Goal: Task Accomplishment & Management: Complete application form

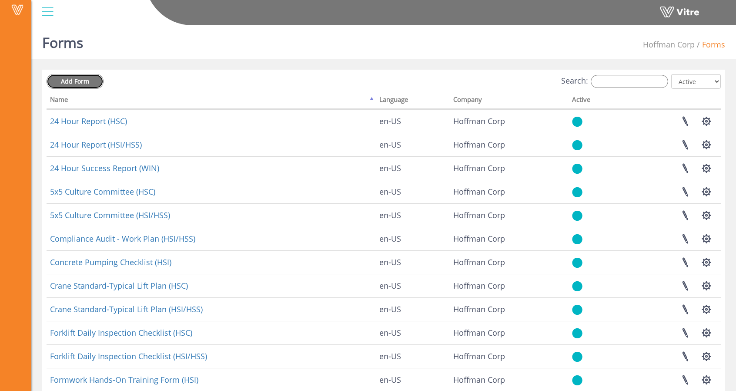
click at [87, 78] on span "Add Form" at bounding box center [75, 81] width 28 height 8
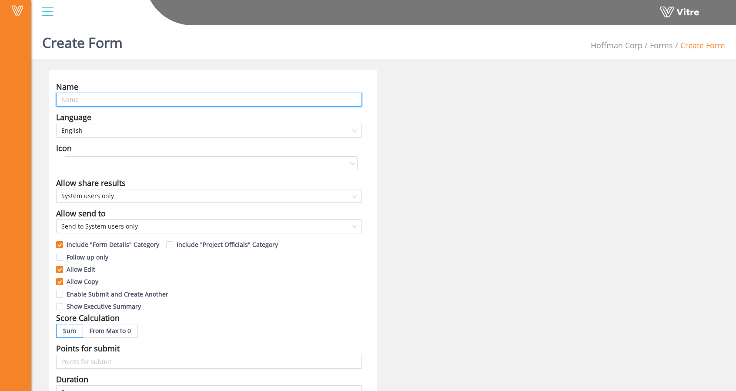
click at [217, 101] on input "text" at bounding box center [209, 100] width 306 height 14
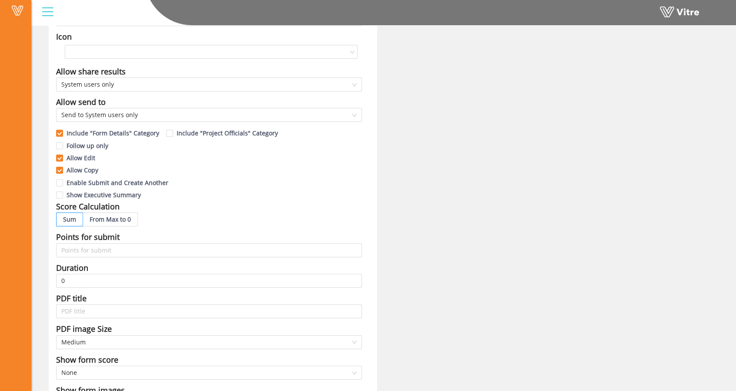
scroll to position [133, 0]
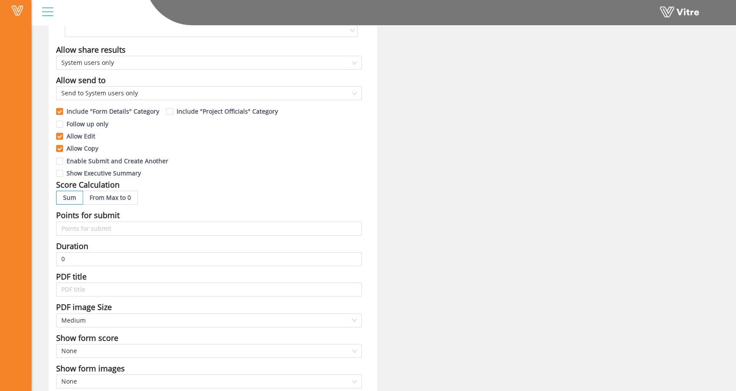
type input "Sample task"
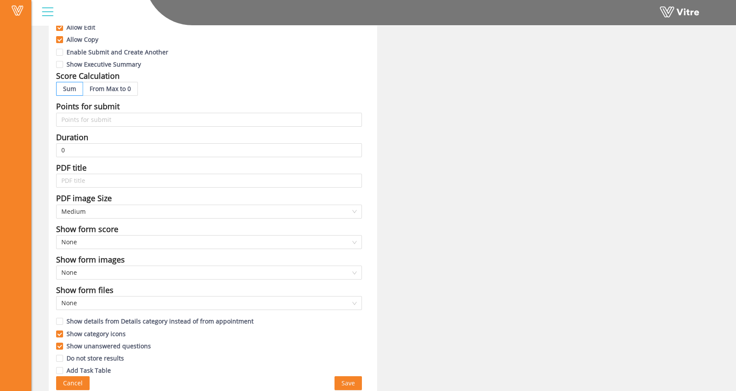
scroll to position [245, 0]
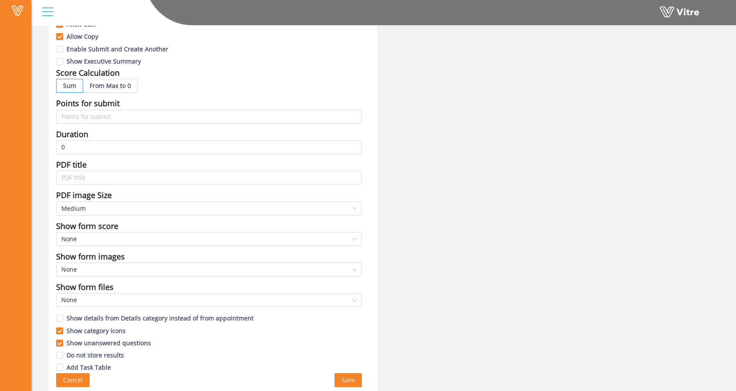
click at [347, 375] on span "Save" at bounding box center [347, 380] width 13 height 10
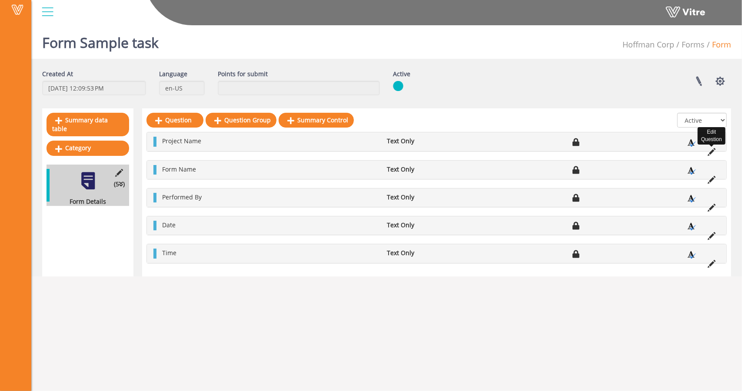
click at [713, 150] on icon at bounding box center [712, 152] width 8 height 8
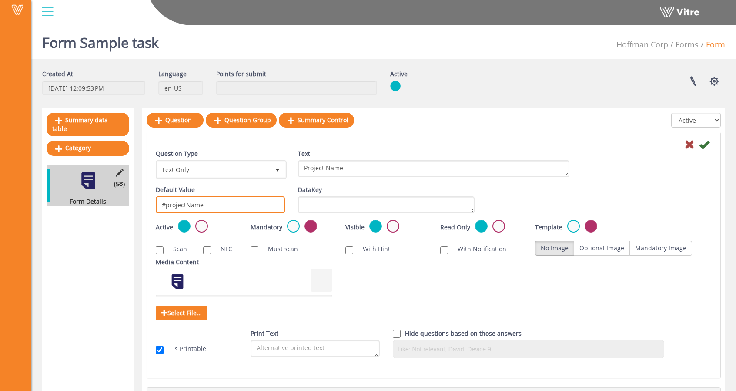
drag, startPoint x: 161, startPoint y: 204, endPoint x: 210, endPoint y: 204, distance: 49.1
click at [210, 204] on input "#projectName" at bounding box center [220, 204] width 129 height 17
click at [688, 147] on icon at bounding box center [689, 144] width 10 height 10
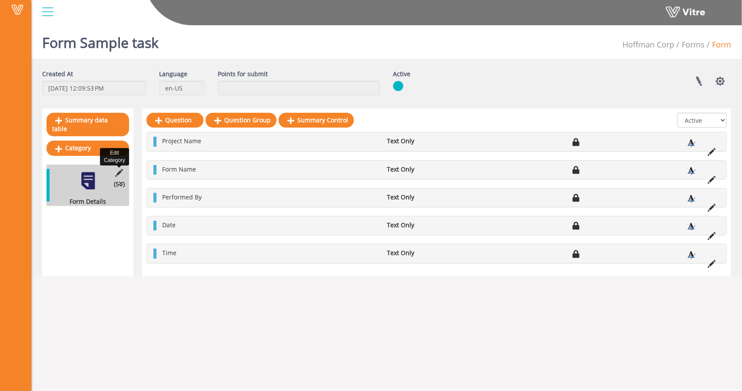
click at [123, 169] on icon at bounding box center [119, 173] width 11 height 8
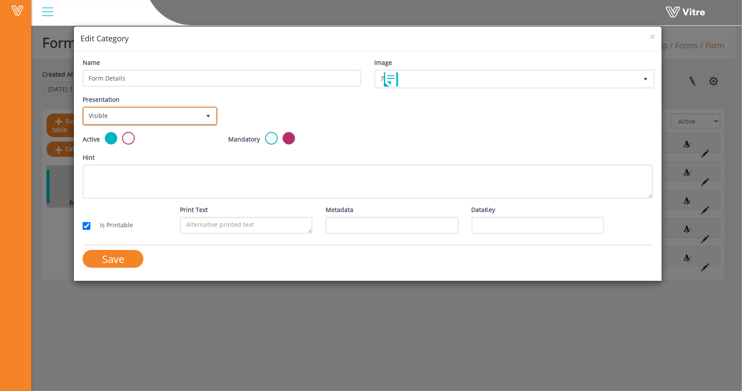
click at [142, 114] on span "Visible" at bounding box center [142, 116] width 116 height 16
click at [130, 149] on li "Invisible" at bounding box center [149, 149] width 132 height 15
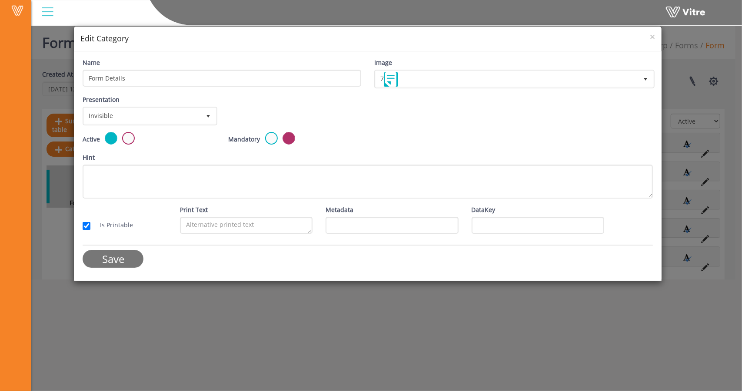
click at [132, 255] on input "Save" at bounding box center [113, 259] width 61 height 18
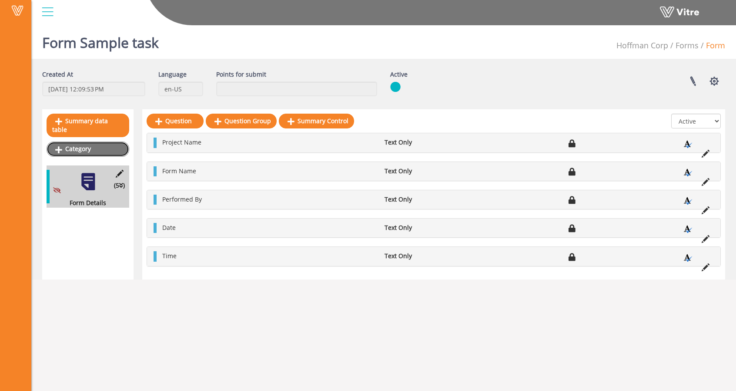
click at [96, 141] on link "Category" at bounding box center [88, 148] width 83 height 15
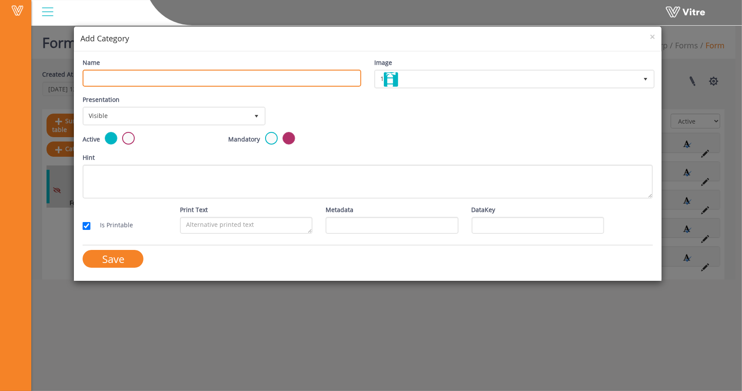
click at [141, 80] on input "Name" at bounding box center [222, 78] width 279 height 17
type input "new"
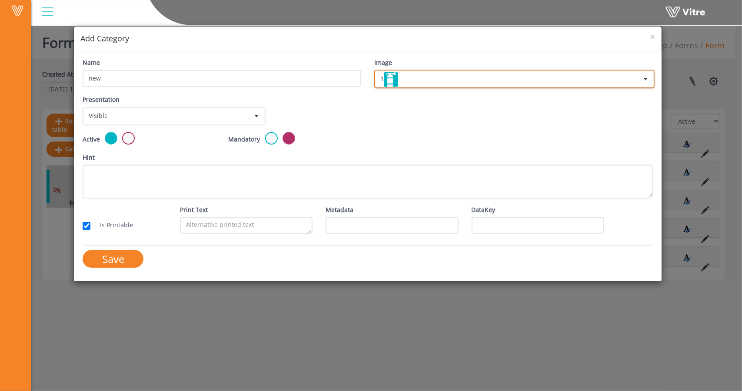
click at [394, 78] on img at bounding box center [391, 79] width 14 height 14
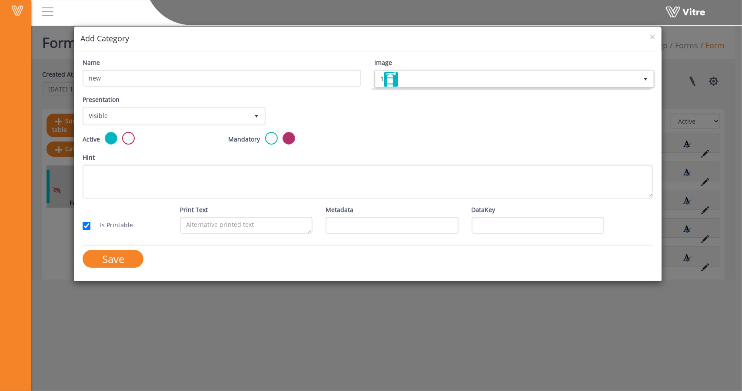
click at [432, 68] on div "Image 1 1" at bounding box center [513, 73] width 279 height 30
click at [134, 262] on input "Save" at bounding box center [113, 259] width 61 height 18
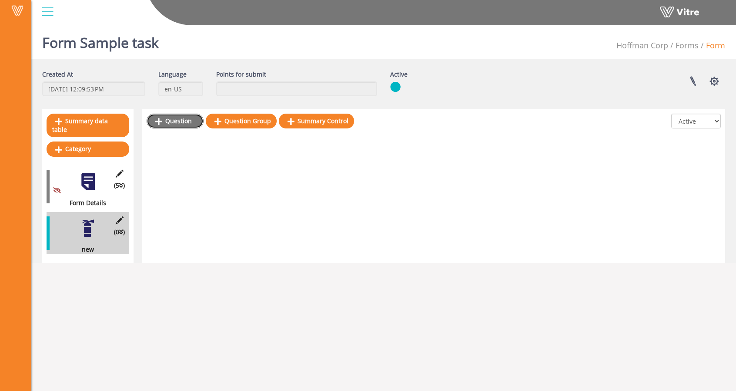
click at [166, 124] on link "Question" at bounding box center [175, 121] width 57 height 15
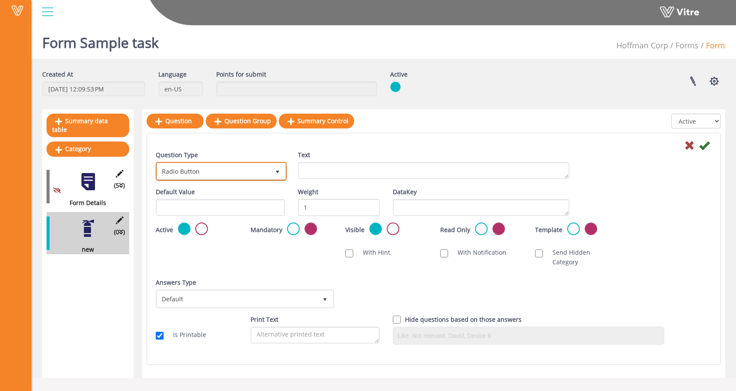
click at [206, 169] on span "Radio Button" at bounding box center [213, 171] width 113 height 16
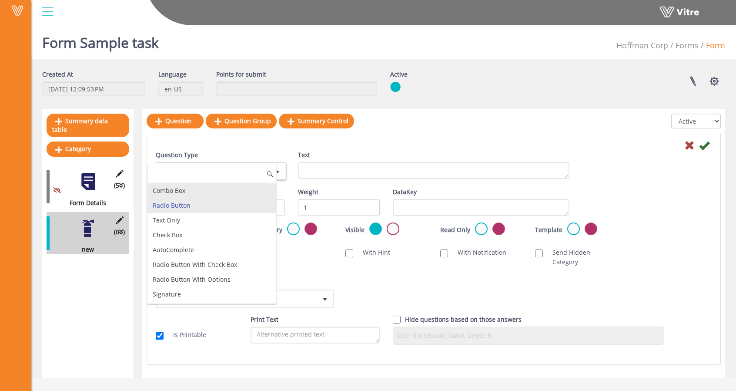
click at [186, 187] on li "Combo Box" at bounding box center [211, 190] width 129 height 15
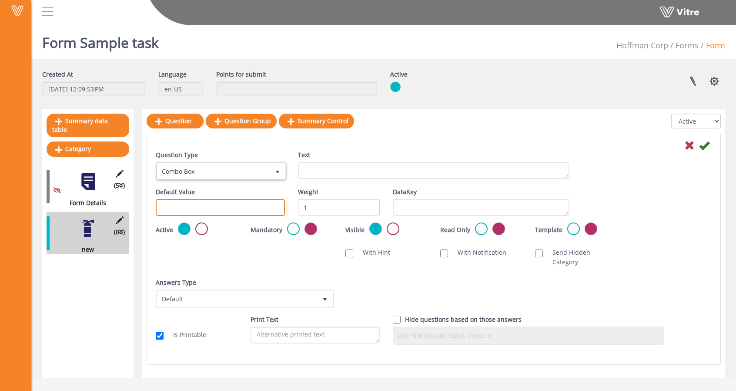
click at [234, 209] on input "text" at bounding box center [220, 207] width 129 height 17
click at [238, 181] on div "Question Type Combo Box 2" at bounding box center [220, 168] width 142 height 37
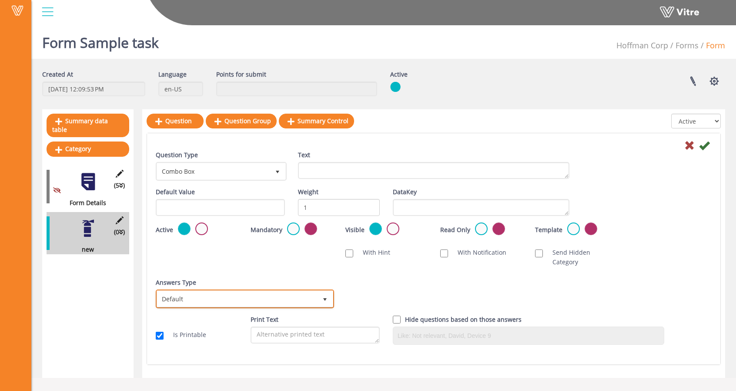
click at [310, 290] on span "Default" at bounding box center [237, 298] width 160 height 16
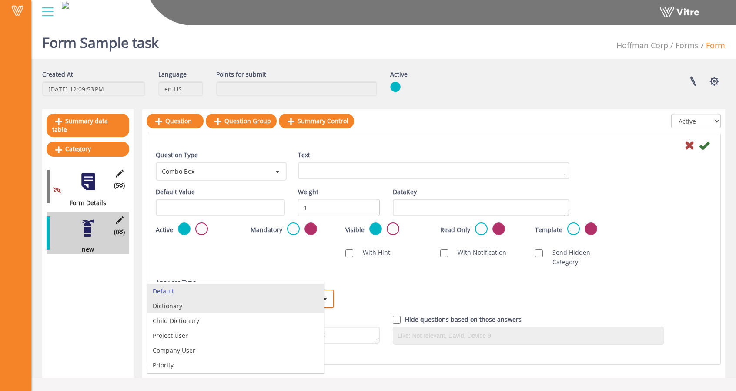
click at [247, 308] on li "Dictionary" at bounding box center [235, 305] width 176 height 15
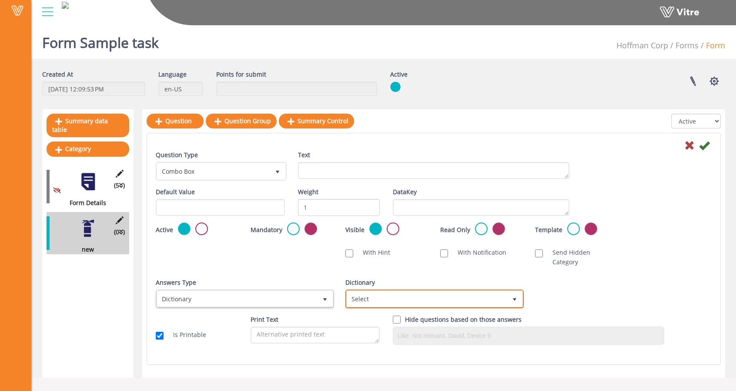
click at [388, 290] on span "Select" at bounding box center [427, 298] width 160 height 16
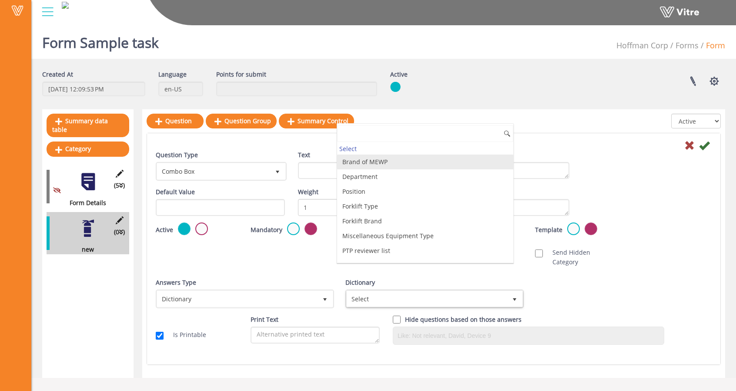
click at [409, 158] on li "Brand of MEWP" at bounding box center [425, 161] width 176 height 15
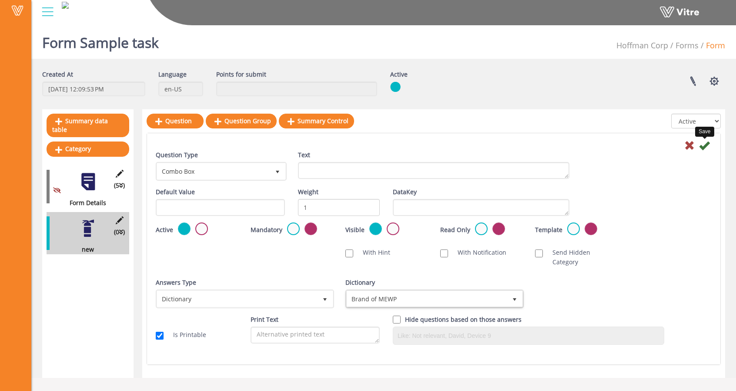
click at [704, 144] on icon at bounding box center [704, 145] width 10 height 10
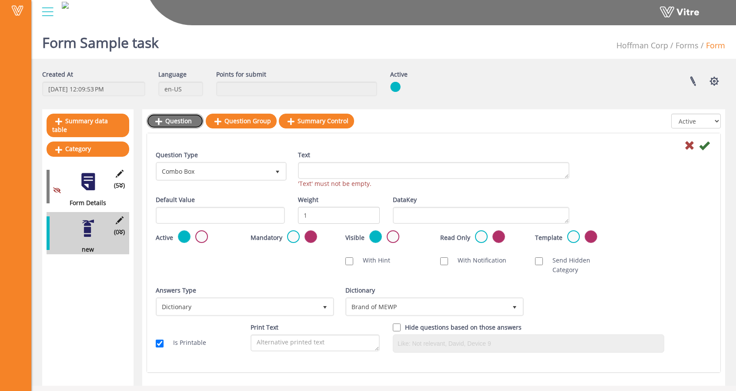
click at [170, 119] on link "Question" at bounding box center [175, 121] width 57 height 15
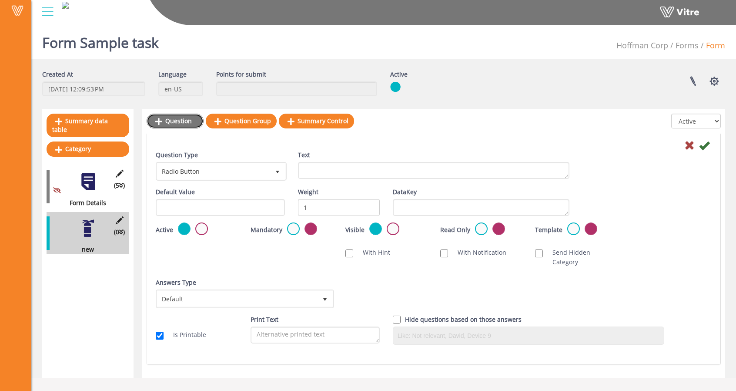
scroll to position [0, 0]
click at [246, 158] on div "Question Type Radio Button 3" at bounding box center [220, 165] width 129 height 30
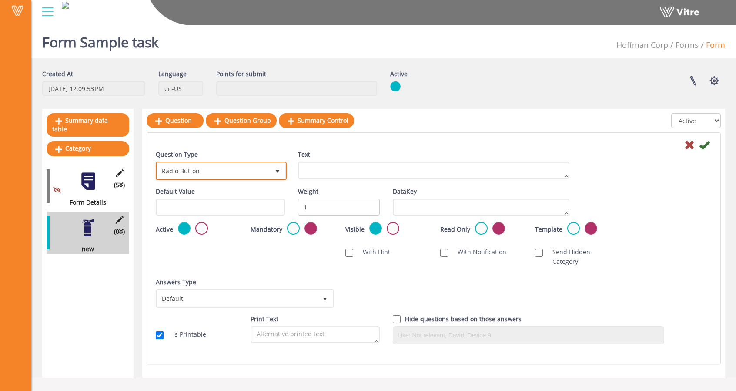
click at [243, 171] on span "Radio Button" at bounding box center [213, 171] width 113 height 16
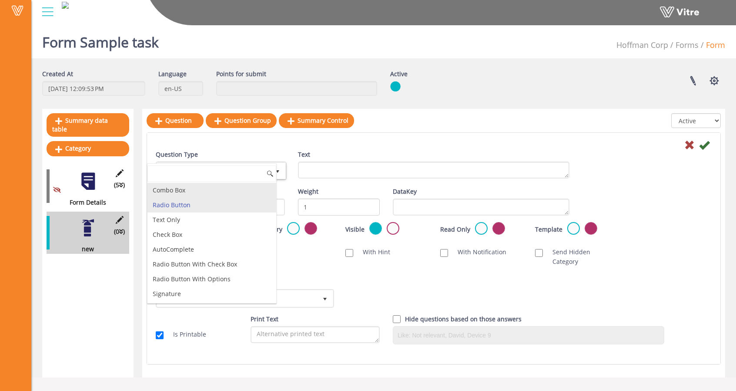
click at [213, 191] on li "Combo Box" at bounding box center [211, 190] width 129 height 15
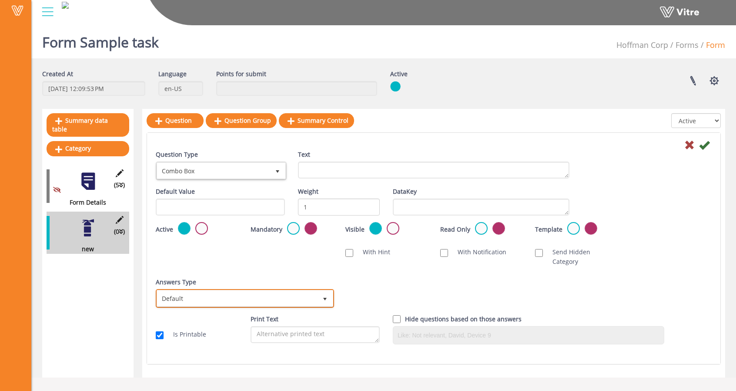
click at [270, 290] on span "Default" at bounding box center [237, 298] width 160 height 16
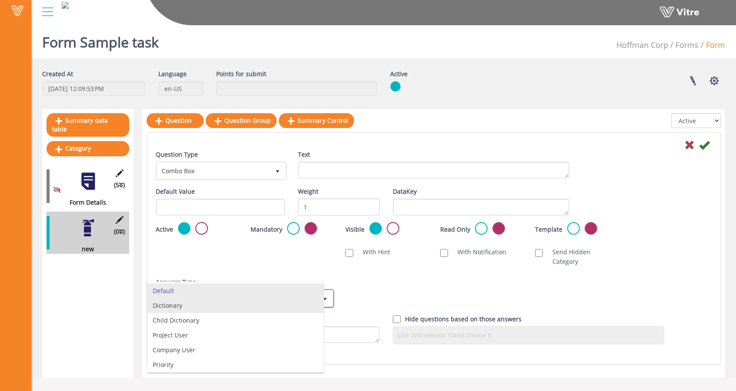
click at [234, 303] on li "Dictionary" at bounding box center [235, 305] width 176 height 15
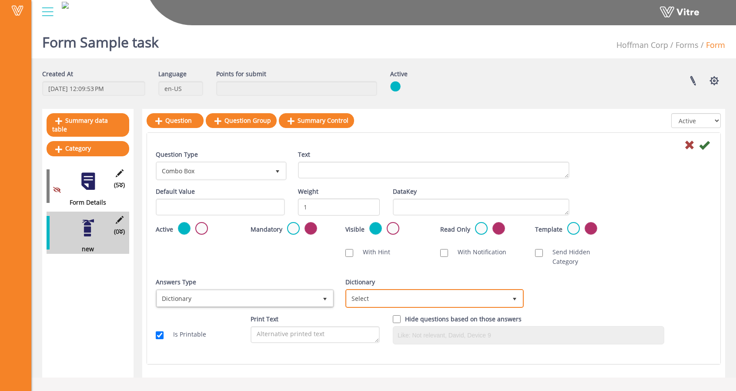
click at [358, 290] on span "Select" at bounding box center [427, 298] width 160 height 16
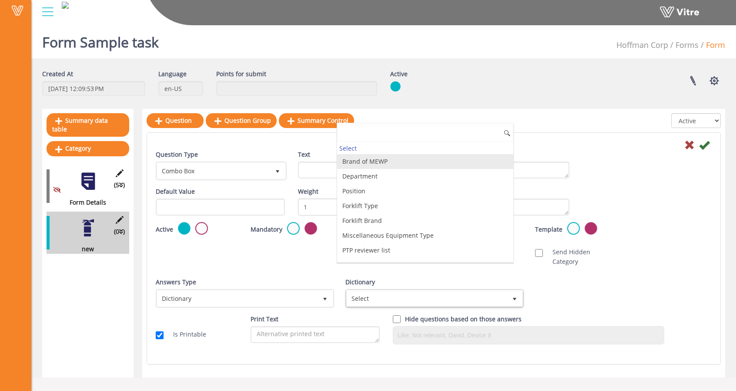
click at [377, 162] on li "Brand of MEWP" at bounding box center [425, 161] width 176 height 15
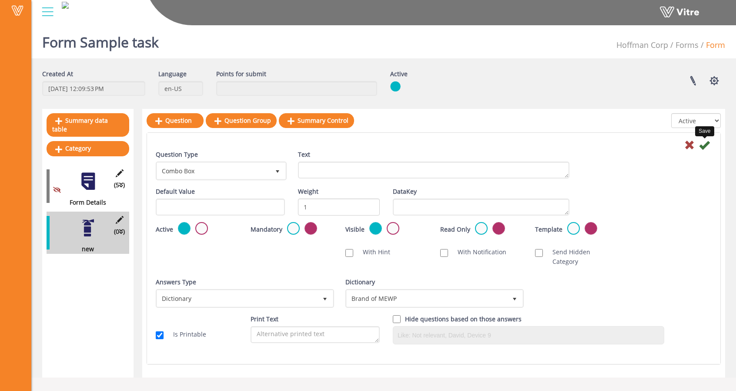
click at [705, 147] on icon at bounding box center [704, 145] width 10 height 10
click at [705, 141] on icon at bounding box center [704, 145] width 10 height 10
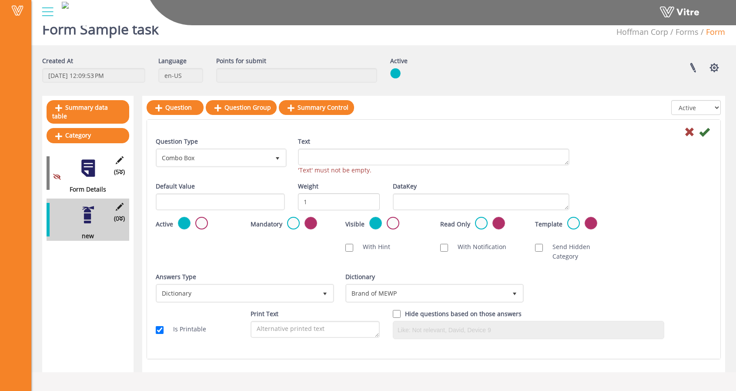
scroll to position [22, 0]
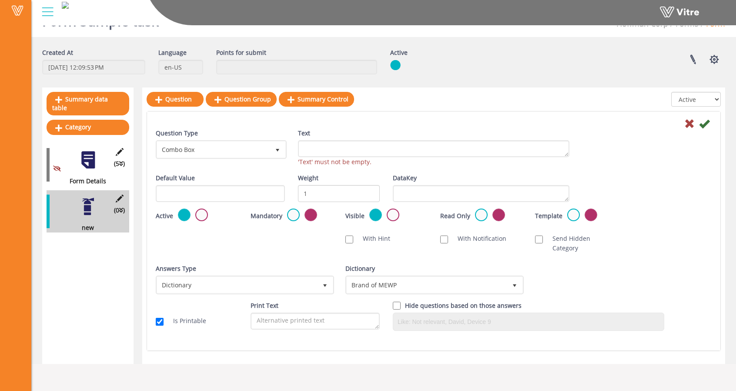
click at [705, 121] on icon at bounding box center [704, 123] width 10 height 10
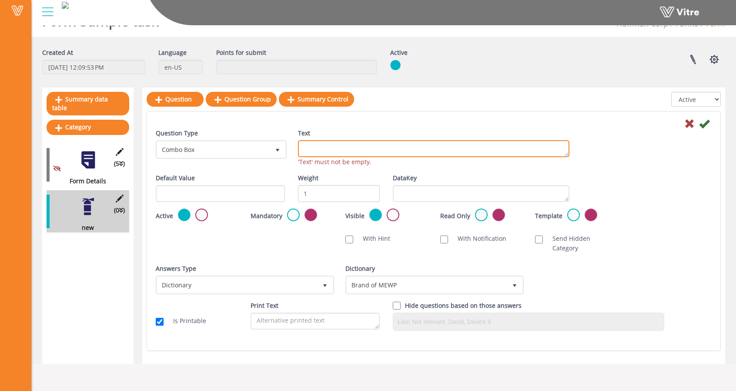
click at [316, 145] on textarea "Text" at bounding box center [433, 148] width 271 height 17
type textarea "Combo Box"
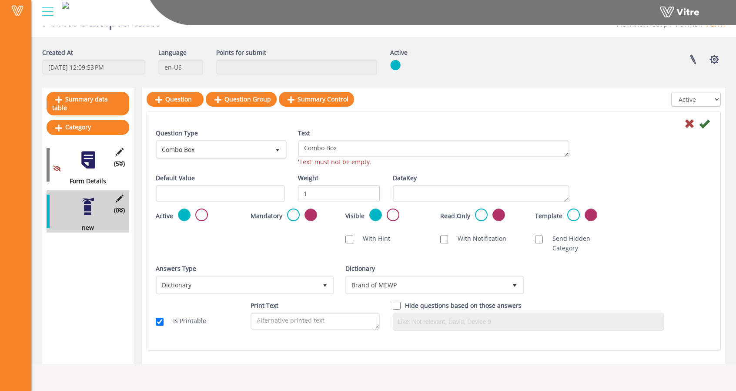
click at [703, 121] on icon at bounding box center [704, 123] width 10 height 10
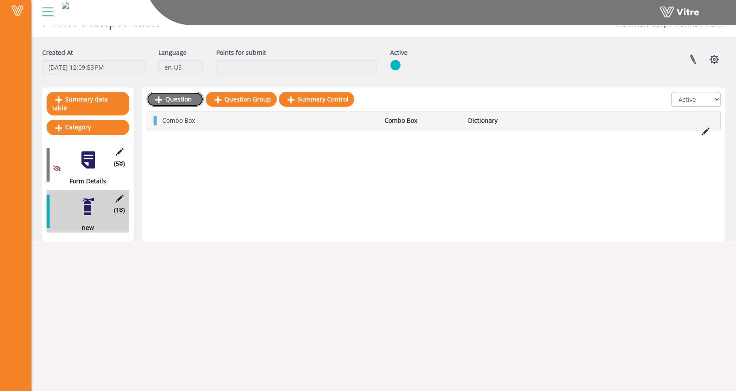
click at [176, 93] on link "Question" at bounding box center [175, 99] width 57 height 15
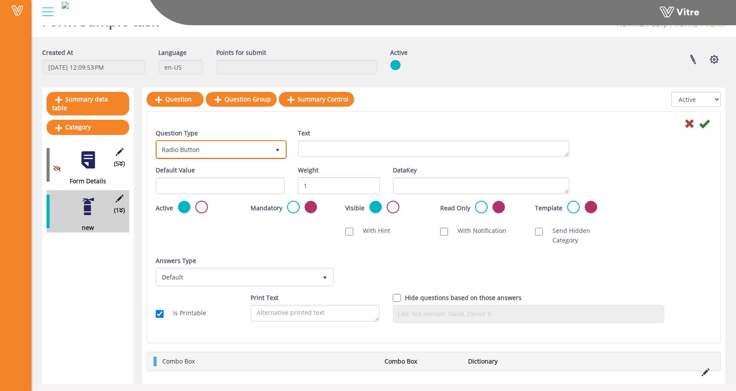
click at [206, 153] on span "Radio Button" at bounding box center [213, 149] width 113 height 16
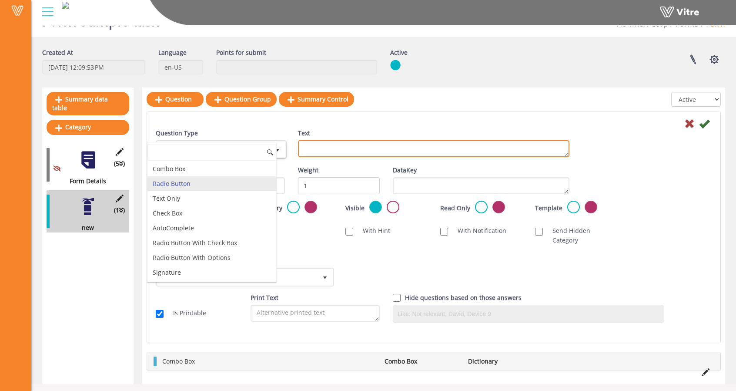
click at [324, 151] on textarea "Text" at bounding box center [433, 148] width 271 height 17
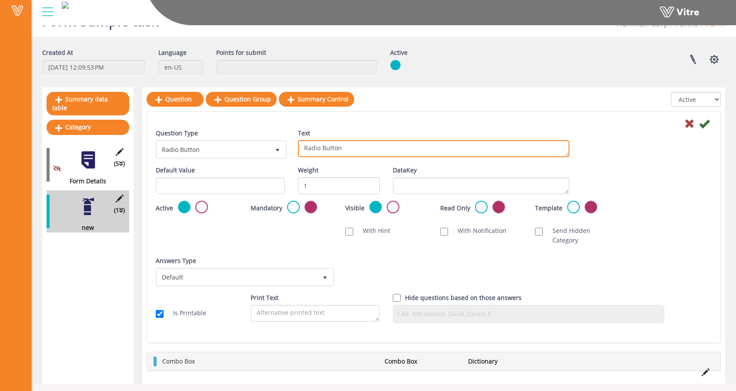
type textarea "Radio Button"
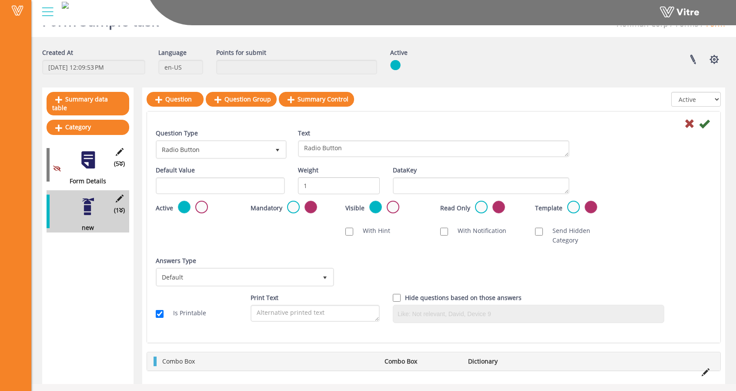
click at [272, 132] on div "Question Type Radio Button 3" at bounding box center [220, 143] width 129 height 30
click at [237, 269] on span "Default" at bounding box center [237, 277] width 160 height 16
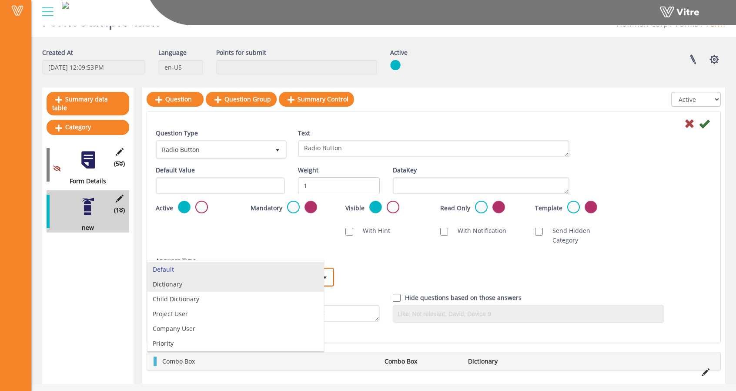
click at [214, 283] on li "Dictionary" at bounding box center [235, 284] width 176 height 15
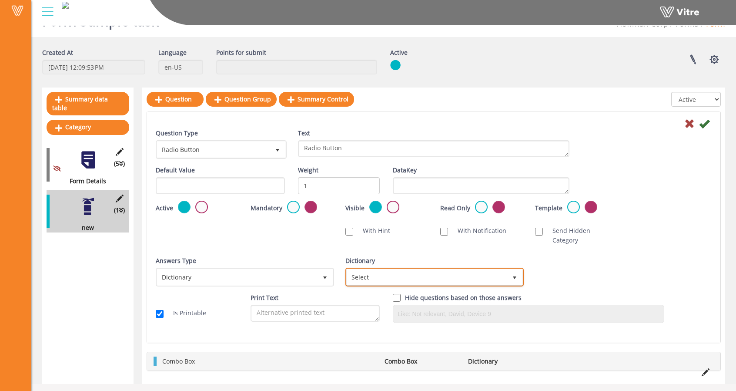
click at [372, 269] on span "Select" at bounding box center [427, 277] width 160 height 16
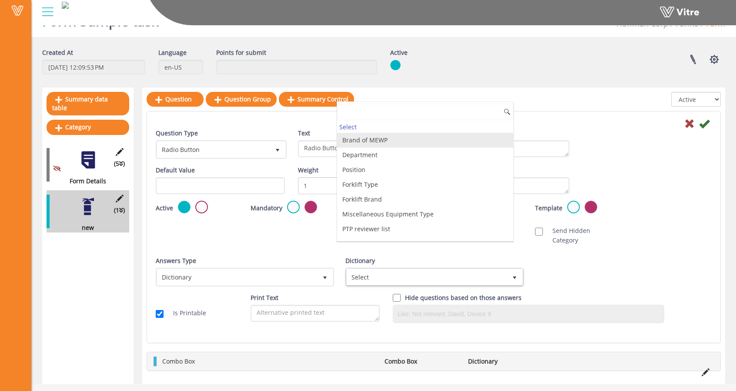
click at [378, 138] on li "Brand of MEWP" at bounding box center [425, 140] width 176 height 15
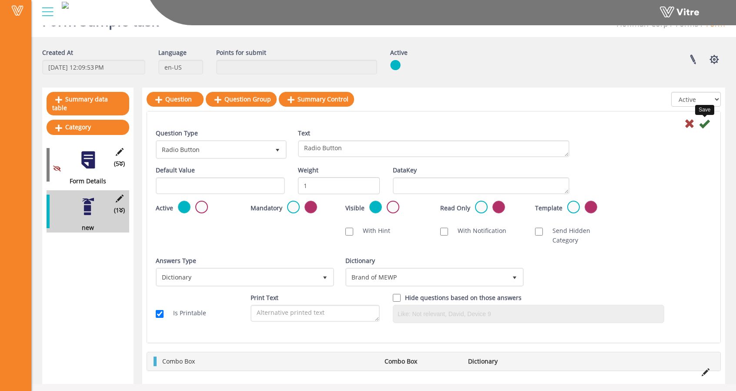
click at [704, 125] on icon at bounding box center [704, 123] width 10 height 10
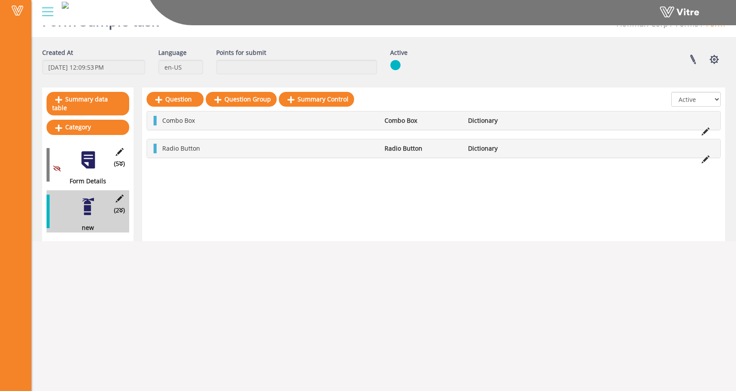
click at [187, 108] on div "Question Question Group Summary Control" at bounding box center [250, 101] width 207 height 19
click at [184, 103] on link "Question" at bounding box center [175, 99] width 57 height 15
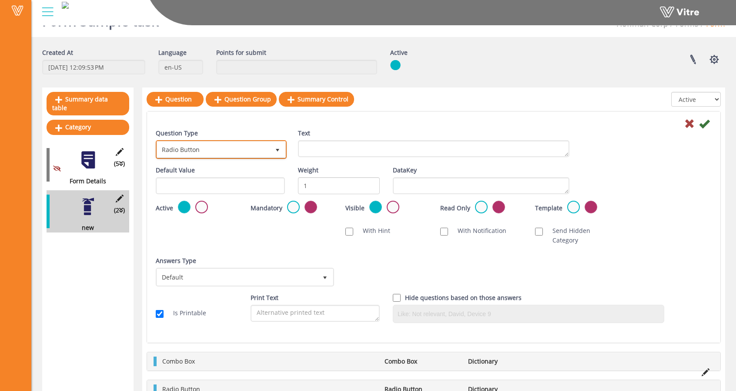
click at [199, 152] on span "Radio Button" at bounding box center [213, 149] width 113 height 16
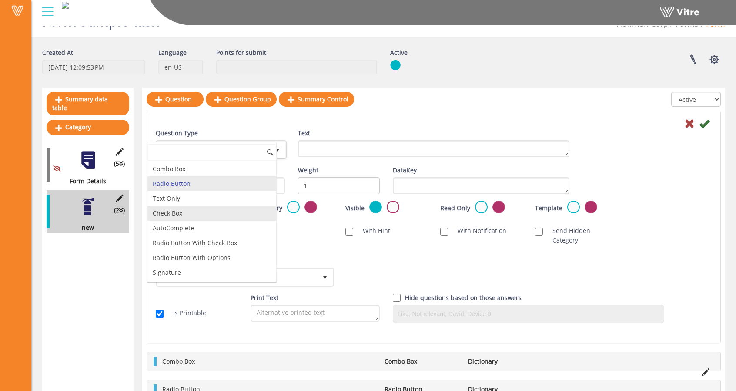
click at [220, 210] on li "Check Box" at bounding box center [211, 213] width 129 height 15
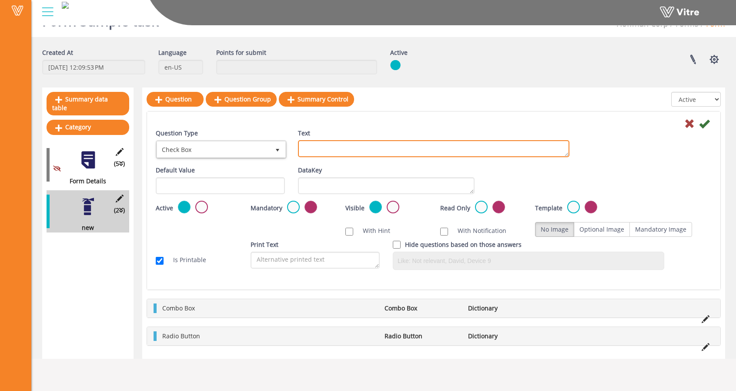
click at [314, 150] on textarea "Text" at bounding box center [433, 148] width 271 height 17
type textarea "Check Box"
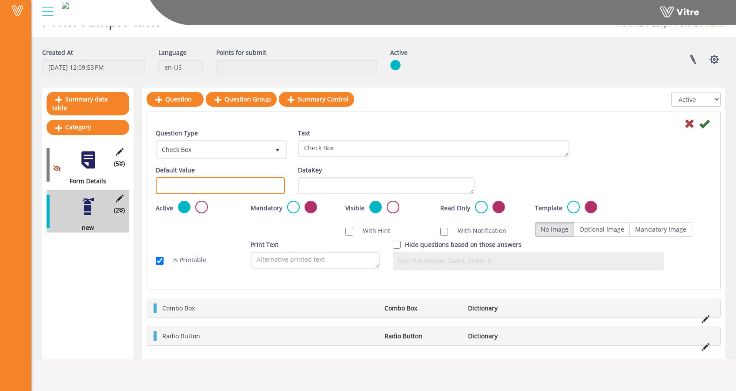
click at [189, 184] on input "text" at bounding box center [220, 185] width 129 height 17
click at [173, 240] on div "Is Printable Print Text Hide questions based on those answers" at bounding box center [433, 258] width 569 height 37
click at [708, 124] on icon at bounding box center [704, 123] width 10 height 10
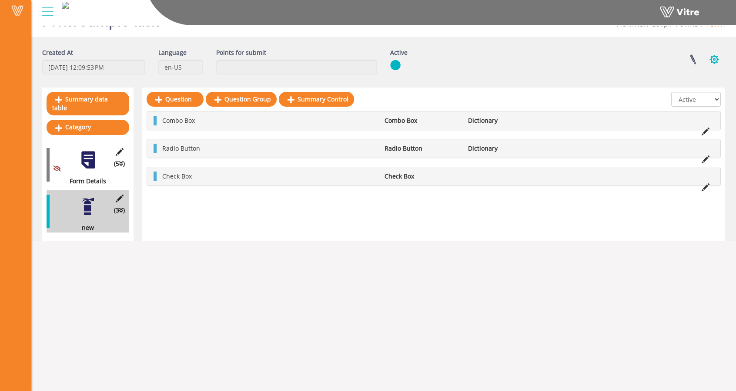
click at [714, 55] on button "button" at bounding box center [714, 59] width 22 height 23
click at [697, 93] on link "Set Users" at bounding box center [684, 91] width 79 height 11
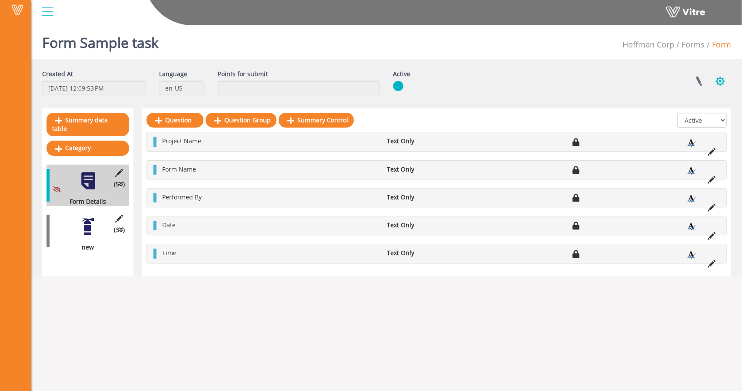
click at [719, 78] on button "button" at bounding box center [721, 81] width 22 height 23
click at [690, 112] on link "Set Users" at bounding box center [691, 112] width 79 height 11
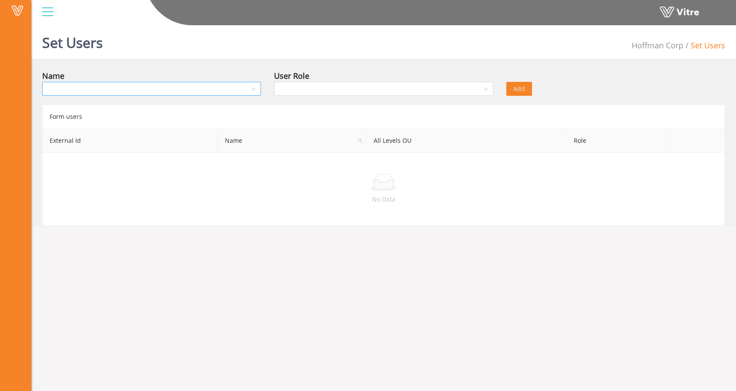
click at [230, 84] on input "search" at bounding box center [148, 88] width 202 height 13
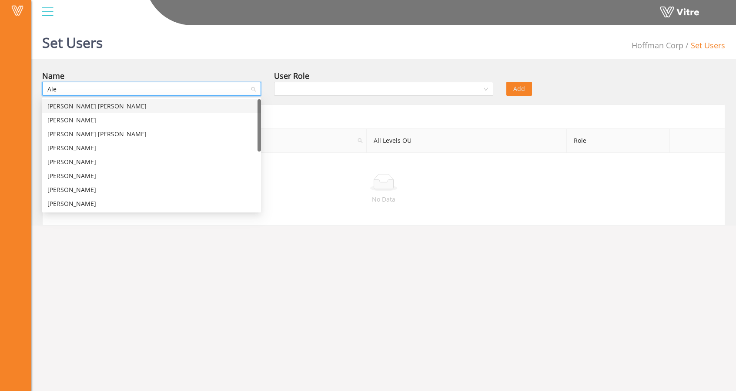
type input "[PERSON_NAME]"
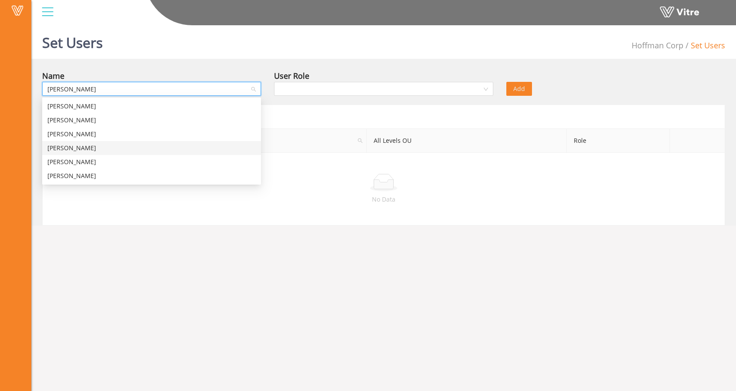
click at [119, 148] on div "[PERSON_NAME]" at bounding box center [151, 148] width 208 height 10
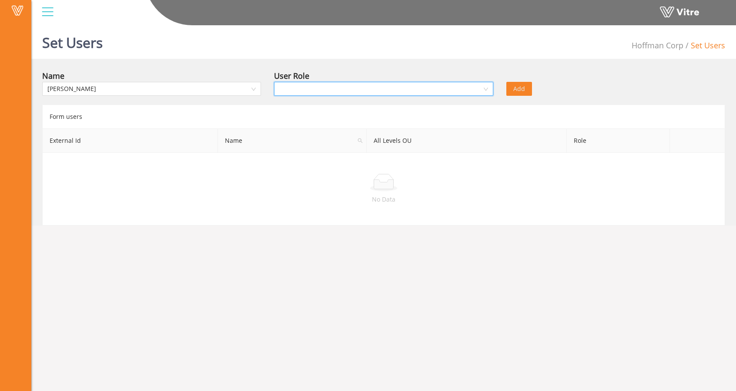
click at [302, 87] on input "search" at bounding box center [380, 88] width 202 height 13
click at [310, 103] on div "Owner" at bounding box center [383, 106] width 208 height 10
click at [512, 90] on button "Add" at bounding box center [519, 89] width 26 height 14
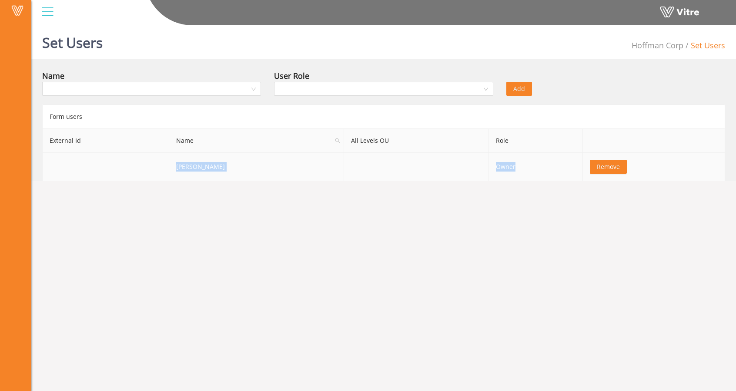
drag, startPoint x: 180, startPoint y: 169, endPoint x: 504, endPoint y: 167, distance: 324.0
click at [504, 167] on tr "[PERSON_NAME] Owner Remove" at bounding box center [384, 167] width 682 height 28
drag, startPoint x: 504, startPoint y: 167, endPoint x: 396, endPoint y: 159, distance: 108.6
click at [396, 159] on td at bounding box center [416, 167] width 145 height 28
click at [344, 168] on td at bounding box center [416, 167] width 145 height 28
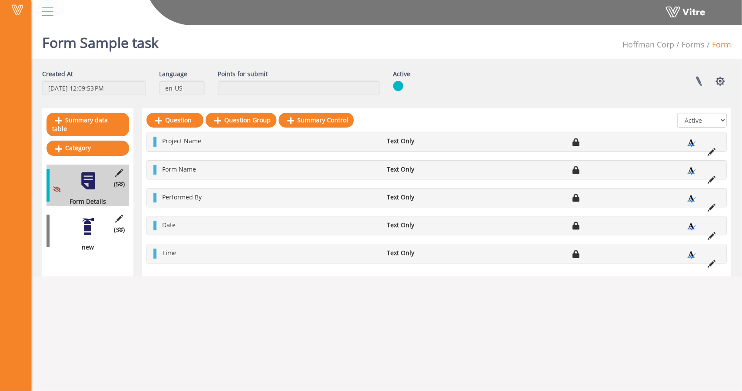
click at [86, 217] on div at bounding box center [88, 227] width 20 height 20
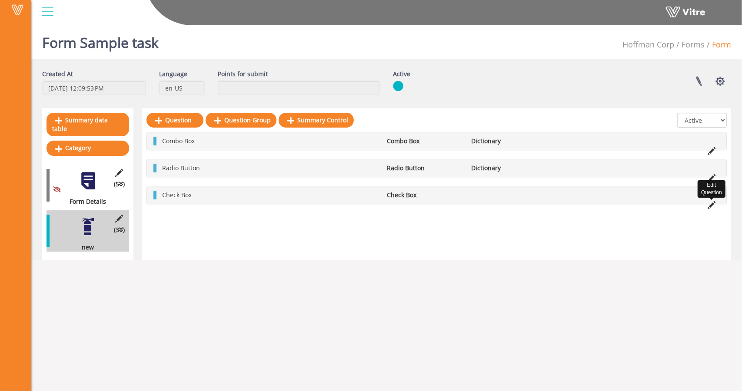
click at [708, 201] on icon at bounding box center [712, 205] width 8 height 8
click at [714, 204] on icon at bounding box center [712, 205] width 8 height 8
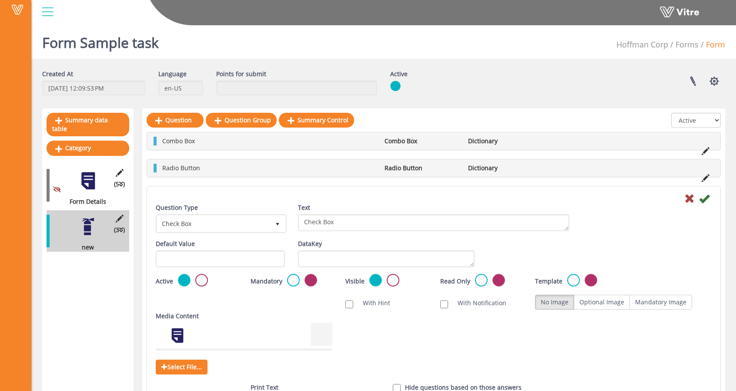
scroll to position [63, 0]
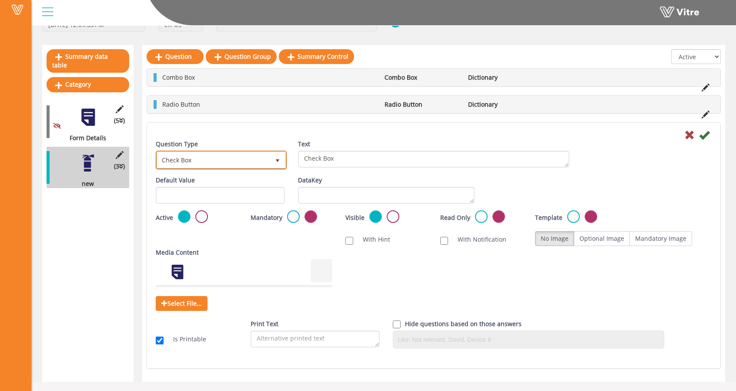
click at [264, 161] on span "Check Box" at bounding box center [213, 160] width 113 height 16
click at [268, 157] on span "Check Box" at bounding box center [213, 160] width 113 height 16
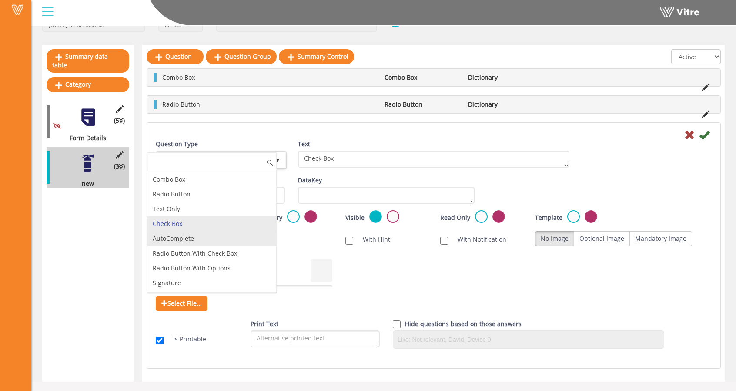
click at [239, 238] on li "AutoComplete" at bounding box center [211, 238] width 129 height 15
type input "1"
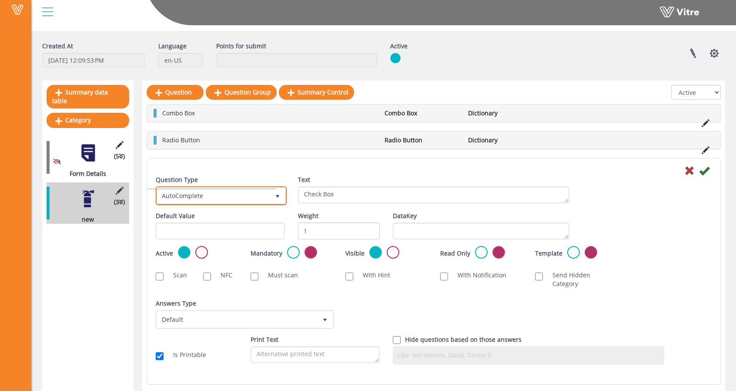
scroll to position [27, 0]
click at [246, 195] on span "AutoComplete" at bounding box center [213, 196] width 113 height 16
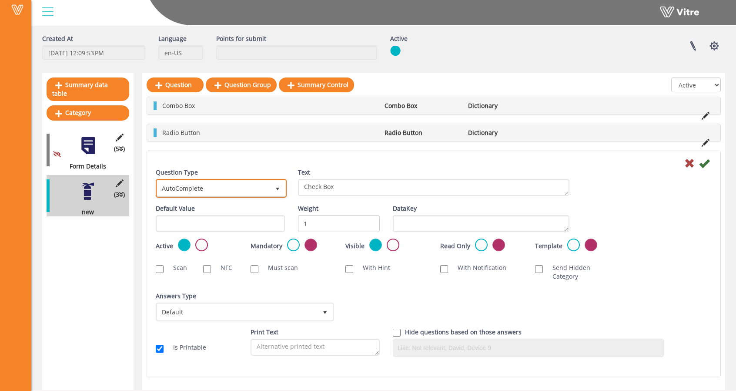
click at [217, 184] on span "AutoComplete" at bounding box center [213, 188] width 113 height 16
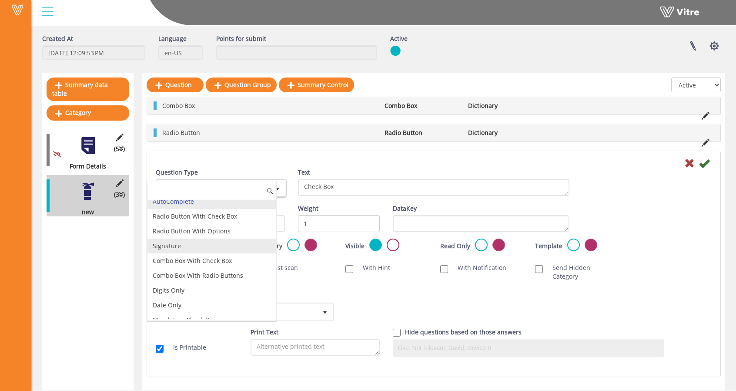
scroll to position [67, 0]
click at [169, 240] on li "Signature" at bounding box center [211, 244] width 129 height 15
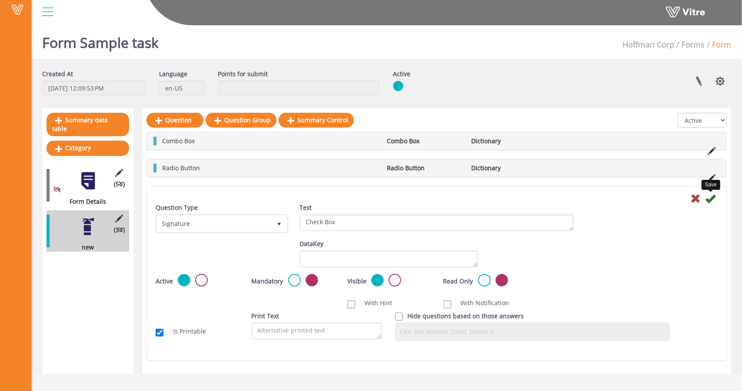
click at [710, 198] on icon at bounding box center [710, 198] width 10 height 10
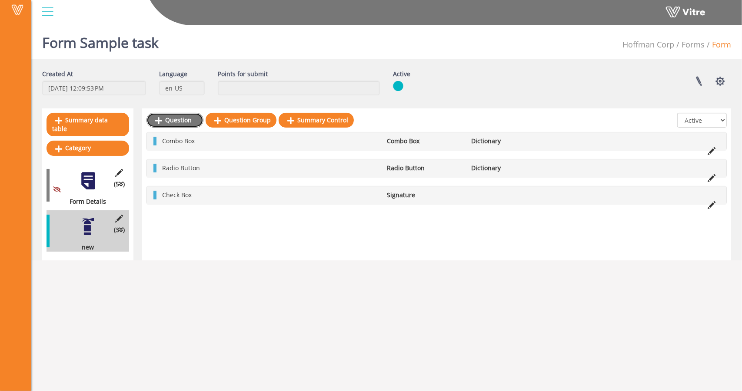
click at [171, 120] on link "Question" at bounding box center [175, 120] width 57 height 15
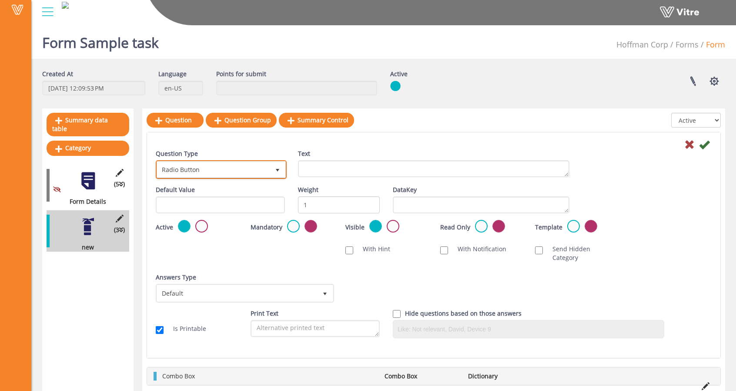
click at [239, 168] on span "Radio Button" at bounding box center [213, 169] width 113 height 16
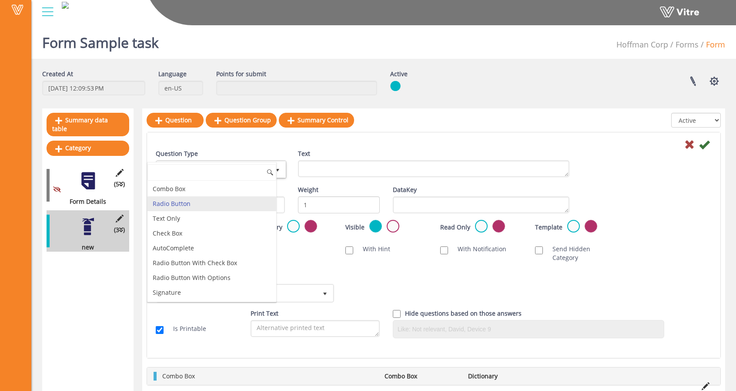
click at [250, 142] on div at bounding box center [433, 144] width 569 height 10
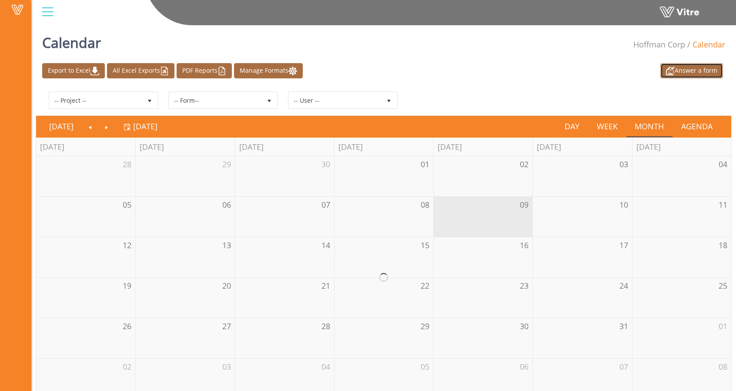
click at [666, 69] on img at bounding box center [670, 71] width 9 height 9
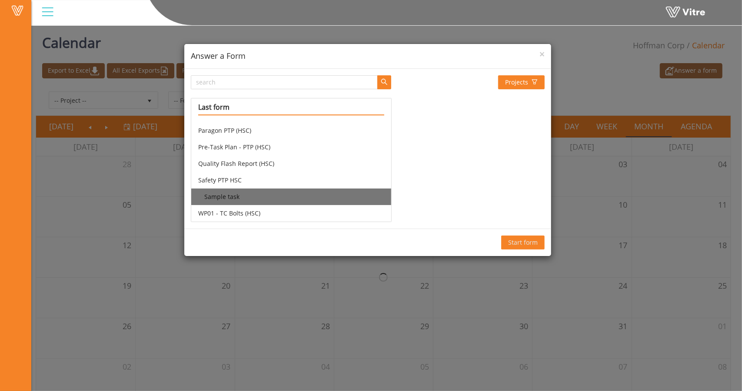
click at [224, 194] on li "Sample task" at bounding box center [291, 196] width 200 height 17
click at [518, 240] on span "Start form" at bounding box center [523, 242] width 30 height 10
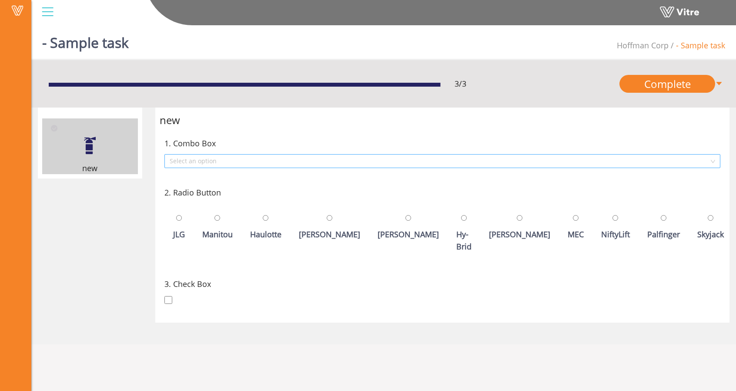
click at [230, 160] on input "search" at bounding box center [439, 160] width 539 height 13
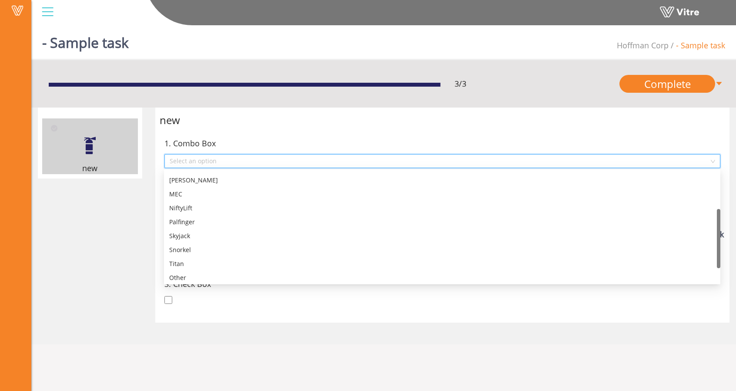
scroll to position [97, 0]
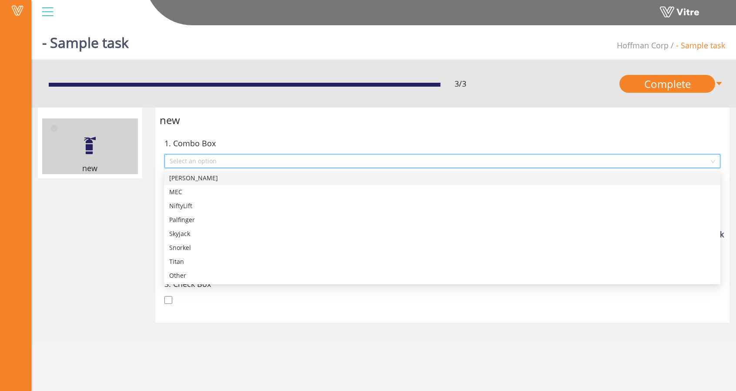
click at [230, 157] on input "search" at bounding box center [439, 160] width 539 height 13
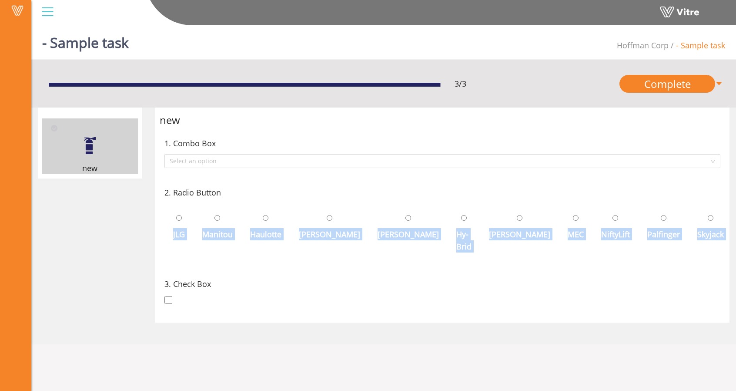
drag, startPoint x: 172, startPoint y: 234, endPoint x: 629, endPoint y: 247, distance: 457.2
click at [629, 247] on div "JLG Manitou Haulotte Elliott Genie Lift Hy-Brid Jekko MEC NiftyLift Palfinger S…" at bounding box center [442, 231] width 556 height 57
click at [563, 240] on div "MEC" at bounding box center [575, 227] width 25 height 40
radio input "true"
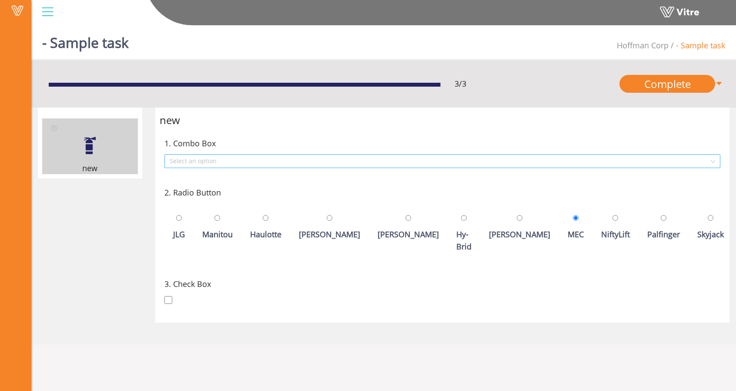
scroll to position [45, 0]
click at [281, 158] on input "search" at bounding box center [439, 160] width 539 height 13
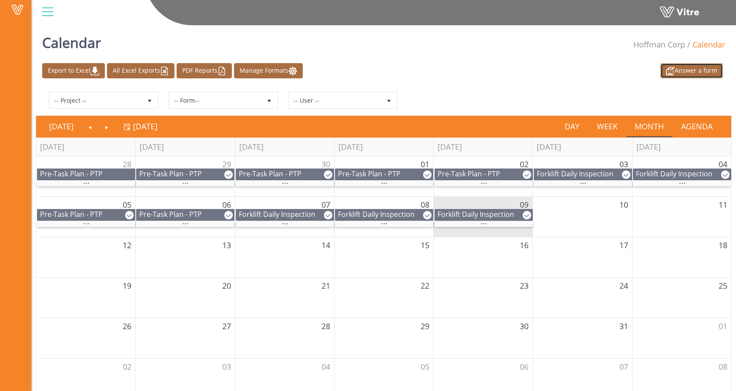
click at [660, 74] on link "Answer a form" at bounding box center [691, 70] width 63 height 15
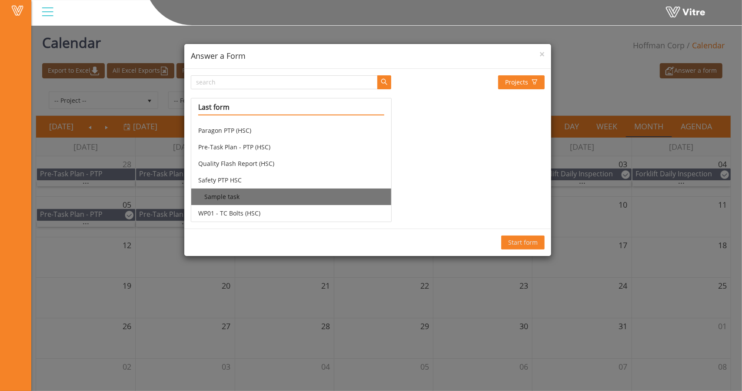
click at [205, 200] on li "Sample task" at bounding box center [291, 196] width 200 height 17
click at [337, 199] on li "Sample task" at bounding box center [291, 196] width 200 height 17
click at [524, 244] on span "Start form" at bounding box center [523, 242] width 30 height 10
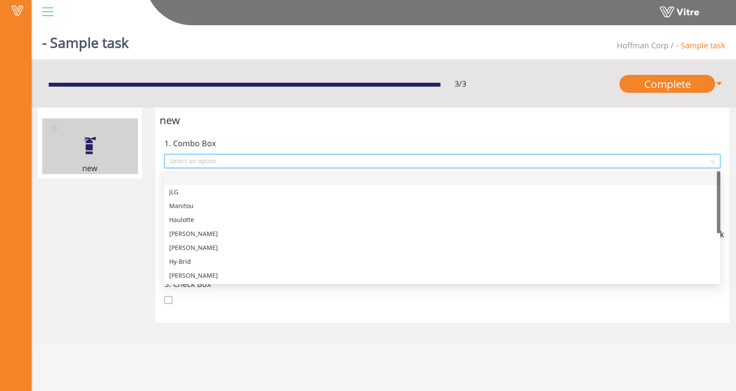
click at [373, 160] on input "search" at bounding box center [439, 160] width 539 height 13
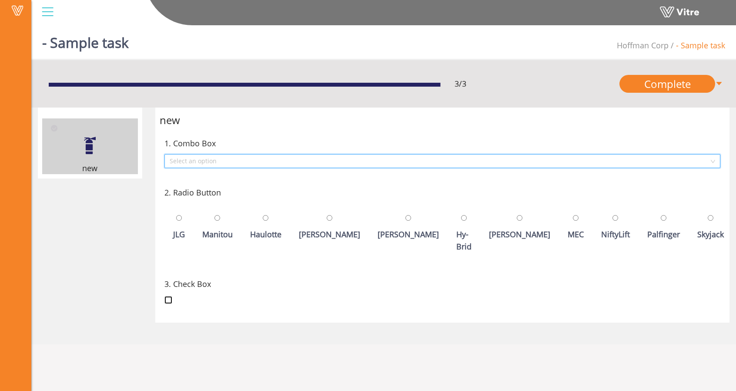
click at [169, 297] on input "checkbox" at bounding box center [168, 300] width 8 height 8
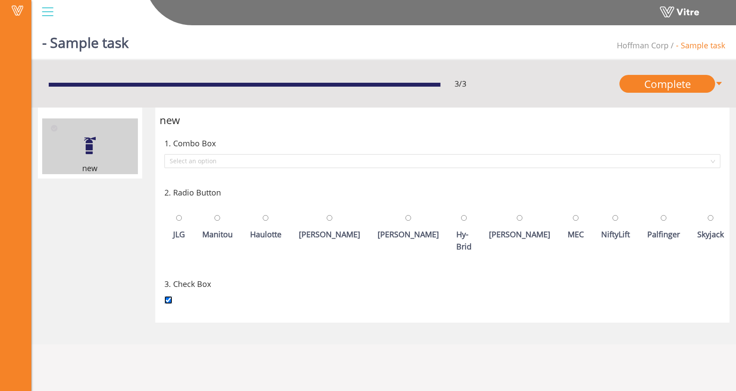
click at [169, 297] on input "checkbox" at bounding box center [168, 300] width 8 height 8
checkbox input "false"
click at [267, 160] on input "search" at bounding box center [439, 160] width 539 height 13
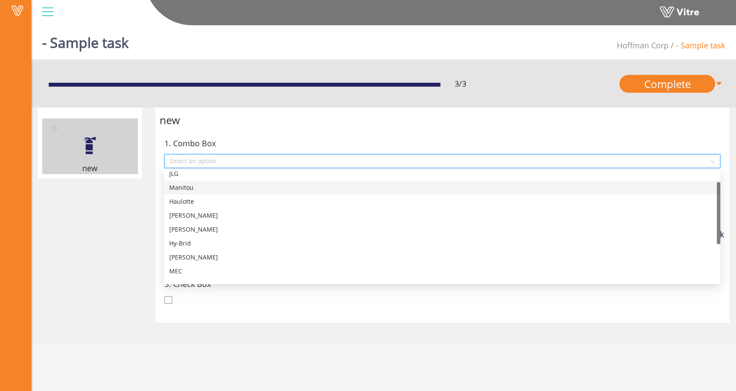
scroll to position [19, 0]
click at [267, 156] on input "search" at bounding box center [439, 160] width 539 height 13
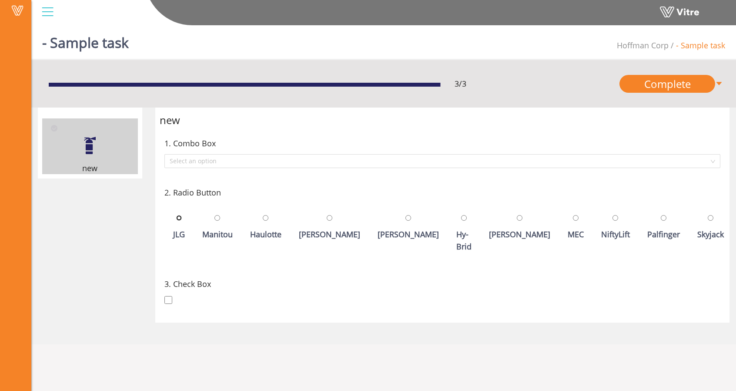
click at [180, 219] on input "radio" at bounding box center [179, 218] width 6 height 6
radio input "true"
click at [218, 216] on input "radio" at bounding box center [217, 218] width 6 height 6
radio input "true"
click at [186, 217] on div "JLG" at bounding box center [179, 227] width 20 height 40
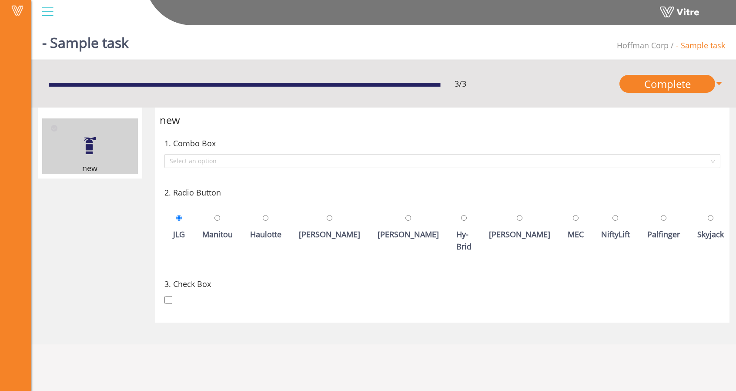
click at [247, 214] on div "Haulotte" at bounding box center [266, 227] width 40 height 40
radio input "false"
click at [327, 220] on div at bounding box center [330, 217] width 6 height 12
radio input "false"
radio input "true"
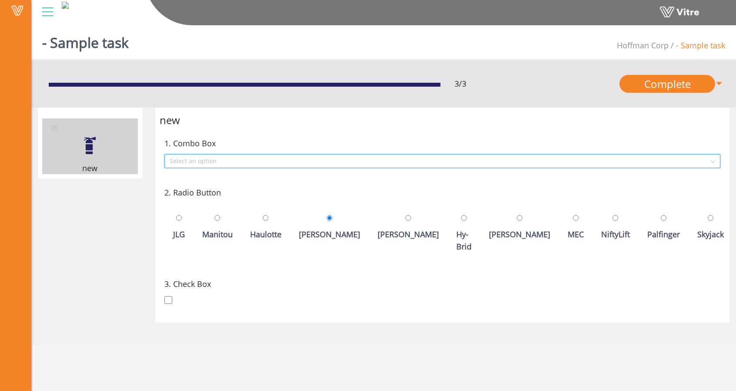
click at [319, 161] on input "search" at bounding box center [439, 160] width 539 height 13
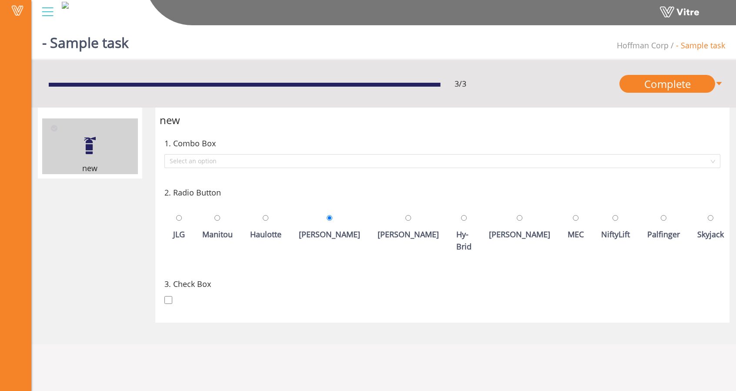
click at [319, 114] on div "new" at bounding box center [442, 120] width 565 height 17
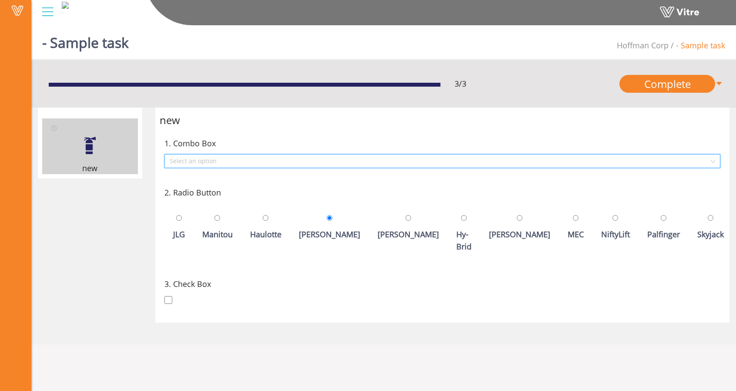
click at [266, 159] on input "search" at bounding box center [439, 160] width 539 height 13
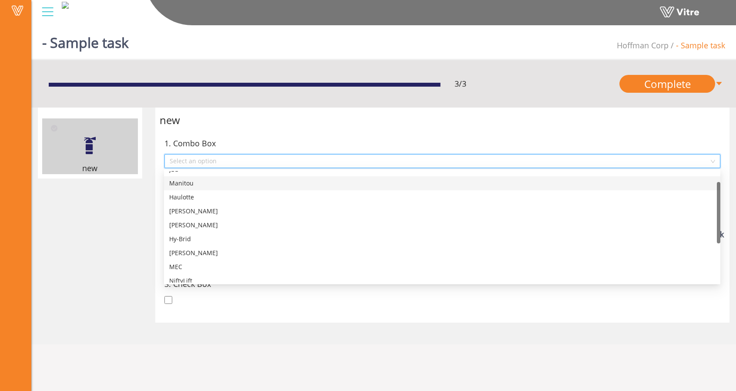
click at [244, 207] on div "Elliott" at bounding box center [442, 211] width 546 height 10
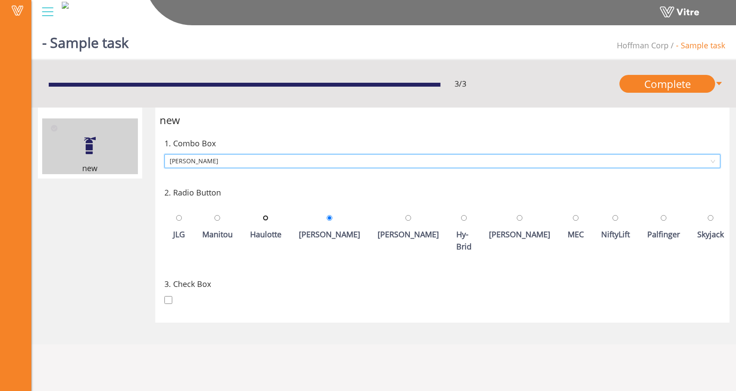
click at [266, 217] on input "radio" at bounding box center [266, 218] width 6 height 6
radio input "true"
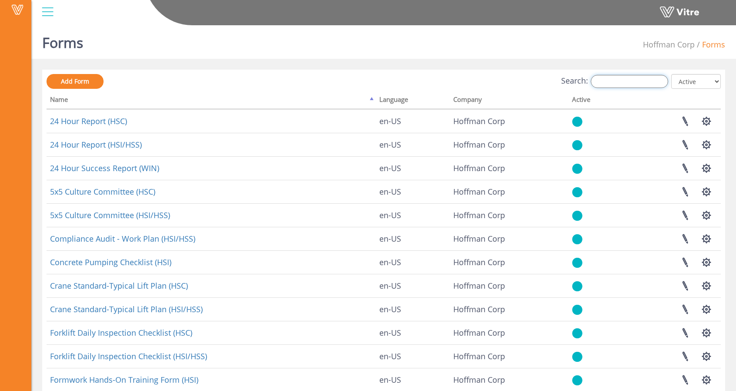
click at [618, 83] on input "Search:" at bounding box center [629, 81] width 77 height 13
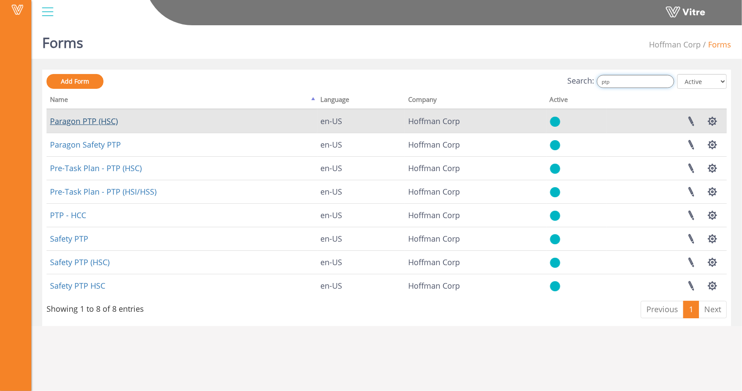
type input "ptp"
click at [97, 121] on link "Paragon PTP (HSC)" at bounding box center [84, 121] width 68 height 10
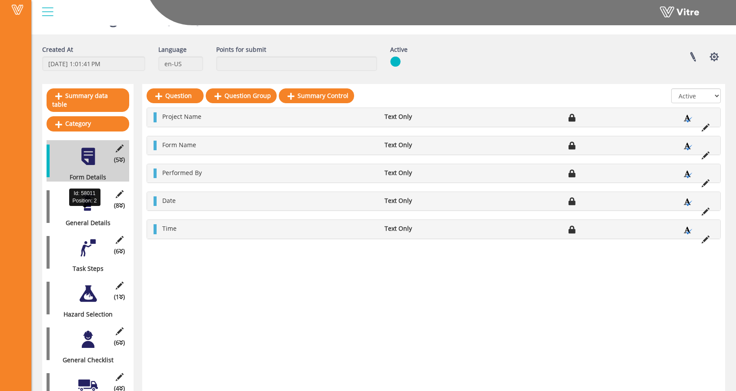
scroll to position [23, 0]
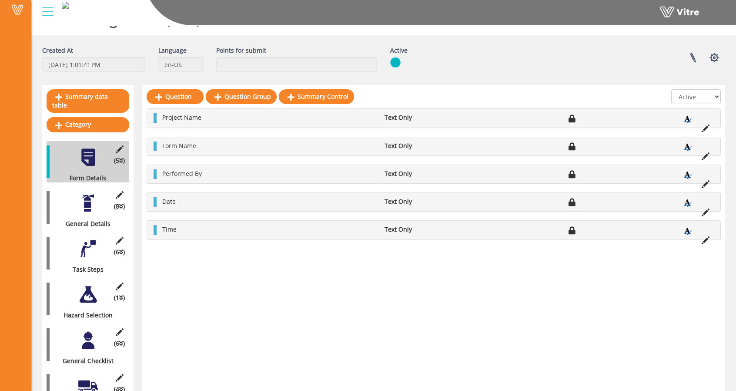
click at [86, 193] on div at bounding box center [88, 203] width 20 height 20
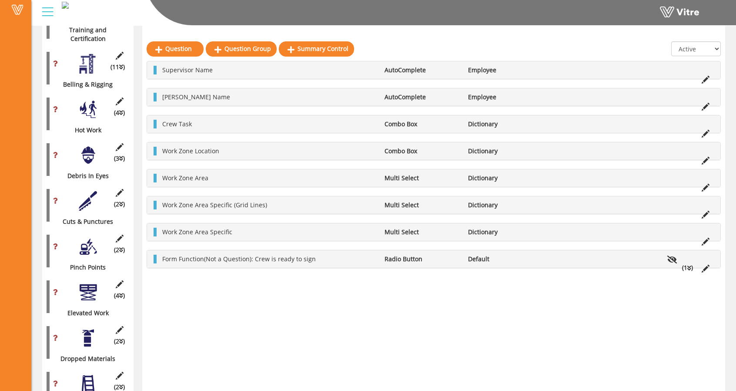
scroll to position [454, 0]
click at [90, 100] on div at bounding box center [88, 110] width 20 height 20
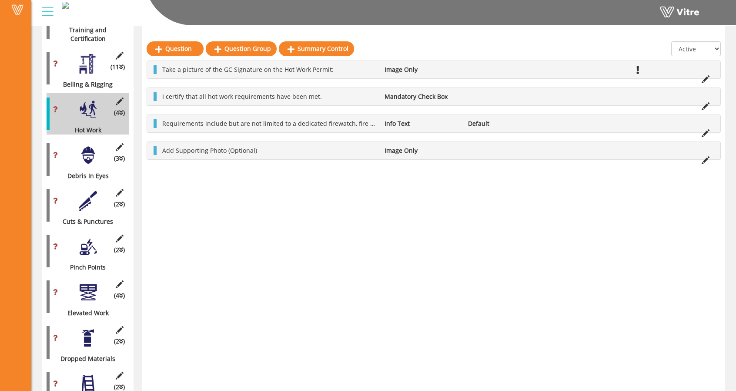
click at [87, 150] on div at bounding box center [88, 155] width 20 height 20
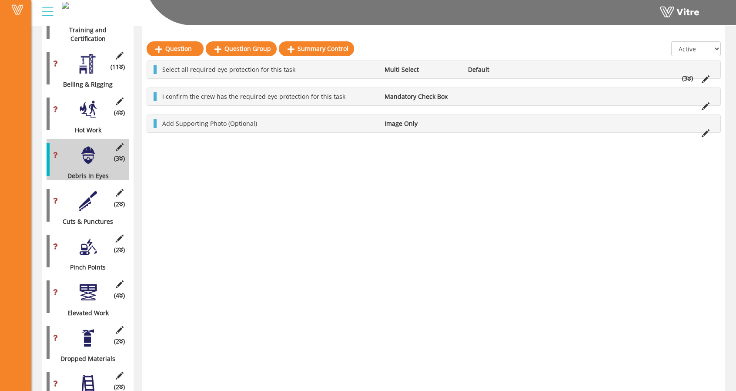
click at [84, 107] on div at bounding box center [88, 110] width 20 height 20
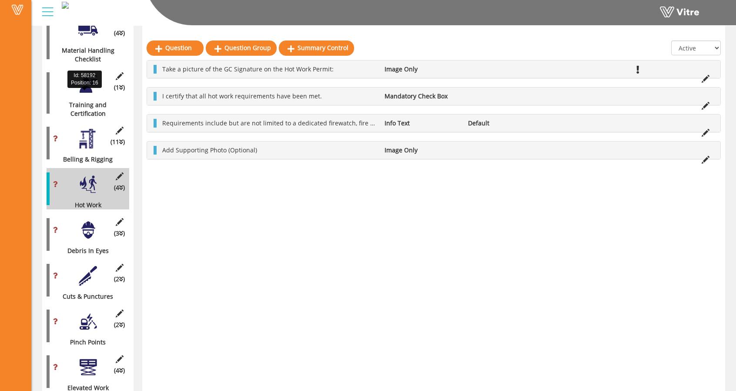
scroll to position [378, 0]
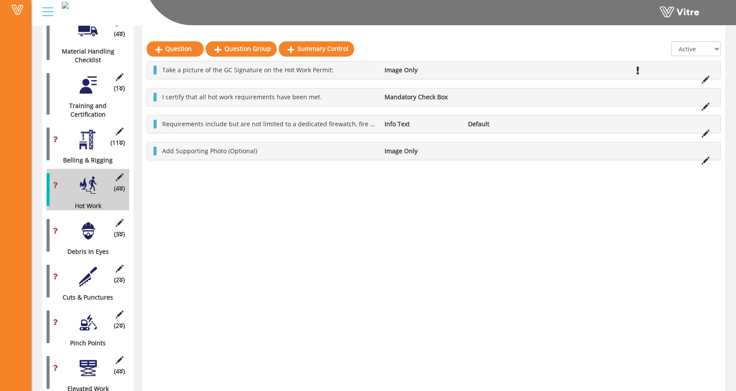
click at [86, 130] on div at bounding box center [88, 140] width 20 height 20
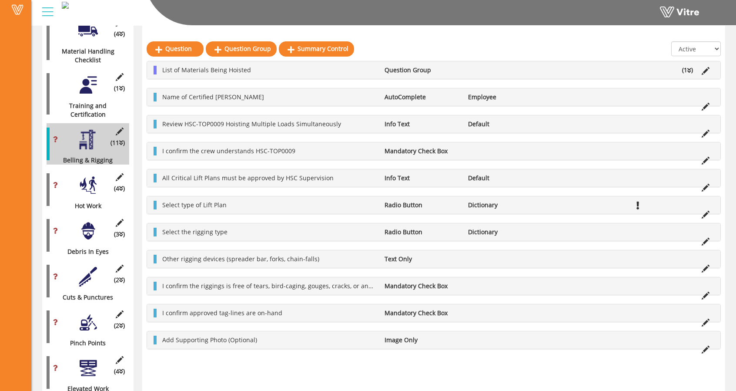
click at [688, 70] on icon at bounding box center [689, 70] width 4 height 6
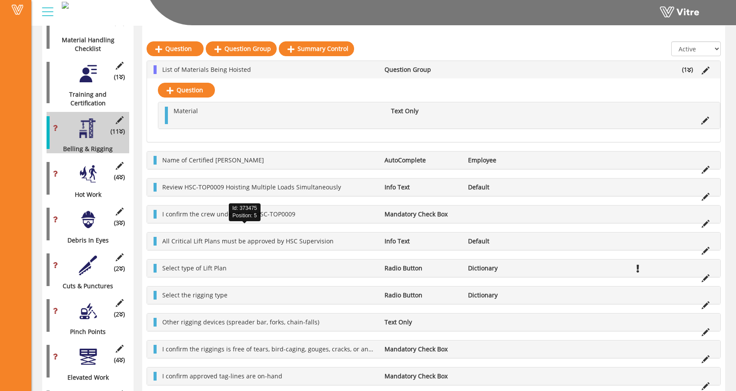
scroll to position [389, 0]
click at [687, 68] on li "(1 )" at bounding box center [688, 70] width 20 height 9
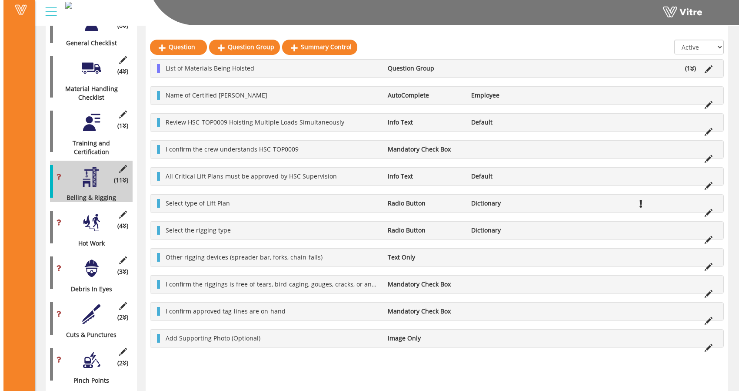
scroll to position [341, 0]
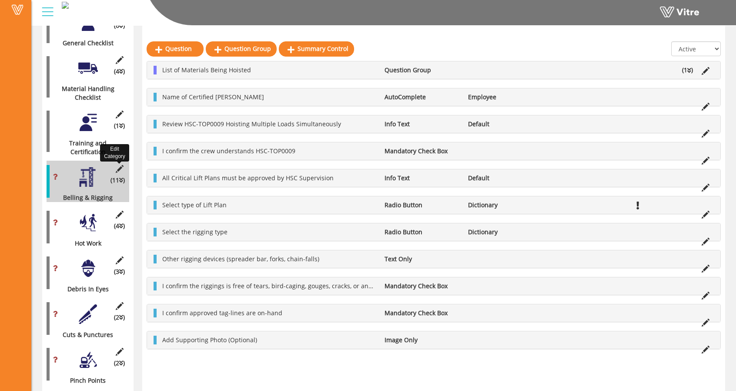
click at [120, 165] on icon at bounding box center [119, 169] width 11 height 8
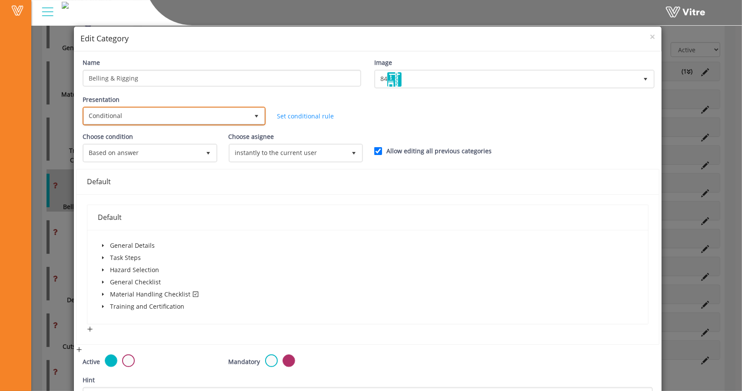
click at [244, 118] on span "Conditional" at bounding box center [166, 116] width 165 height 16
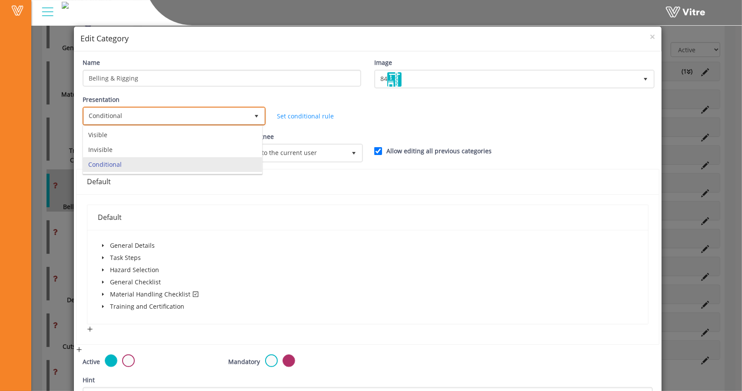
click at [249, 111] on span "select" at bounding box center [257, 116] width 16 height 16
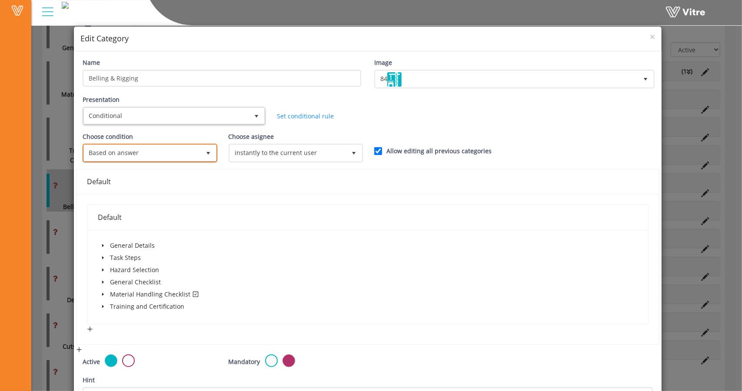
click at [183, 151] on span "Based on answer" at bounding box center [142, 153] width 116 height 16
drag, startPoint x: 183, startPoint y: 151, endPoint x: 171, endPoint y: 147, distance: 12.2
click at [171, 147] on span "Based on answer" at bounding box center [142, 153] width 116 height 16
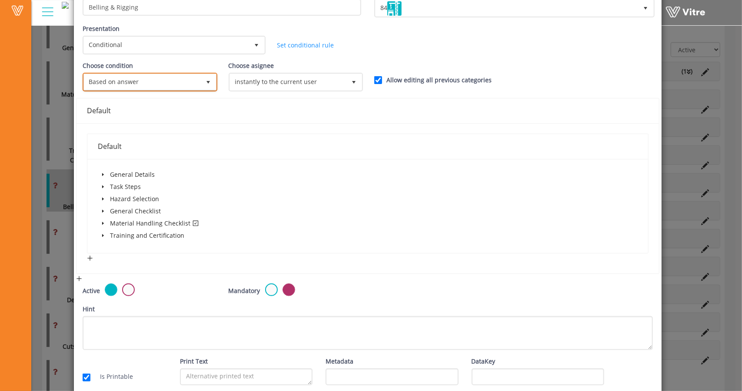
scroll to position [71, 0]
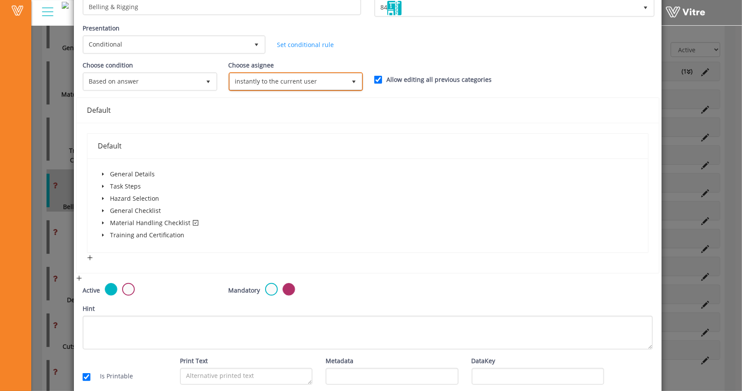
click at [266, 78] on span "instantly to the current user" at bounding box center [288, 81] width 116 height 16
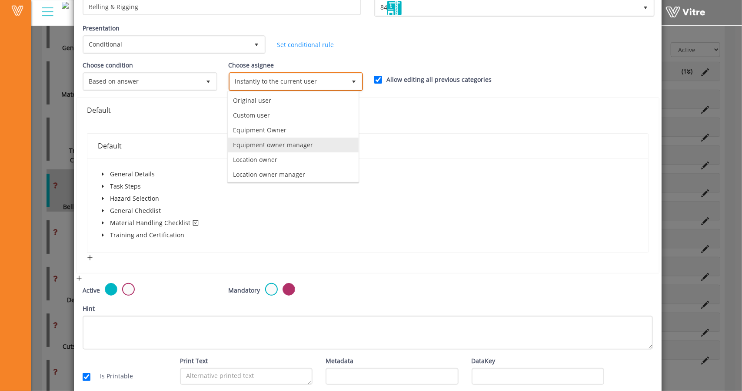
scroll to position [58, 0]
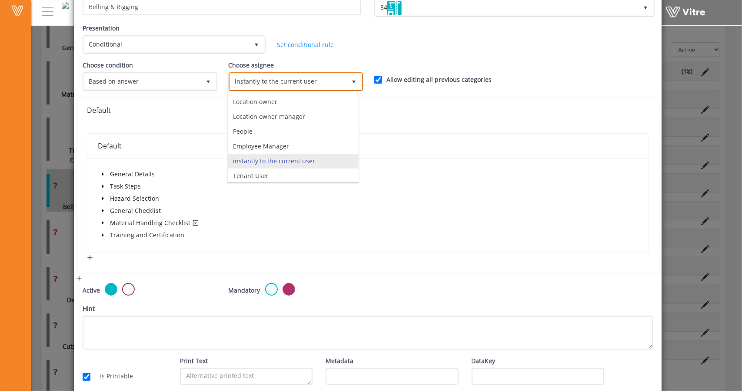
click at [304, 80] on span "instantly to the current user" at bounding box center [288, 81] width 116 height 16
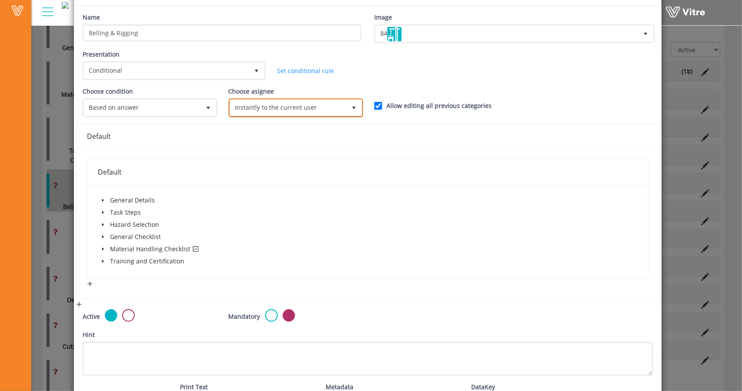
scroll to position [111, 0]
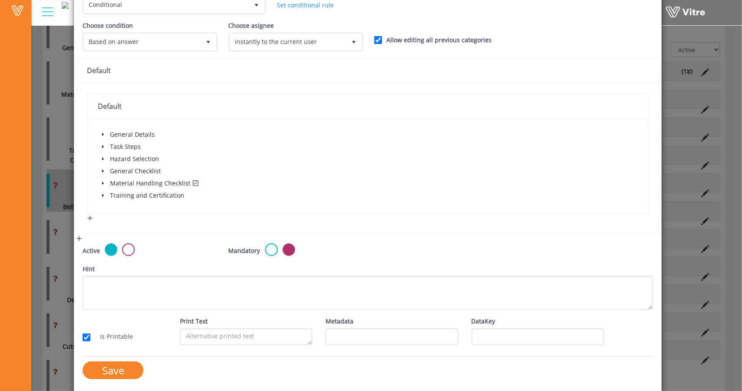
click at [101, 181] on icon "caret-down" at bounding box center [103, 183] width 4 height 4
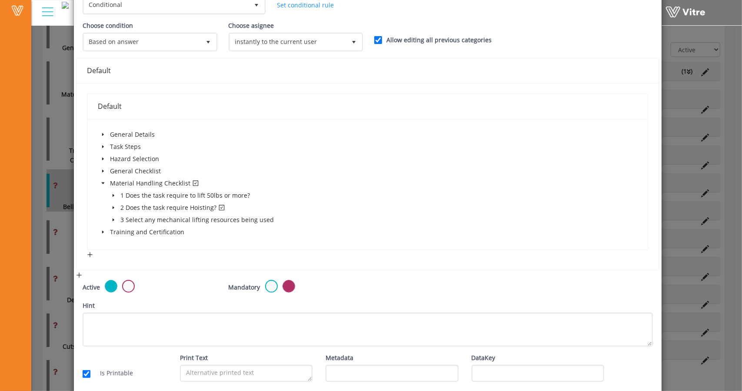
click at [111, 206] on icon "caret-down" at bounding box center [113, 207] width 4 height 4
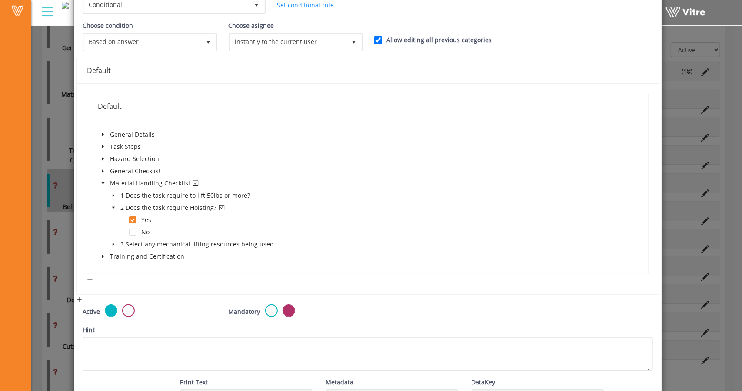
click at [103, 157] on icon "caret-down" at bounding box center [103, 159] width 4 height 4
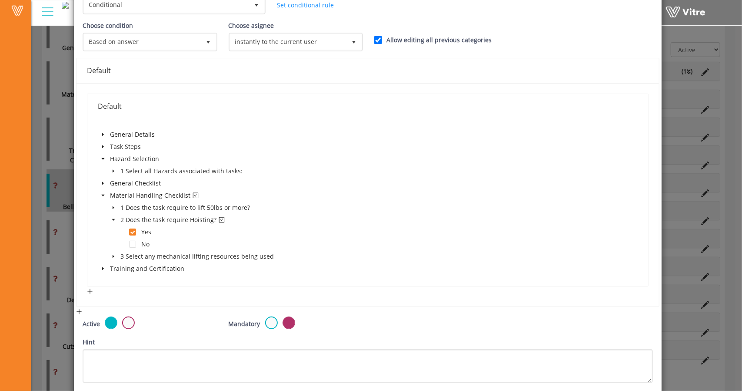
click at [114, 170] on icon "caret-down" at bounding box center [113, 171] width 4 height 4
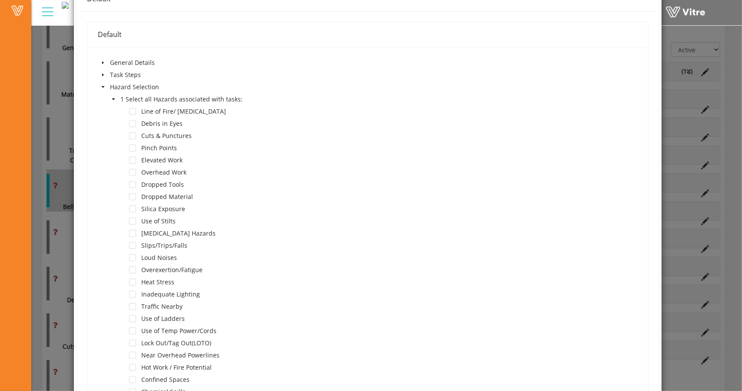
scroll to position [182, 0]
click at [102, 85] on icon "caret-down" at bounding box center [103, 87] width 4 height 4
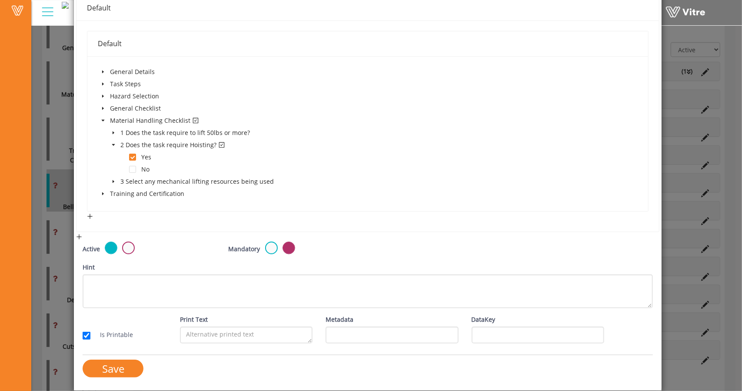
scroll to position [172, 0]
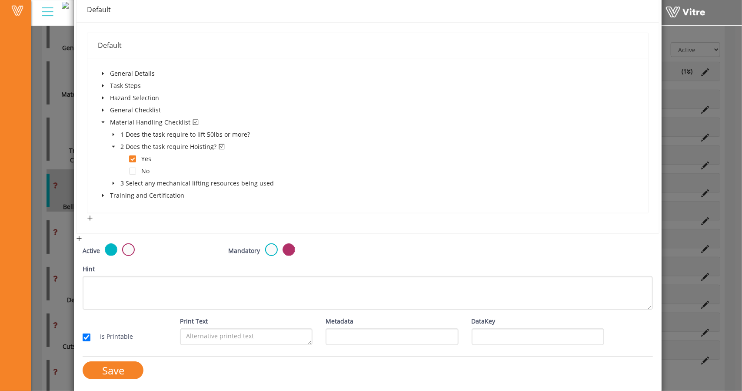
click at [104, 120] on icon "caret-down" at bounding box center [103, 122] width 4 height 4
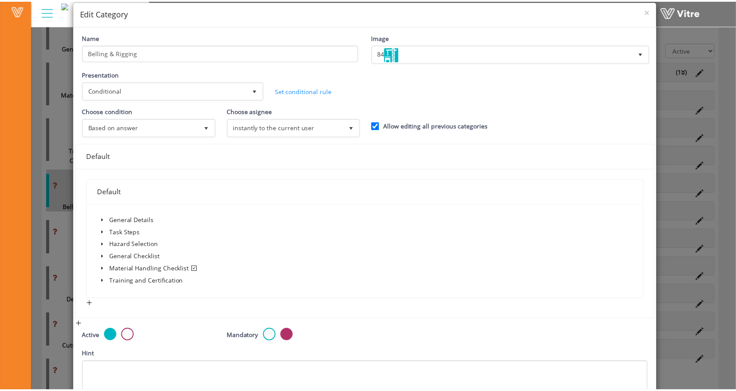
scroll to position [0, 0]
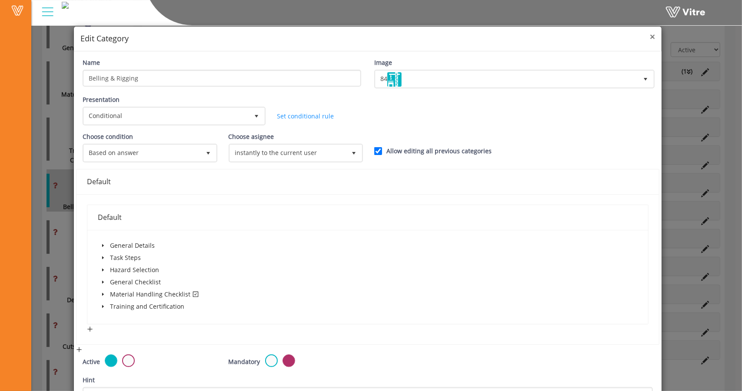
click at [650, 36] on span "×" at bounding box center [652, 36] width 5 height 12
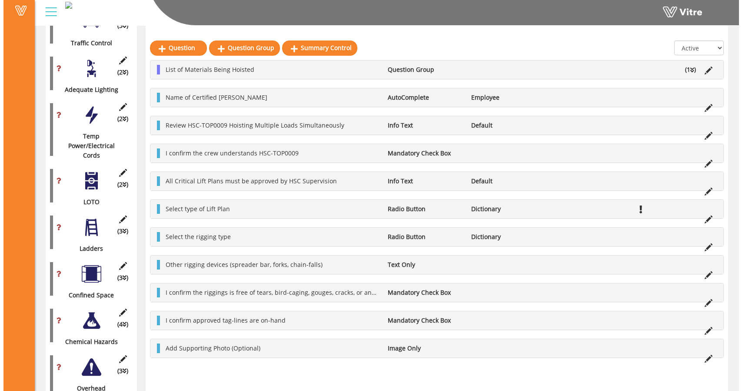
scroll to position [1363, 0]
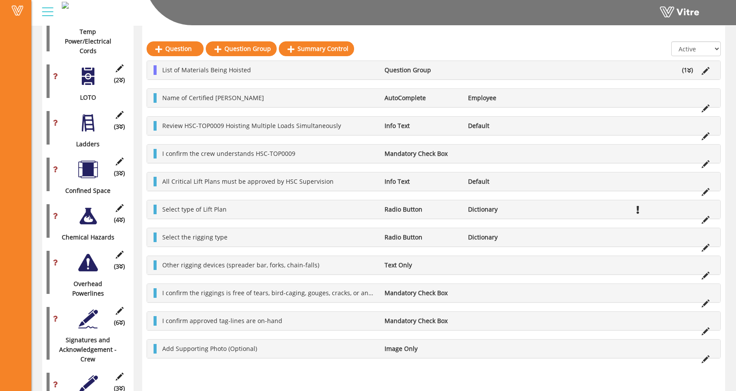
click at [91, 374] on div at bounding box center [88, 384] width 20 height 20
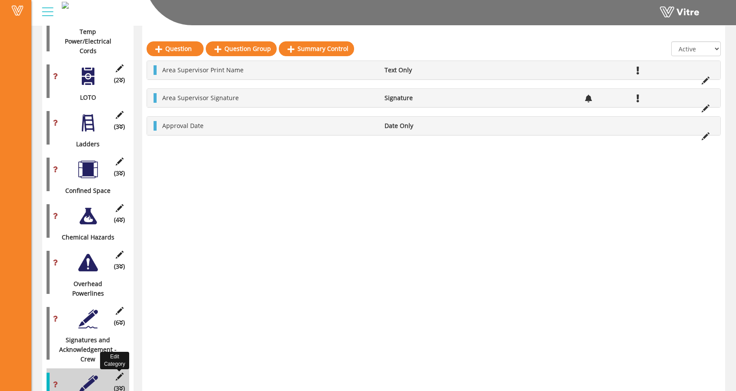
click at [118, 372] on icon at bounding box center [119, 376] width 11 height 8
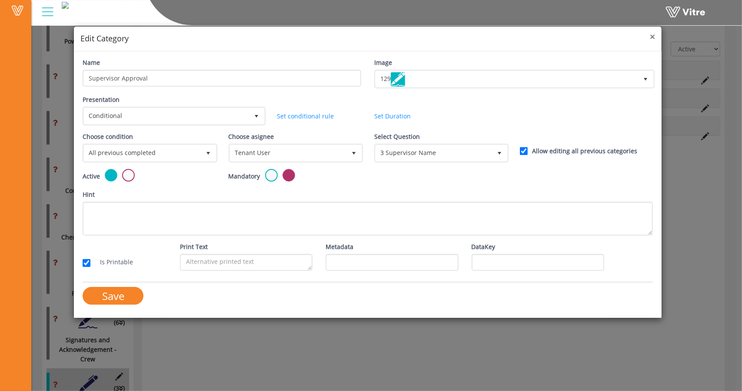
click at [652, 34] on span "×" at bounding box center [652, 36] width 5 height 12
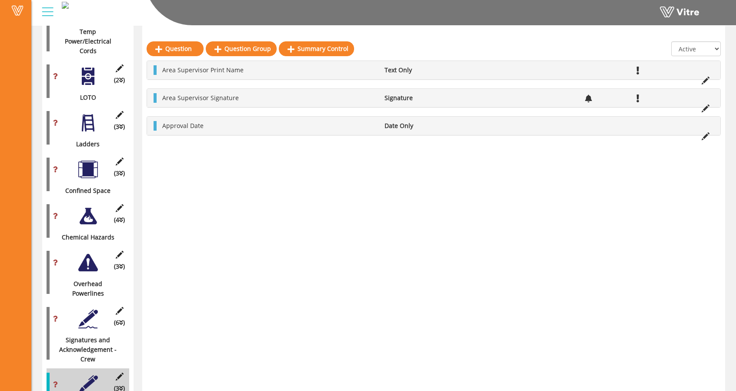
click at [84, 309] on div at bounding box center [88, 319] width 20 height 20
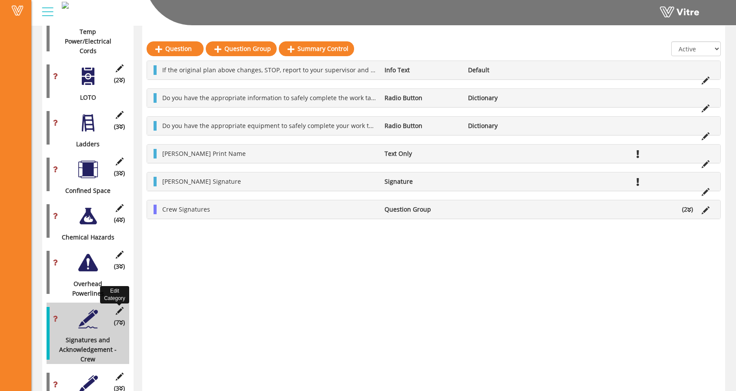
click at [122, 307] on icon at bounding box center [119, 311] width 11 height 8
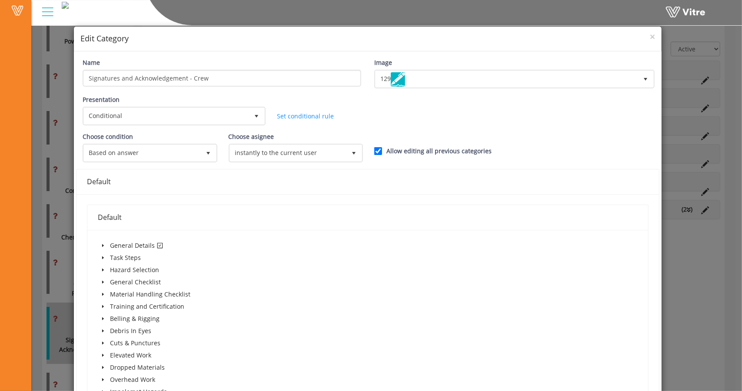
click at [102, 243] on icon "caret-down" at bounding box center [103, 245] width 4 height 4
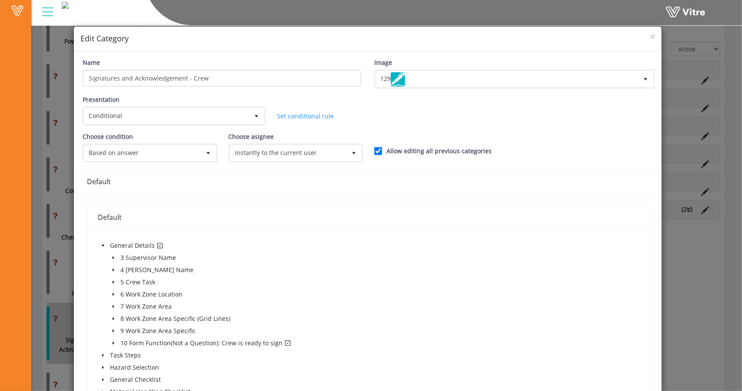
click at [113, 342] on icon "caret-down" at bounding box center [114, 342] width 2 height 3
click at [650, 34] on span "×" at bounding box center [652, 36] width 5 height 12
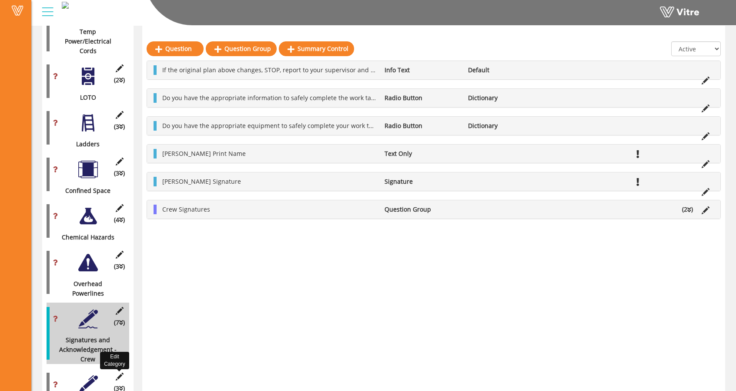
click at [118, 372] on icon at bounding box center [119, 376] width 11 height 8
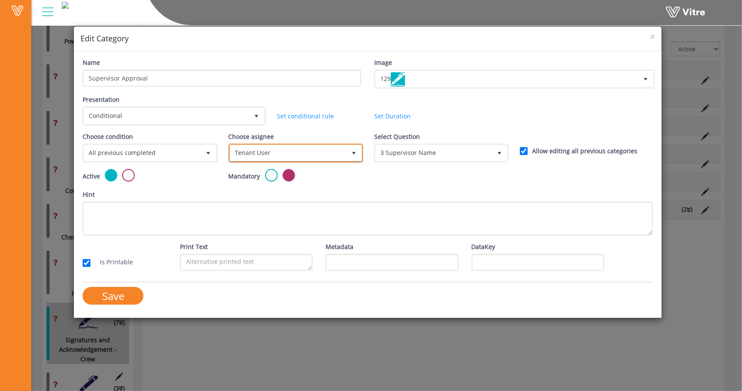
click at [292, 149] on span "Tenant User" at bounding box center [288, 153] width 116 height 16
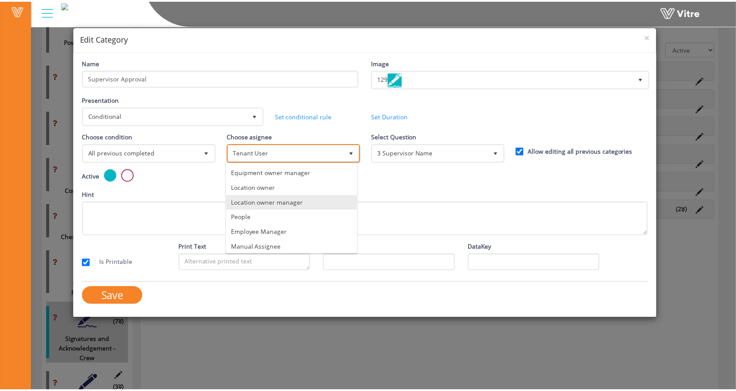
scroll to position [43, 0]
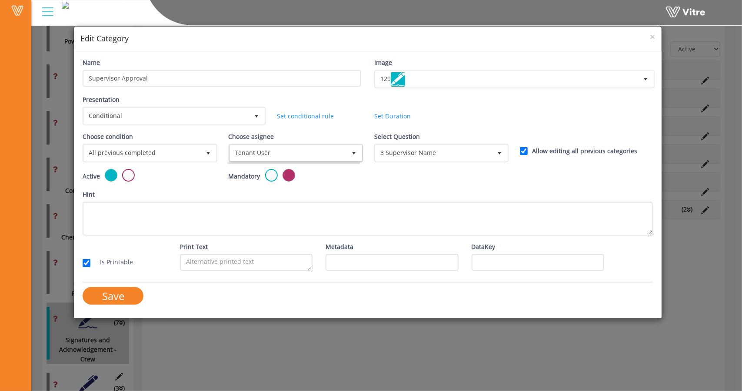
click at [311, 132] on div "Choose asignee Tenant User 12" at bounding box center [295, 147] width 133 height 30
click at [433, 152] on span "3 Supervisor Name" at bounding box center [434, 153] width 116 height 16
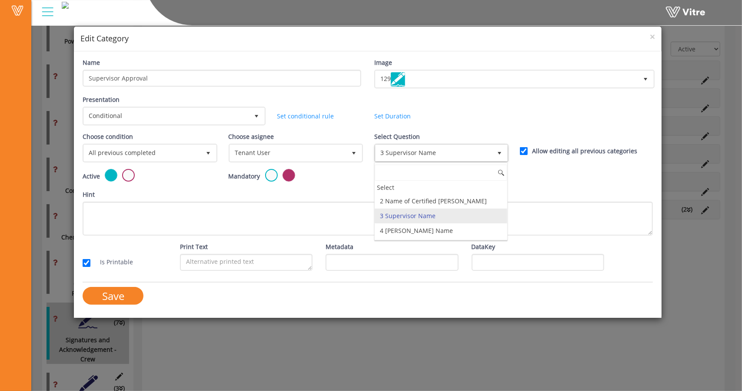
click at [648, 35] on h4 "Edit Category" at bounding box center [367, 38] width 575 height 11
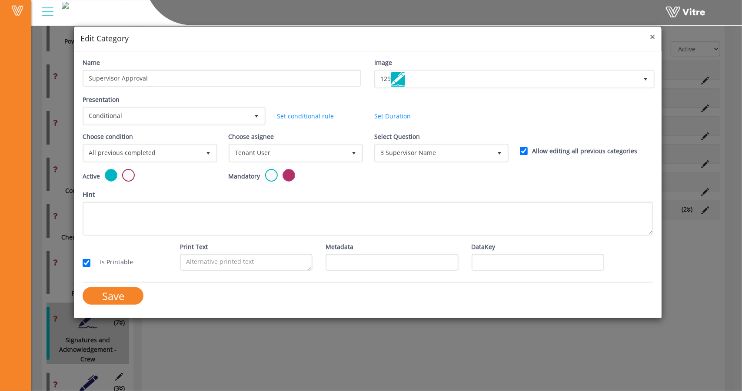
click at [652, 37] on span "×" at bounding box center [652, 36] width 5 height 12
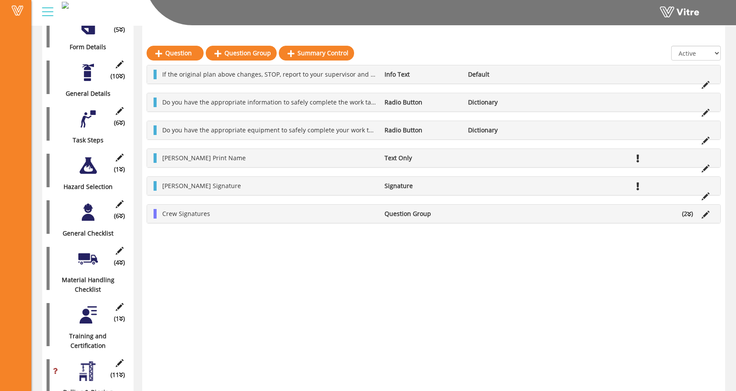
scroll to position [0, 0]
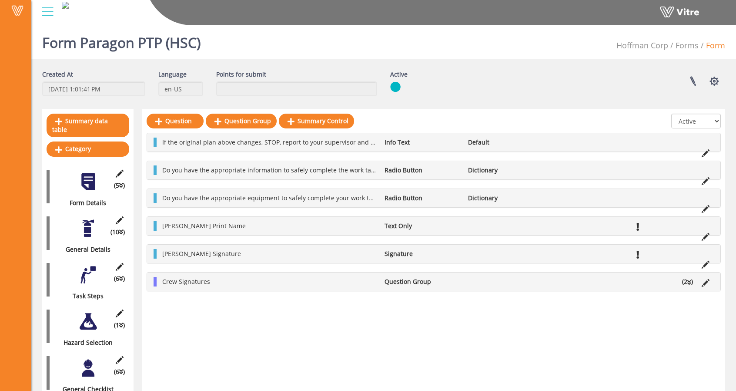
click at [73, 221] on div "(10 ) General Details" at bounding box center [88, 233] width 83 height 42
click at [92, 225] on div at bounding box center [88, 228] width 20 height 20
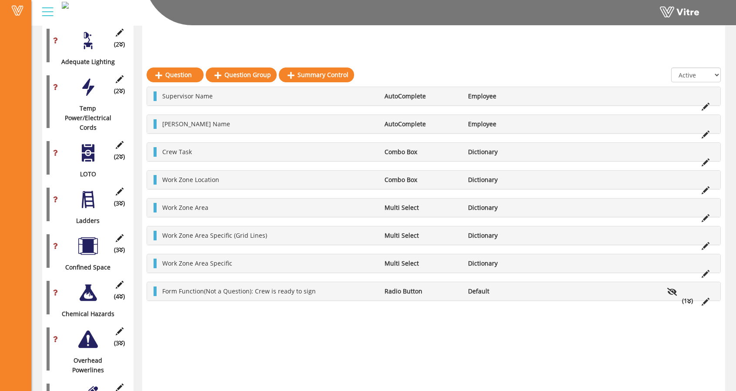
scroll to position [1363, 0]
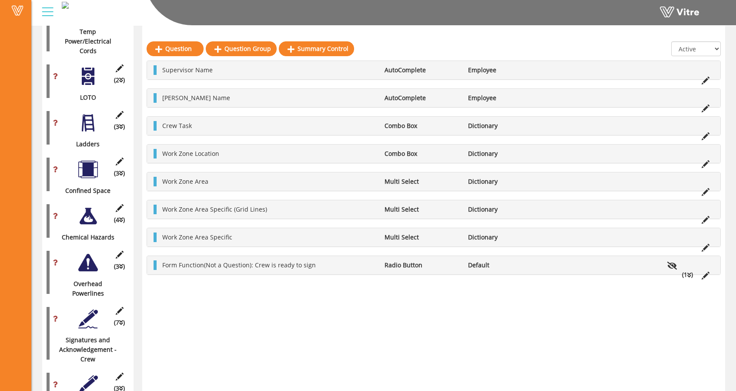
click at [86, 374] on div at bounding box center [88, 384] width 20 height 20
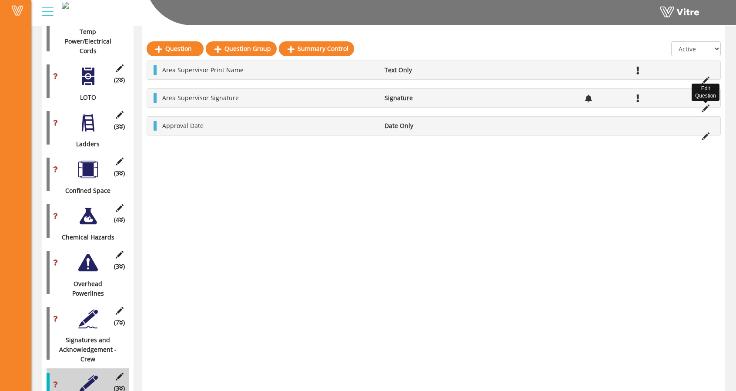
click at [706, 108] on icon at bounding box center [705, 108] width 8 height 8
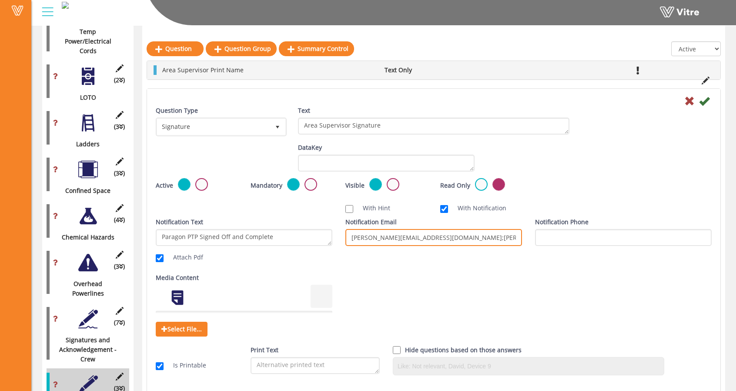
scroll to position [0, 163]
drag, startPoint x: 351, startPoint y: 238, endPoint x: 541, endPoint y: 237, distance: 190.9
click at [541, 237] on div "Notification Text Paragon PTP Signed Off and Complete Attach Pdf Notification E…" at bounding box center [433, 241] width 569 height 49
click at [487, 234] on input "alex-rankine@hoffmancorp.com;David-Walker@Hoffmanspecialtyinc.com;Thomas-Foote@…" at bounding box center [433, 237] width 177 height 17
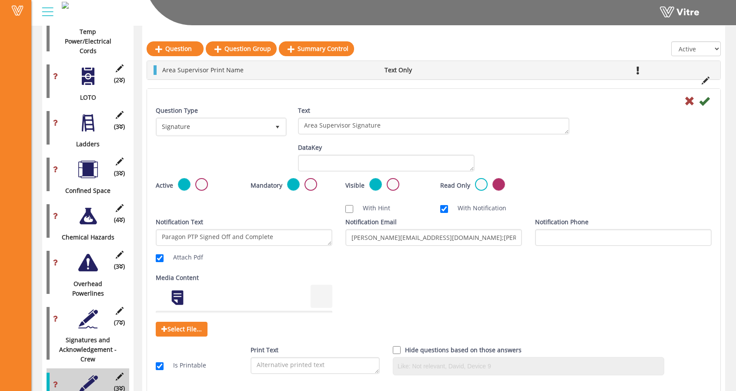
click at [458, 95] on div at bounding box center [433, 100] width 569 height 10
drag, startPoint x: 287, startPoint y: 236, endPoint x: 144, endPoint y: 229, distance: 142.4
drag, startPoint x: 444, startPoint y: 234, endPoint x: 591, endPoint y: 242, distance: 147.2
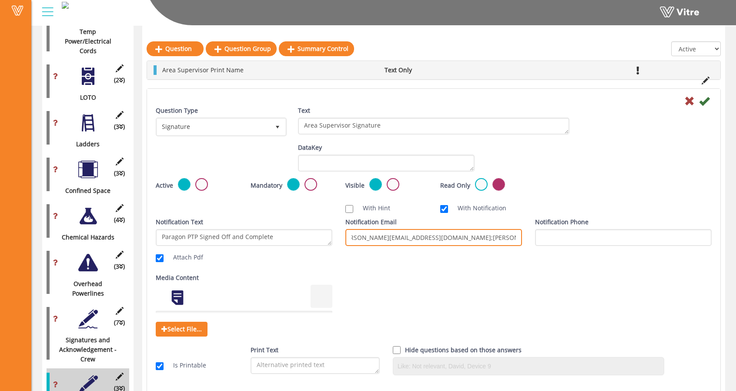
click at [591, 242] on div "Notification Text Paragon PTP Signed Off and Complete Attach Pdf Notification E…" at bounding box center [433, 241] width 569 height 49
click at [480, 227] on div "Notification Email alex-rankine@hoffmancorp.com;David-Walker@Hoffmanspecialtyin…" at bounding box center [433, 231] width 177 height 29
click at [627, 121] on div "Question Type Signature 14 Text Area Supervisor Signature" at bounding box center [433, 124] width 569 height 37
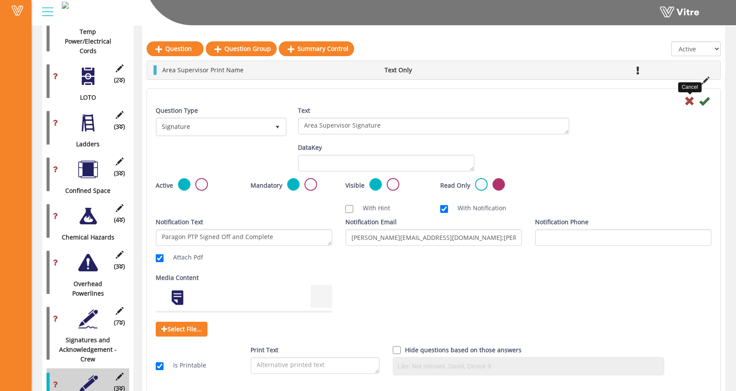
click at [691, 103] on icon at bounding box center [689, 101] width 10 height 10
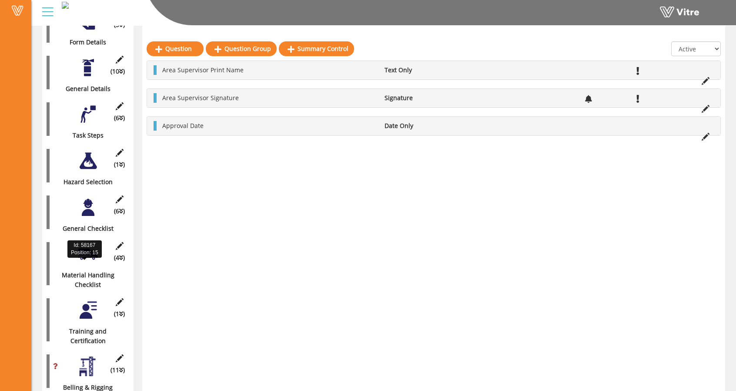
scroll to position [160, 0]
click at [89, 151] on div at bounding box center [88, 161] width 20 height 20
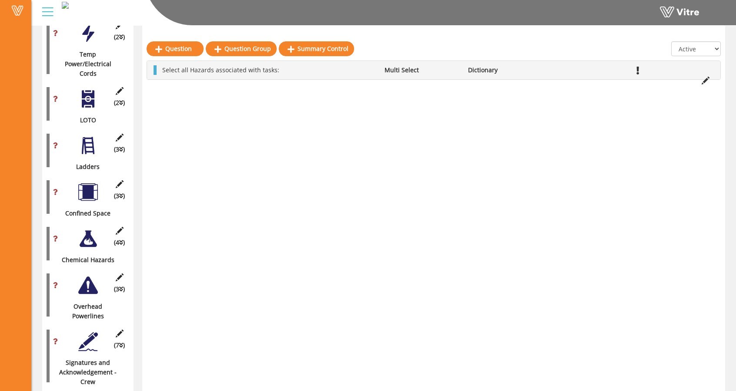
scroll to position [1341, 0]
click at [89, 324] on div "(7 ) Signatures and Acknowledgement - Crew" at bounding box center [88, 354] width 83 height 61
click at [89, 331] on div at bounding box center [88, 341] width 20 height 20
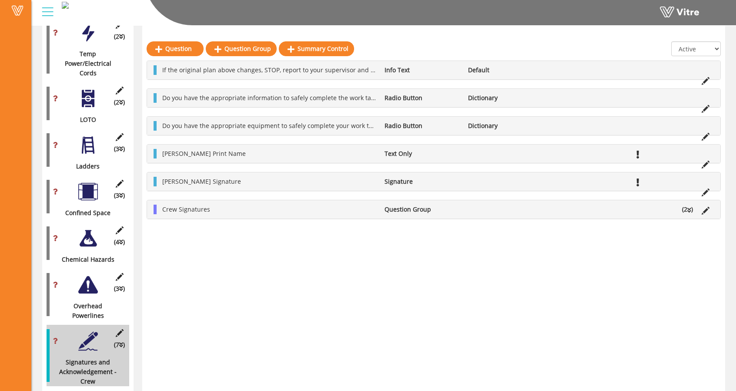
click at [91, 275] on div at bounding box center [88, 285] width 20 height 20
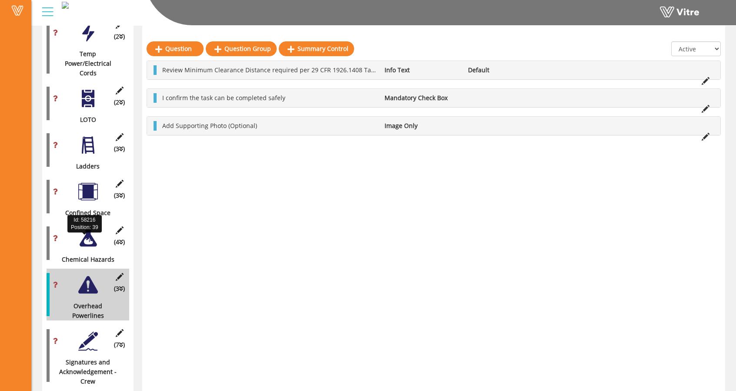
click at [82, 254] on div "Chemical Hazards" at bounding box center [85, 259] width 76 height 10
click at [88, 228] on div at bounding box center [88, 238] width 20 height 20
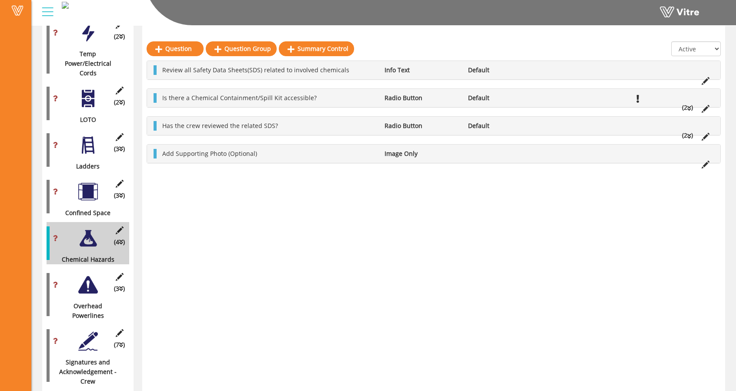
click at [89, 182] on div at bounding box center [88, 192] width 20 height 20
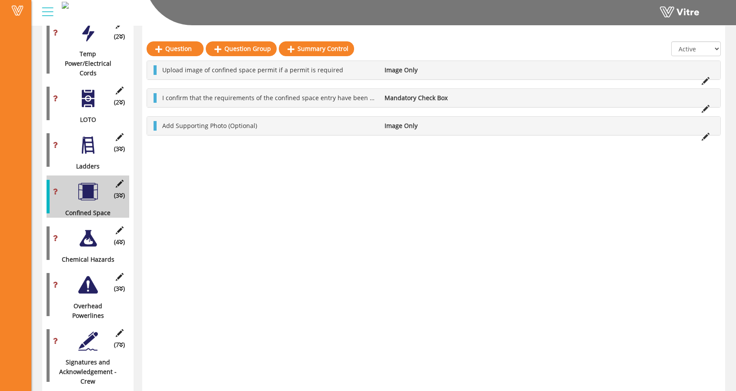
click at [88, 135] on div at bounding box center [88, 145] width 20 height 20
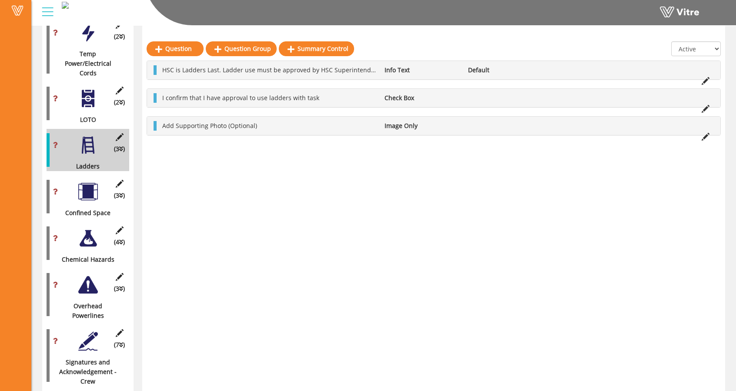
click at [85, 89] on div at bounding box center [88, 99] width 20 height 20
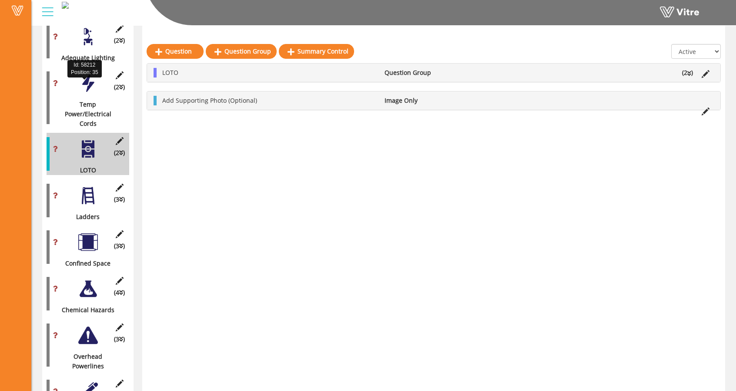
scroll to position [1290, 0]
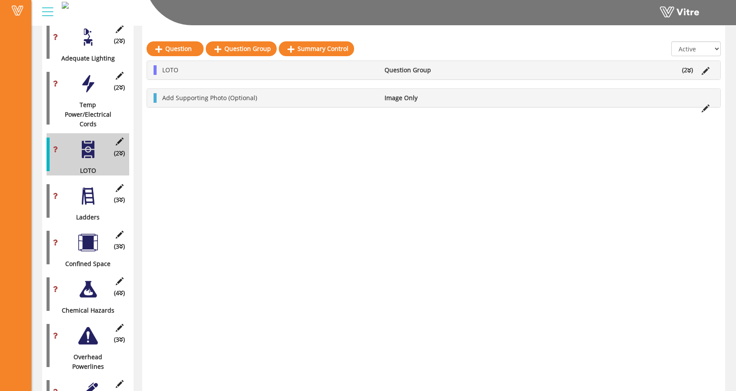
click at [687, 68] on icon at bounding box center [689, 70] width 4 height 6
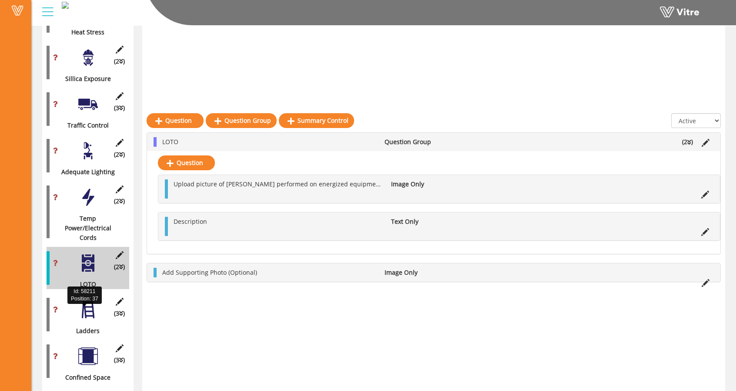
scroll to position [1175, 0]
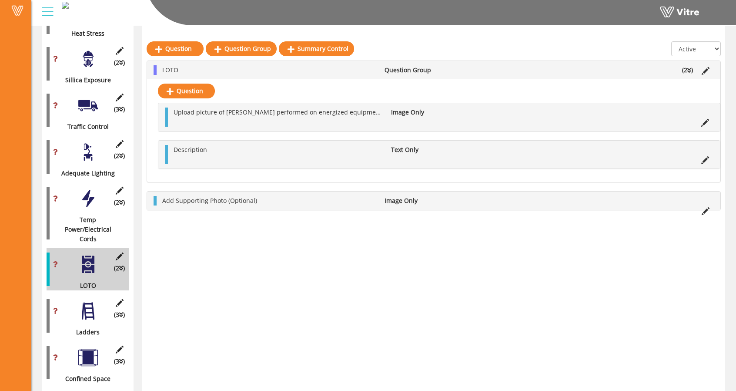
click at [85, 189] on div at bounding box center [88, 199] width 20 height 20
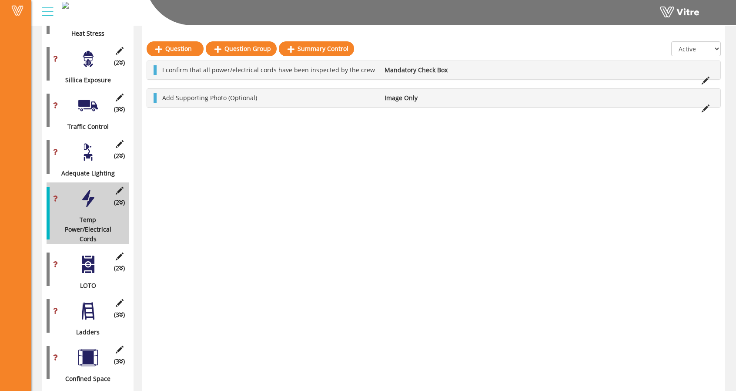
click at [89, 142] on div at bounding box center [88, 152] width 20 height 20
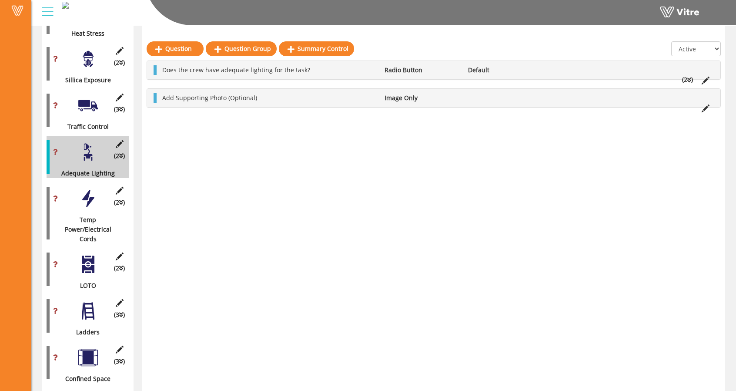
click at [86, 96] on div at bounding box center [88, 106] width 20 height 20
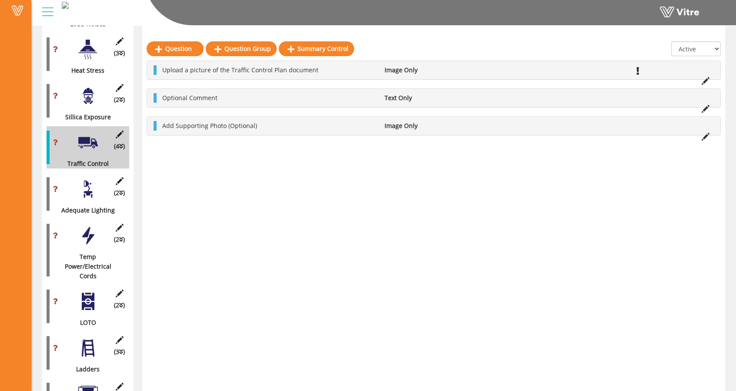
scroll to position [1138, 0]
click at [88, 87] on div at bounding box center [88, 97] width 20 height 20
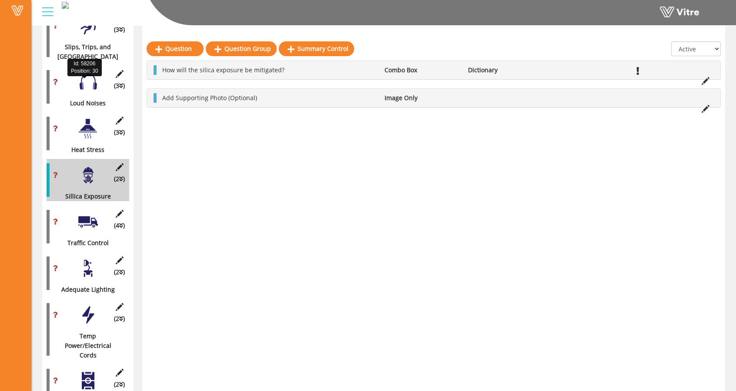
scroll to position [1058, 0]
click at [87, 113] on div "(3 ) Heat Stress" at bounding box center [88, 134] width 83 height 42
click at [88, 119] on div at bounding box center [88, 129] width 20 height 20
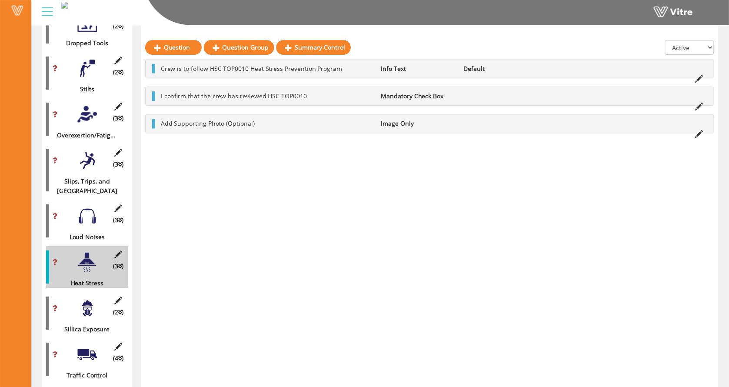
scroll to position [921, 0]
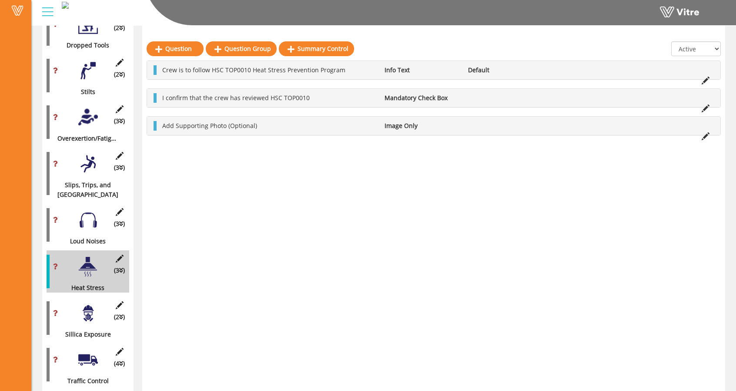
click at [89, 210] on div at bounding box center [88, 220] width 20 height 20
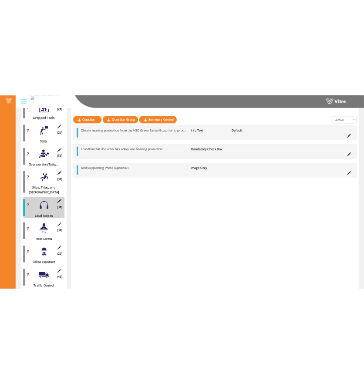
scroll to position [1033, 0]
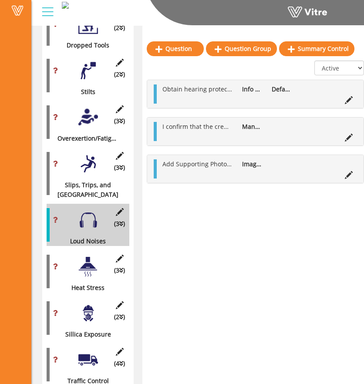
click at [294, 230] on div "Question Question Group Summary Control All Active Not Active Obtain hearing pr…" at bounding box center [255, 24] width 226 height 1673
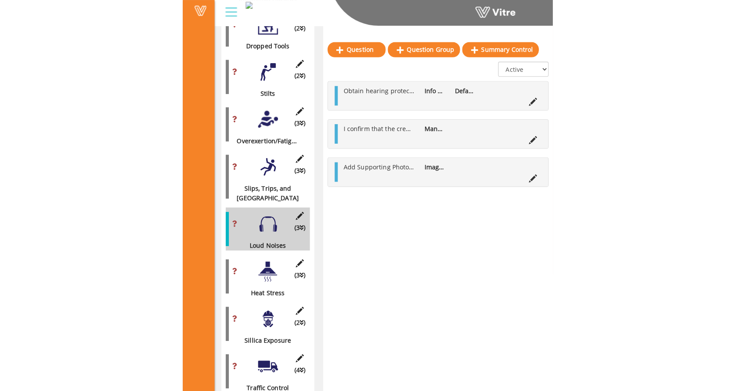
scroll to position [921, 0]
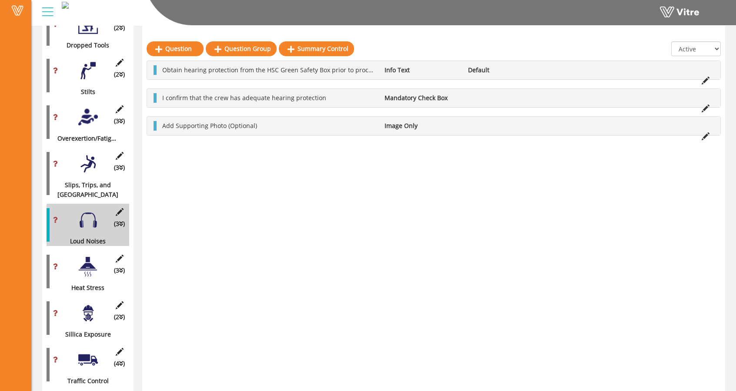
click at [83, 164] on div at bounding box center [88, 164] width 20 height 20
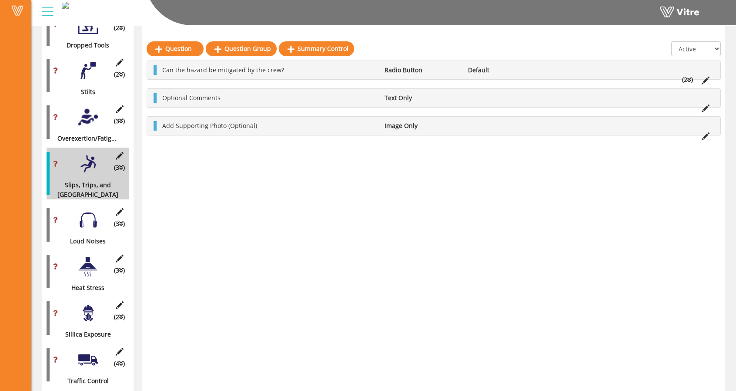
click at [90, 107] on div at bounding box center [88, 117] width 20 height 20
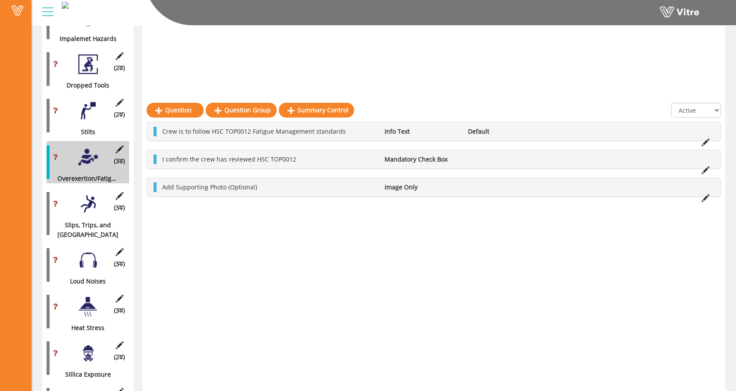
scroll to position [869, 0]
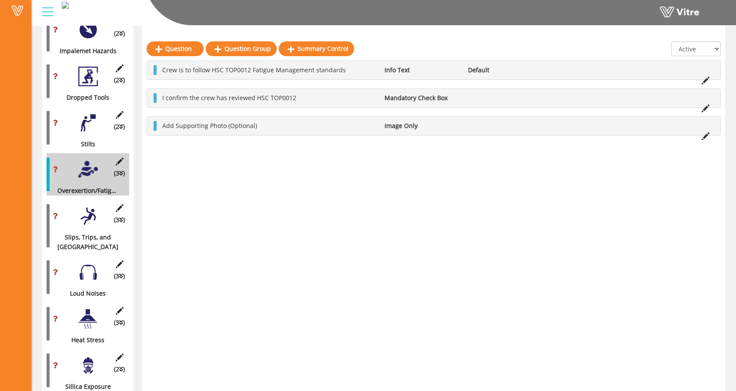
click at [90, 113] on div at bounding box center [88, 123] width 20 height 20
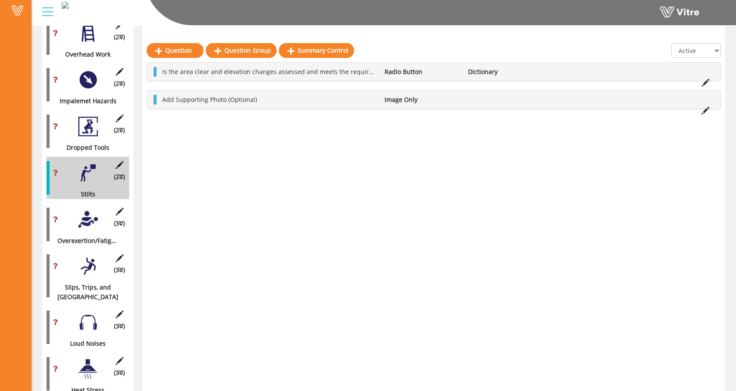
scroll to position [811, 0]
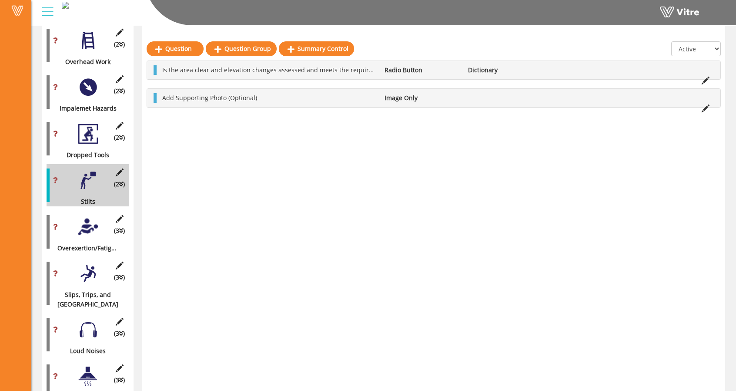
click at [90, 124] on div at bounding box center [88, 134] width 20 height 20
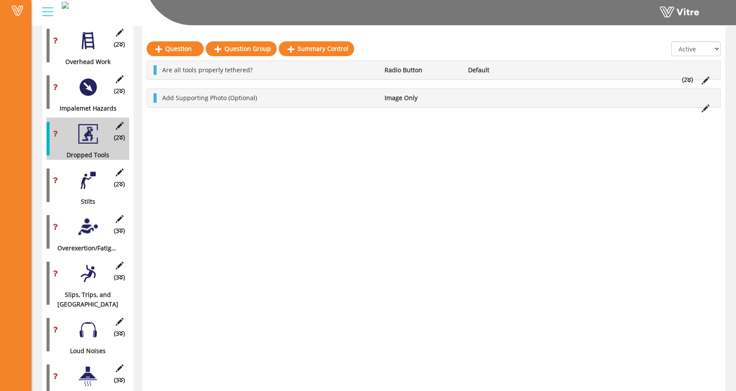
click at [91, 86] on div at bounding box center [88, 87] width 20 height 20
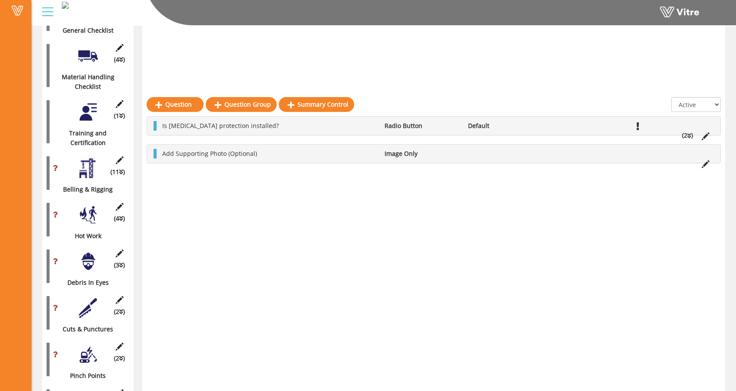
scroll to position [327, 0]
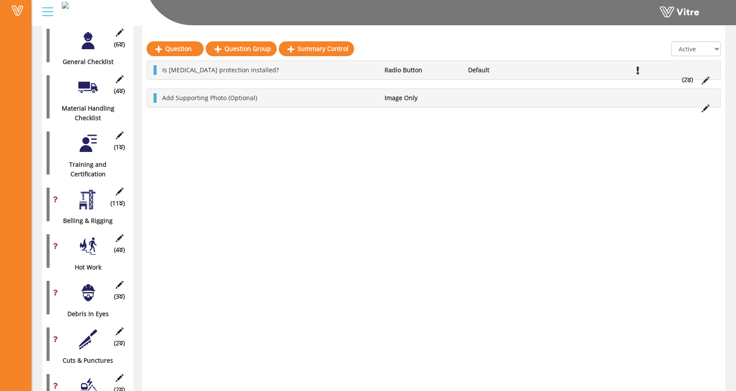
click at [86, 134] on div at bounding box center [88, 144] width 20 height 20
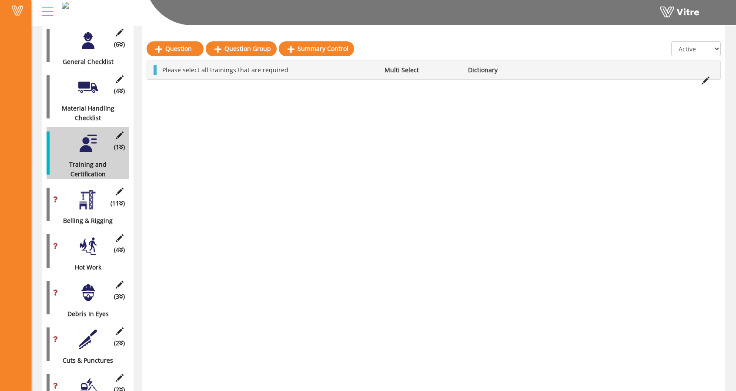
click at [83, 93] on div "(4 ) Material Handling Checklist" at bounding box center [88, 97] width 83 height 52
click at [85, 82] on div at bounding box center [88, 87] width 20 height 20
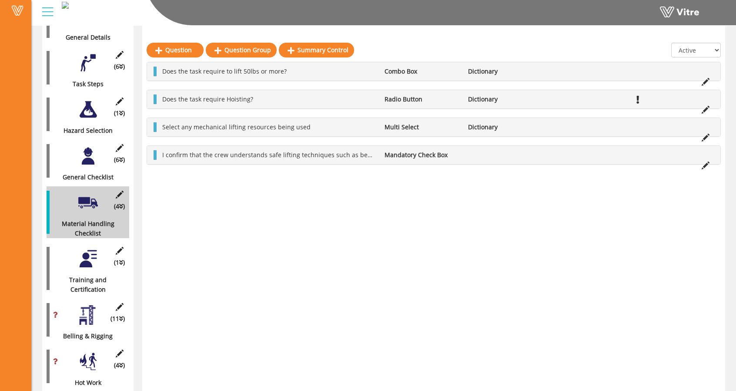
scroll to position [211, 0]
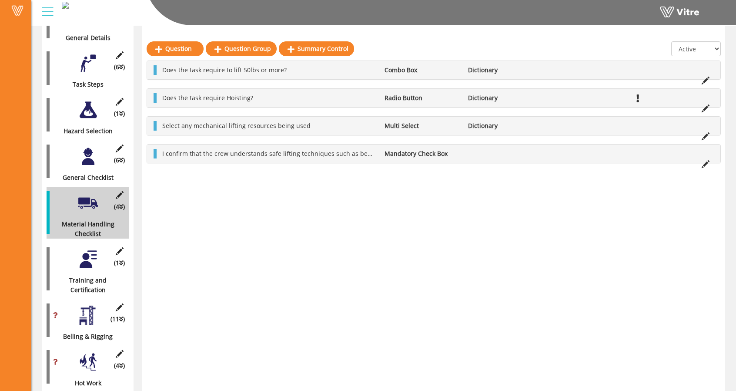
click at [85, 100] on div at bounding box center [88, 110] width 20 height 20
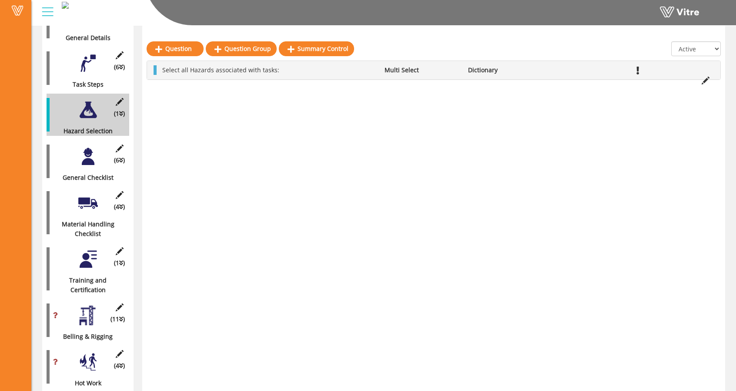
click at [85, 155] on div at bounding box center [88, 157] width 20 height 20
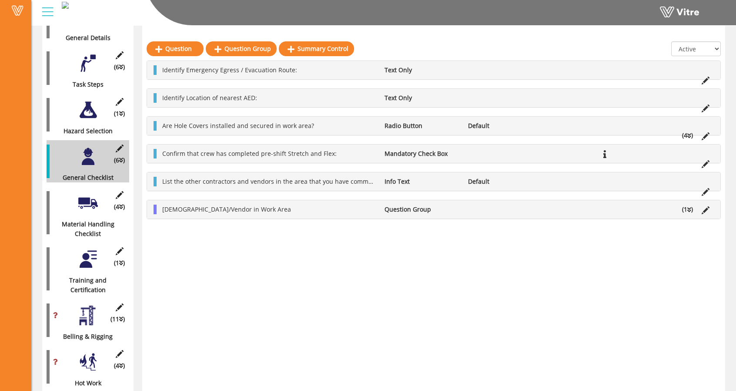
drag, startPoint x: 85, startPoint y: 155, endPoint x: 690, endPoint y: 206, distance: 607.1
click at [690, 207] on icon at bounding box center [689, 210] width 4 height 6
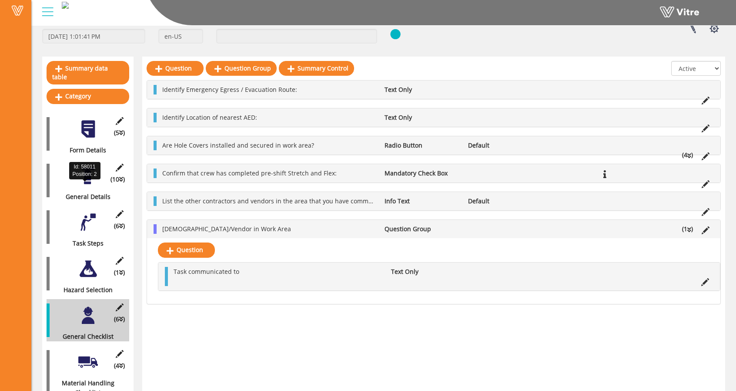
scroll to position [52, 0]
click at [80, 270] on div "(1 ) Hazard Selection" at bounding box center [88, 274] width 83 height 42
click at [86, 265] on div at bounding box center [88, 269] width 20 height 20
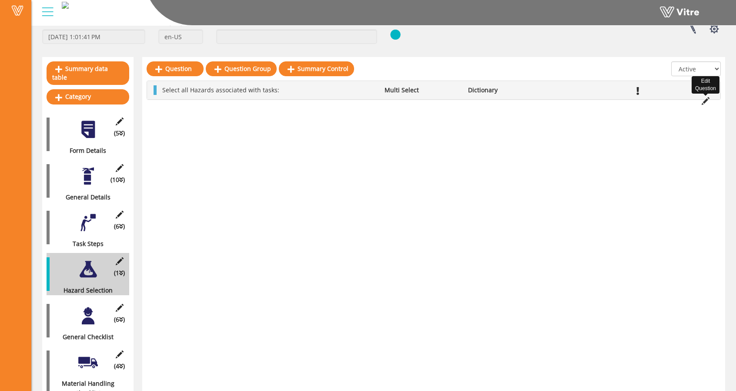
click at [703, 100] on icon at bounding box center [705, 101] width 8 height 8
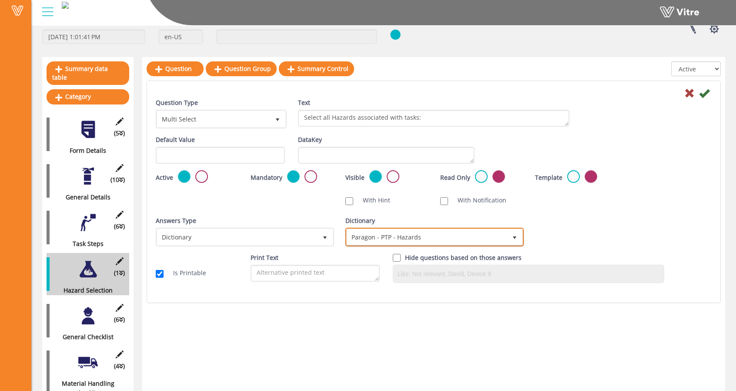
click at [359, 236] on span "Paragon - PTP - Hazards" at bounding box center [427, 237] width 160 height 16
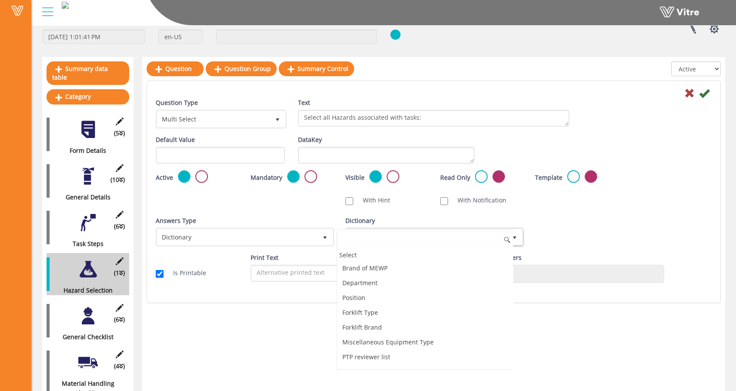
scroll to position [2314, 0]
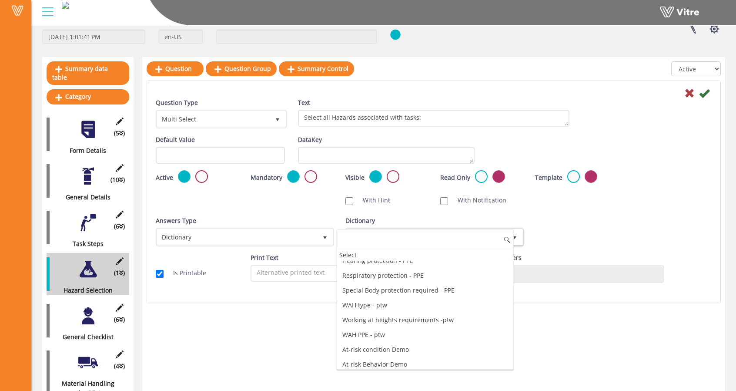
click at [536, 224] on div "Answers Type Dictionary 1 Answers Type Dictionary 1 Module Select Form Context …" at bounding box center [433, 234] width 569 height 37
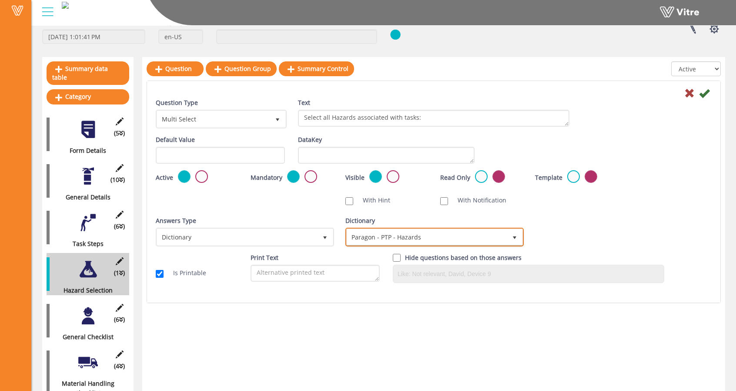
click at [365, 238] on span "Paragon - PTP - Hazards" at bounding box center [427, 237] width 160 height 16
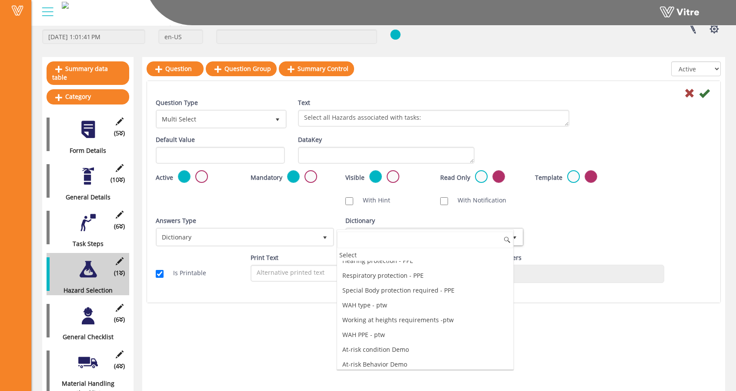
click at [569, 236] on div "Answers Type Dictionary 1 Answers Type Dictionary 1 Module Select Form Context …" at bounding box center [433, 234] width 569 height 37
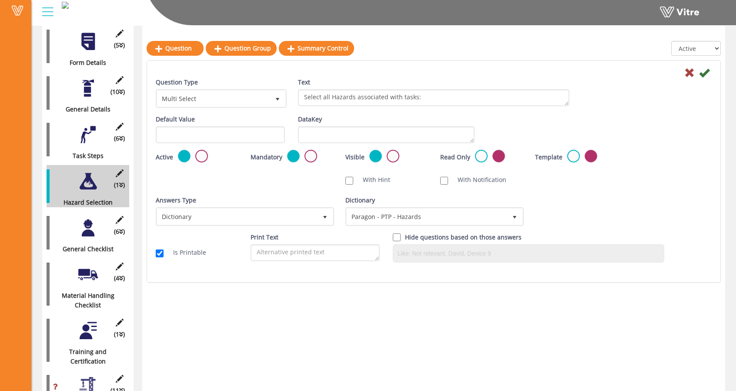
scroll to position [141, 0]
click at [689, 72] on icon at bounding box center [689, 73] width 10 height 10
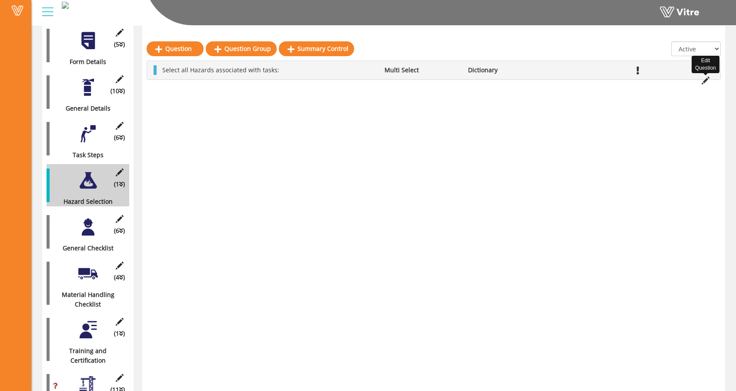
click at [704, 80] on icon at bounding box center [705, 81] width 8 height 8
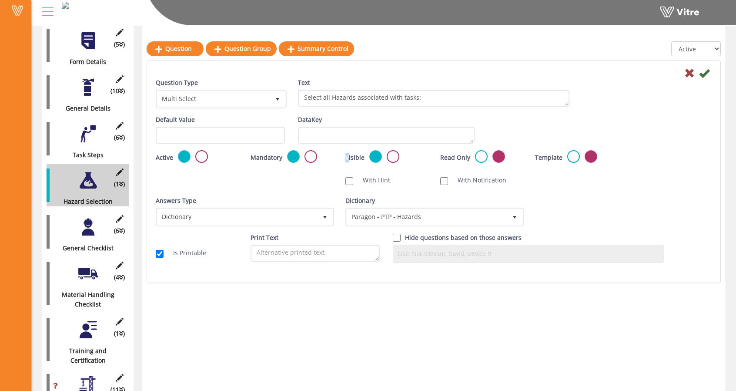
click at [348, 156] on label "Visible" at bounding box center [354, 158] width 19 height 10
click at [574, 154] on label at bounding box center [573, 156] width 13 height 13
click at [0, 0] on input "radio" at bounding box center [0, 0] width 0 height 0
click at [590, 155] on label at bounding box center [590, 156] width 13 height 13
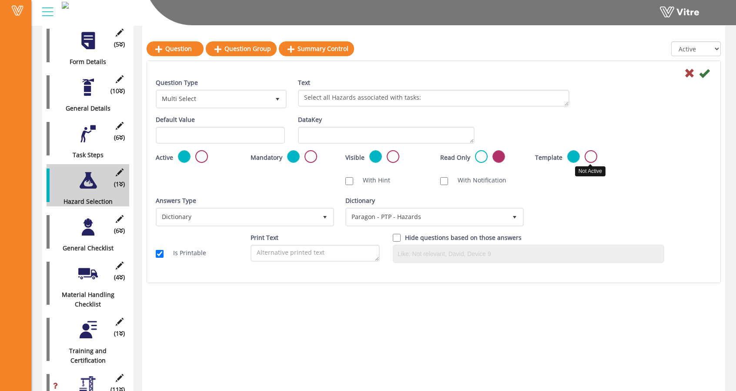
click at [0, 0] on input "radio" at bounding box center [0, 0] width 0 height 0
click at [689, 71] on icon at bounding box center [689, 73] width 10 height 10
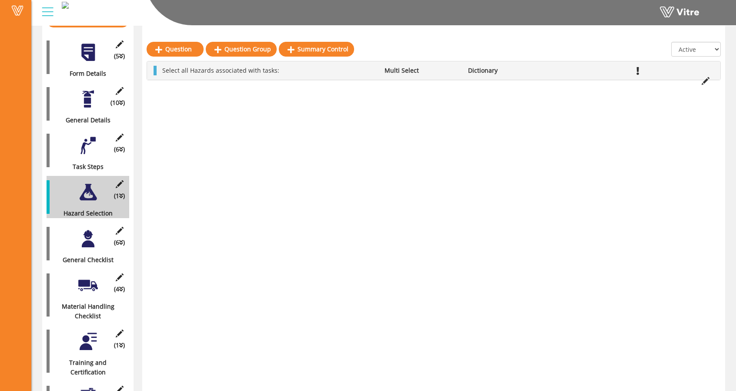
scroll to position [130, 0]
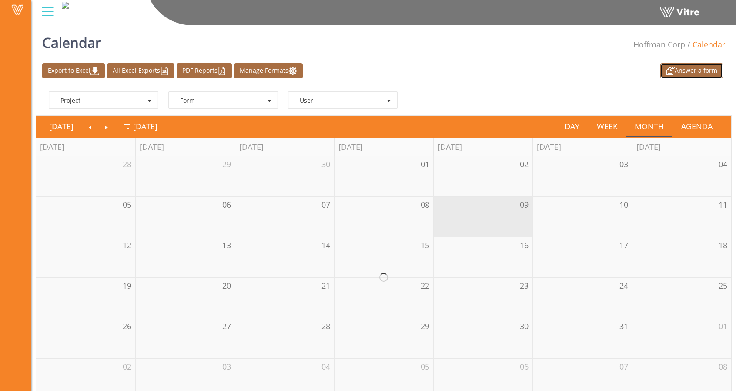
click at [660, 78] on link "Answer a form" at bounding box center [691, 70] width 63 height 15
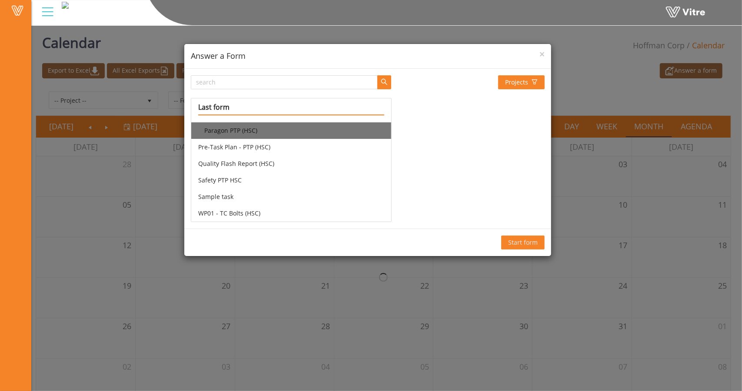
click at [308, 127] on li "Paragon PTP (HSC)" at bounding box center [291, 130] width 200 height 17
click at [515, 240] on span "Start form" at bounding box center [523, 242] width 30 height 10
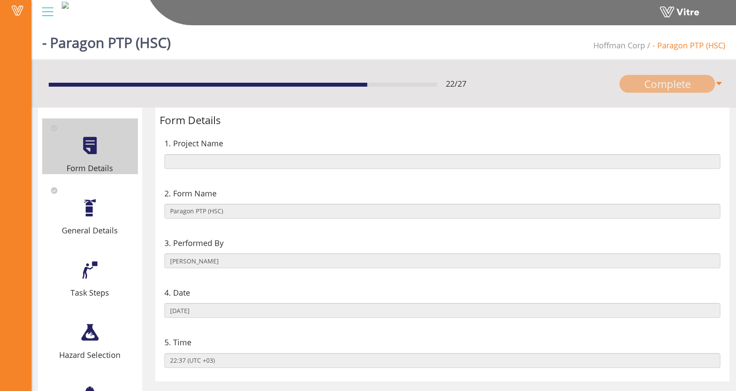
scroll to position [1, 0]
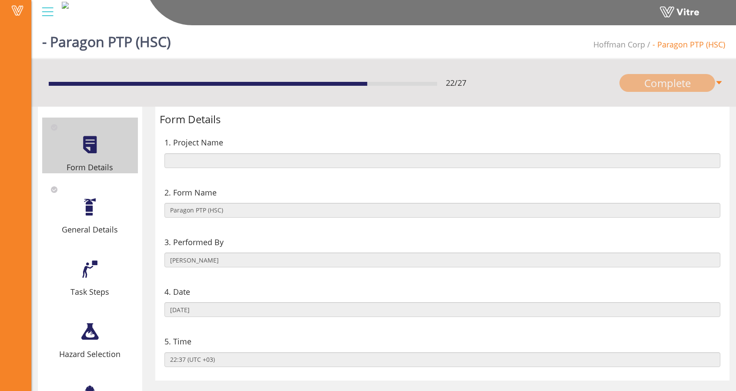
click at [94, 267] on div at bounding box center [90, 269] width 20 height 20
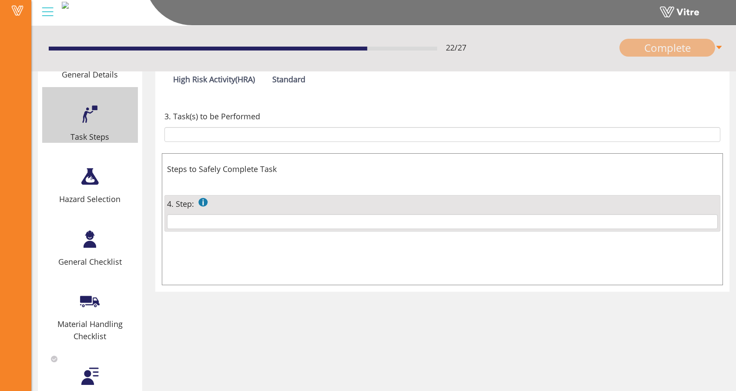
scroll to position [155, 0]
click at [226, 219] on input "text" at bounding box center [442, 221] width 551 height 15
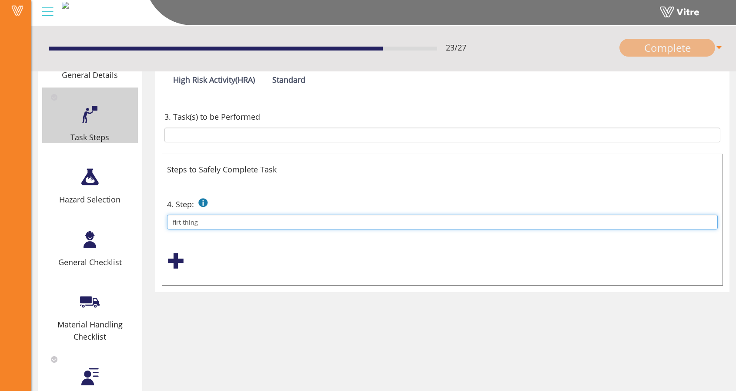
click at [174, 221] on input "firt thing" at bounding box center [442, 221] width 551 height 15
type input "first thing"
click at [178, 259] on div at bounding box center [175, 260] width 17 height 17
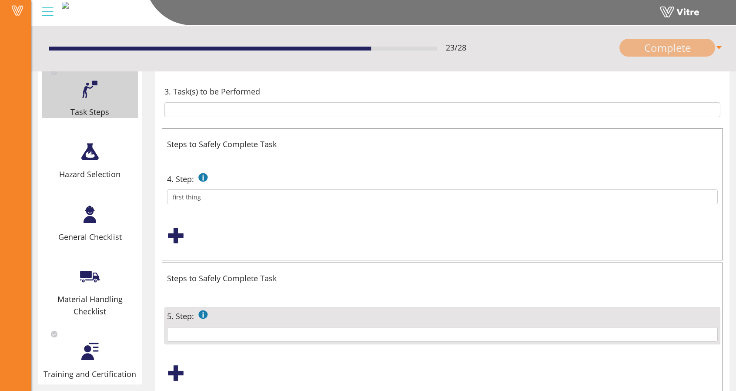
scroll to position [187, 0]
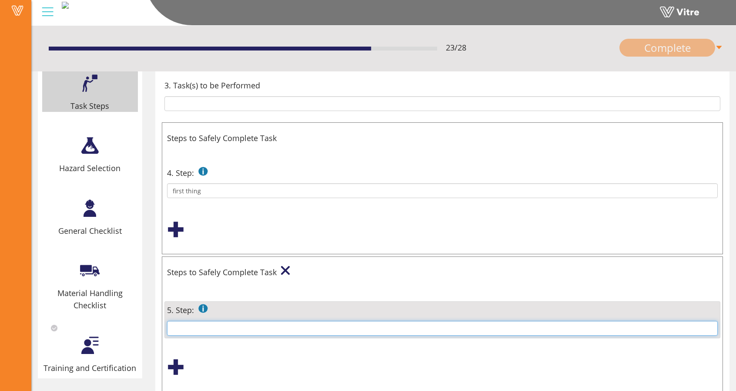
click at [240, 326] on input "text" at bounding box center [442, 327] width 551 height 15
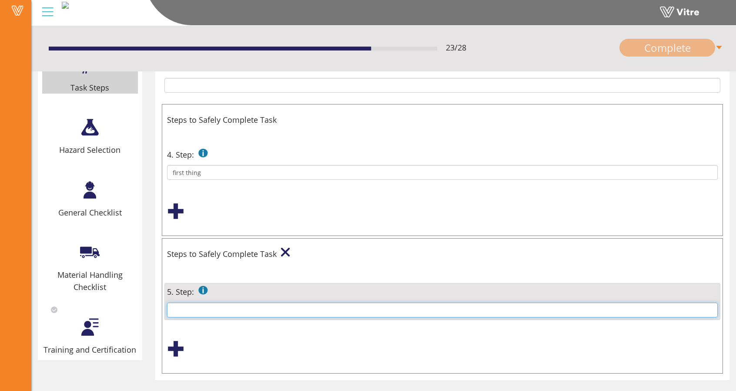
scroll to position [205, 0]
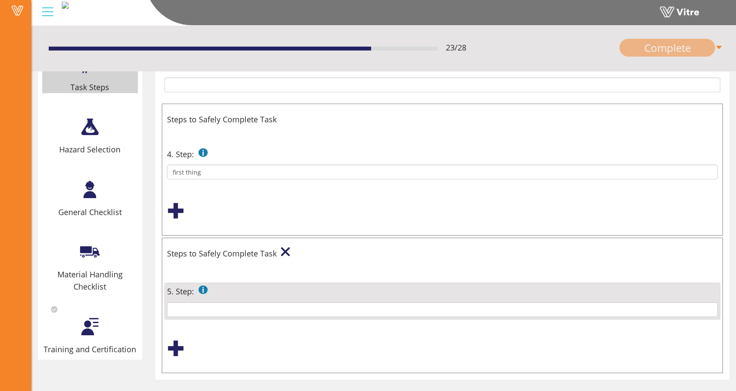
click at [91, 127] on div at bounding box center [90, 127] width 20 height 20
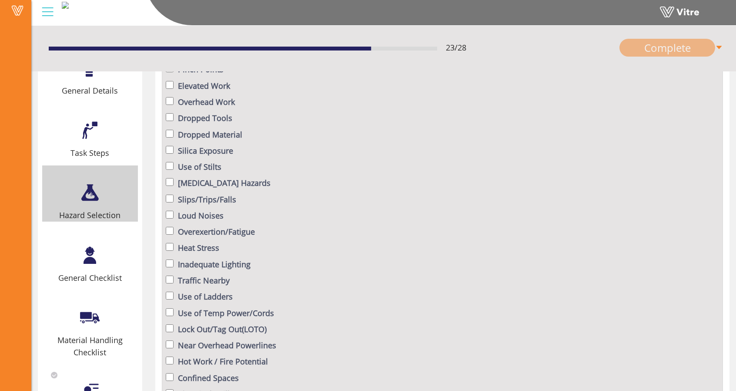
scroll to position [144, 0]
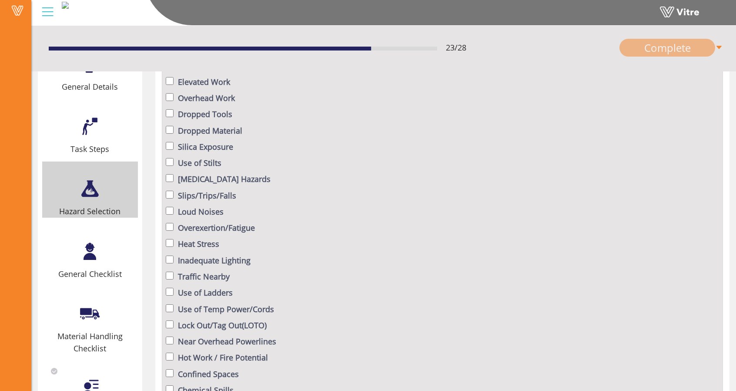
click at [89, 244] on div at bounding box center [90, 251] width 20 height 20
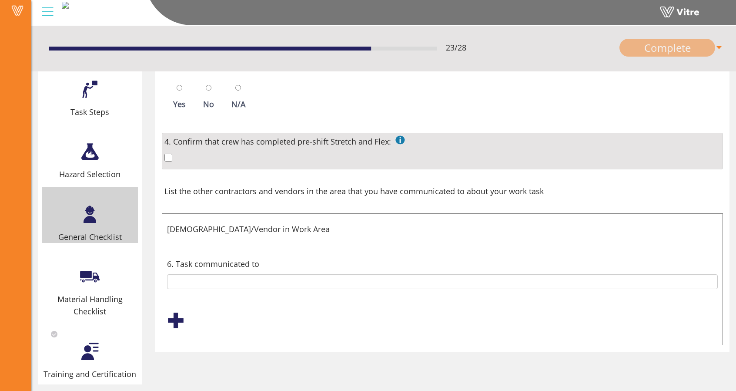
scroll to position [181, 0]
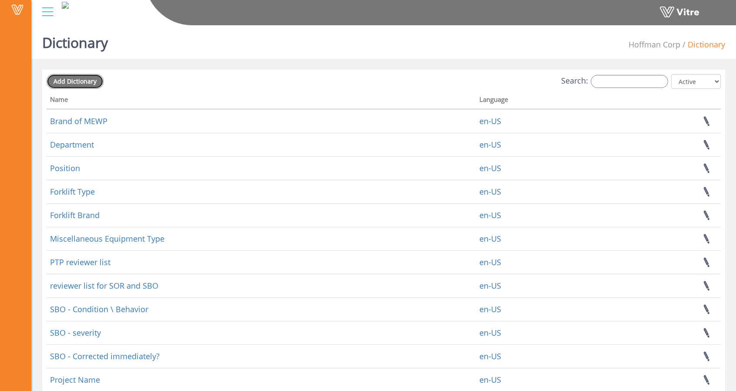
click at [87, 80] on span "Add Dictionary" at bounding box center [74, 81] width 43 height 8
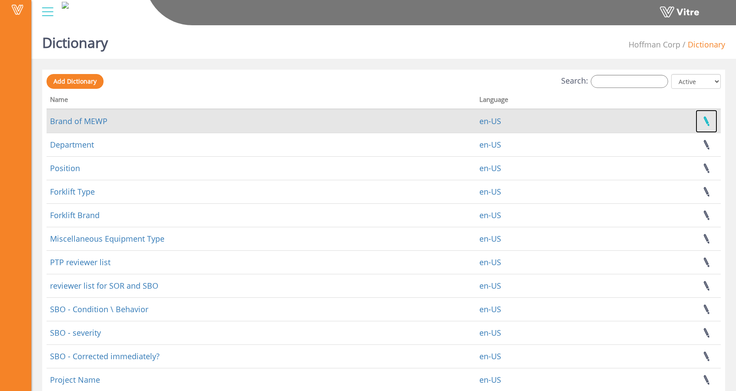
click at [709, 124] on link at bounding box center [706, 121] width 22 height 23
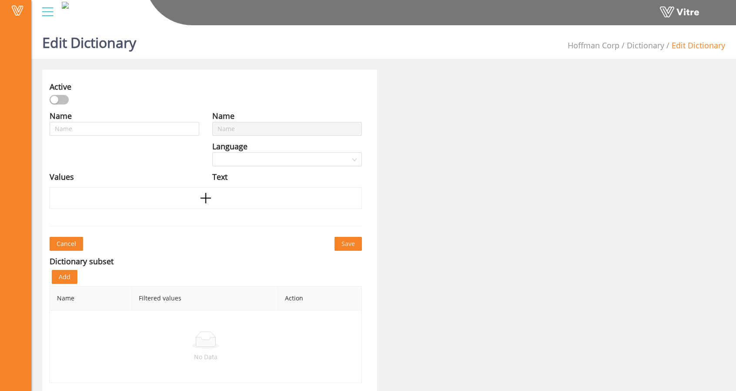
type input "Brand of MEWP"
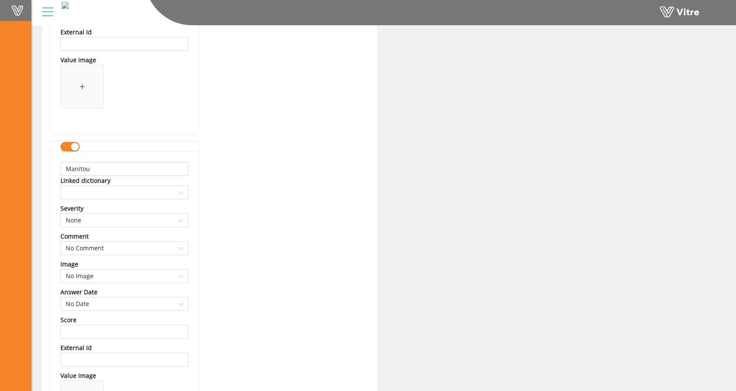
scroll to position [6353, 0]
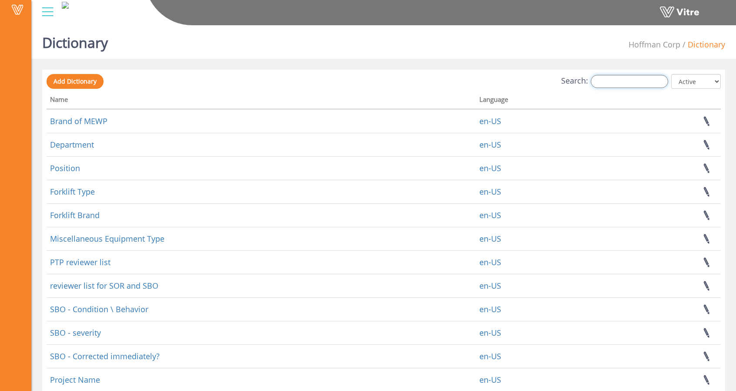
click at [625, 87] on input "Search:" at bounding box center [629, 81] width 77 height 13
click at [67, 81] on span "Add Dictionary" at bounding box center [74, 81] width 43 height 8
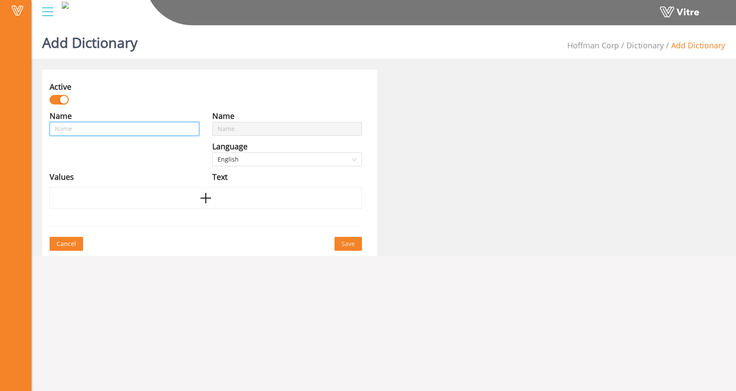
click at [139, 122] on input "text" at bounding box center [125, 129] width 150 height 14
type input "S"
type input "Sa"
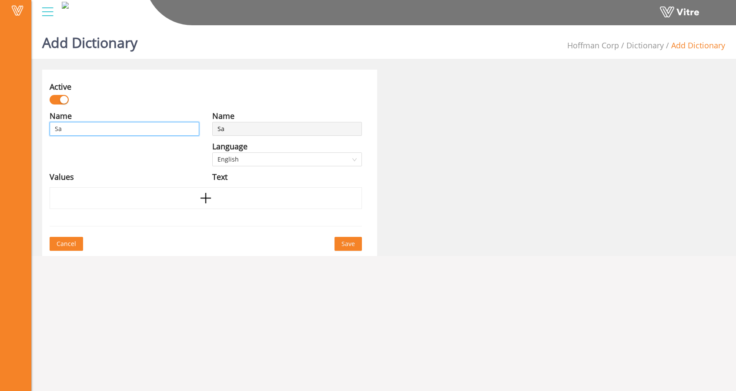
type input "Sam"
type input "Samp"
type input "Sampl"
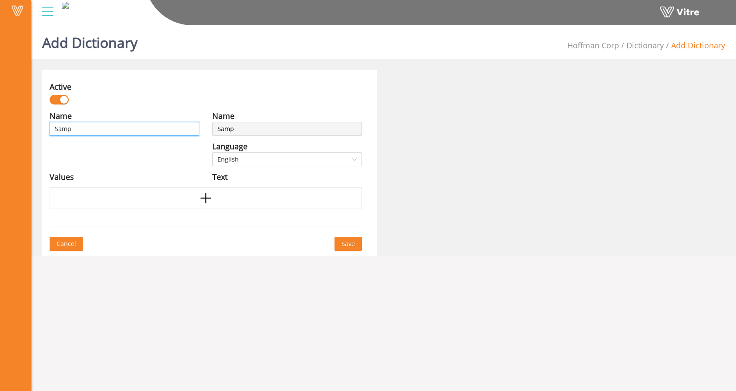
type input "Sampl"
type input "Sample"
click at [188, 157] on div "Name Sample Language English Values" at bounding box center [124, 149] width 163 height 78
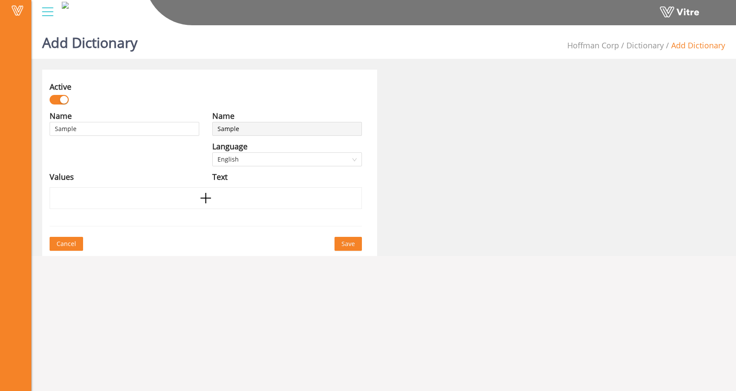
drag, startPoint x: 197, startPoint y: 199, endPoint x: 205, endPoint y: 197, distance: 8.1
click at [205, 197] on div at bounding box center [206, 198] width 312 height 22
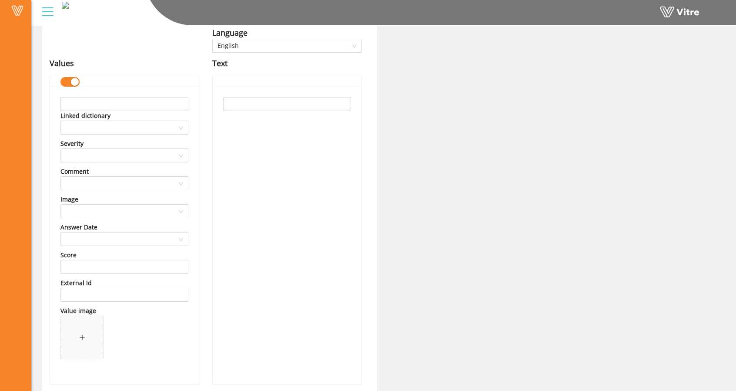
scroll to position [113, 0]
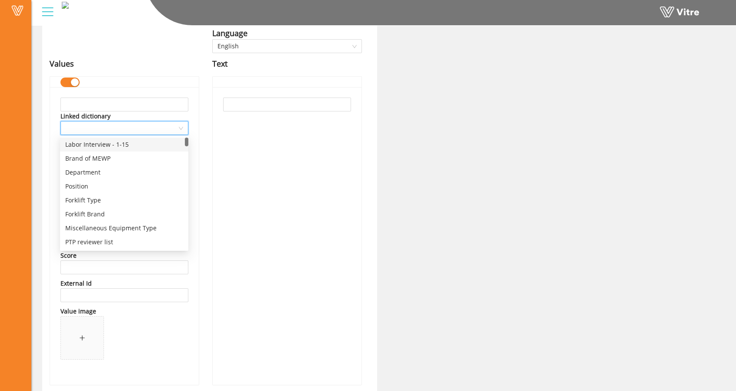
click at [147, 126] on input "search" at bounding box center [121, 127] width 111 height 13
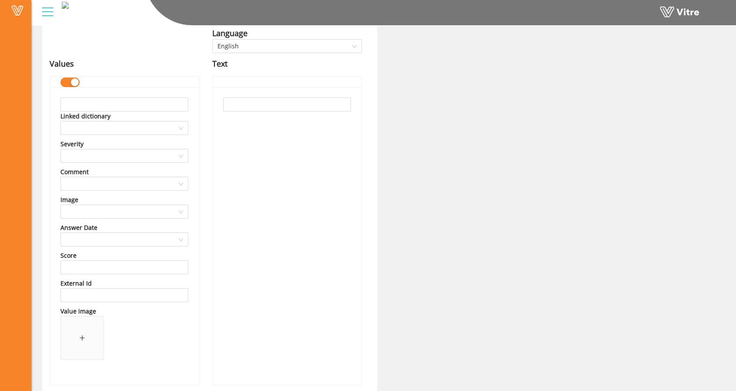
click at [227, 133] on div at bounding box center [287, 235] width 149 height 297
click at [133, 150] on input "search" at bounding box center [121, 155] width 111 height 13
click at [111, 183] on input "search" at bounding box center [121, 183] width 111 height 13
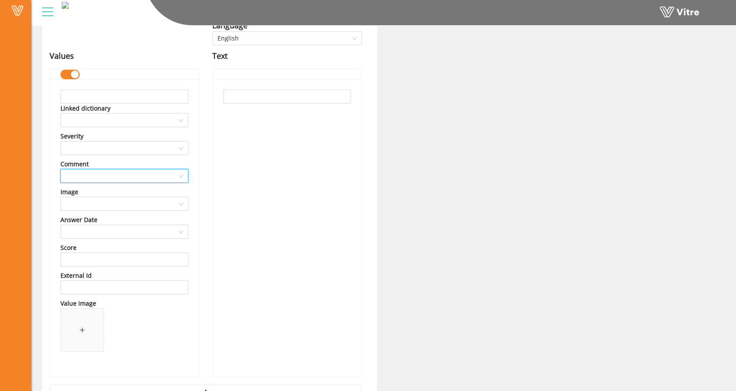
scroll to position [119, 0]
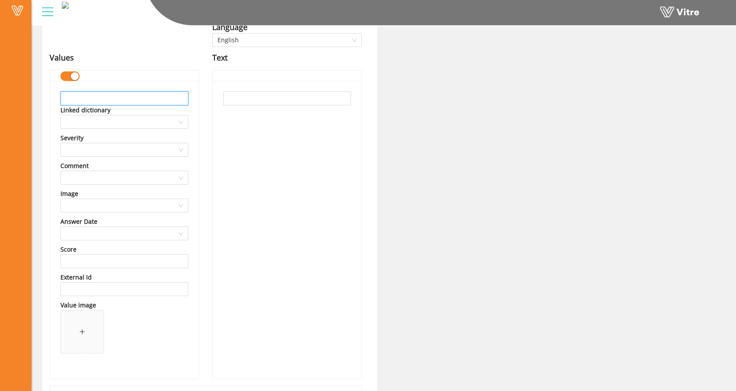
click at [149, 96] on input "text" at bounding box center [124, 98] width 128 height 14
click at [266, 95] on input "text" at bounding box center [287, 98] width 128 height 14
click at [146, 95] on input "text" at bounding box center [124, 98] width 128 height 14
click at [233, 90] on div at bounding box center [287, 229] width 149 height 297
click at [234, 97] on input "text" at bounding box center [287, 98] width 128 height 14
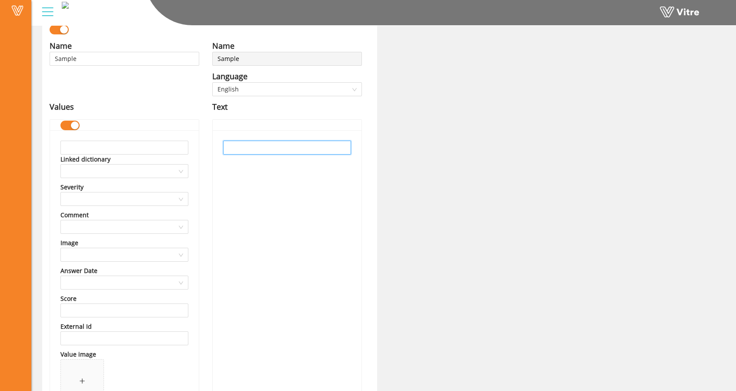
scroll to position [70, 0]
click at [117, 148] on input "text" at bounding box center [124, 147] width 128 height 14
click at [236, 144] on input "text" at bounding box center [287, 147] width 128 height 14
type input "JCB"
click at [187, 147] on input "text" at bounding box center [124, 147] width 128 height 14
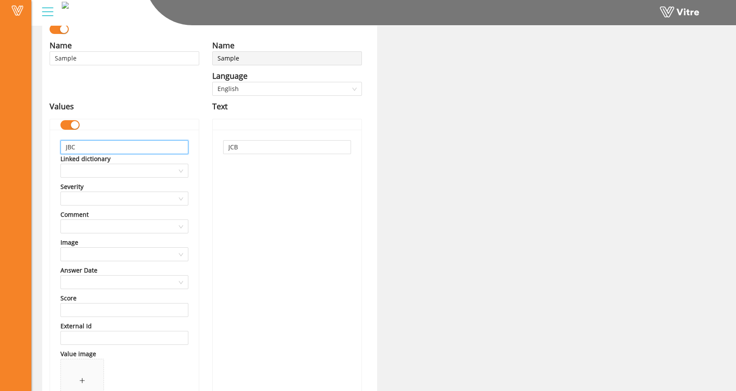
type input "JBC"
click at [235, 179] on div "JCB" at bounding box center [287, 278] width 149 height 297
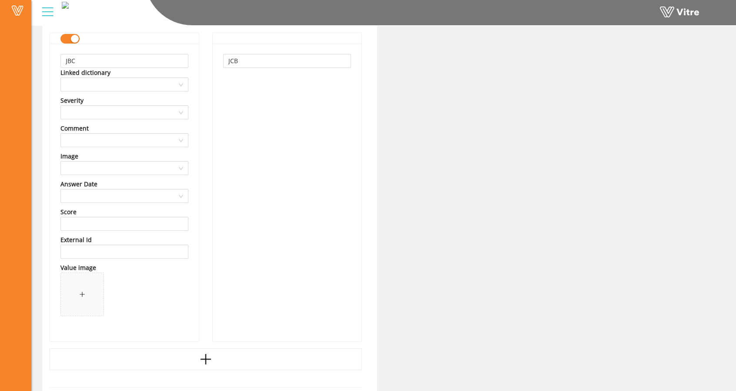
scroll to position [157, 0]
click at [210, 348] on div at bounding box center [206, 358] width 312 height 22
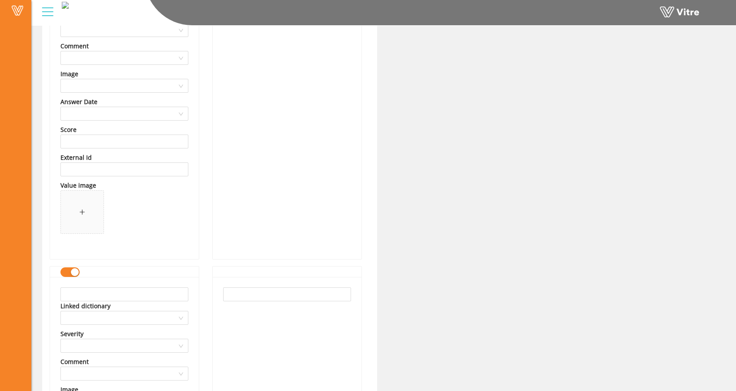
scroll to position [265, 0]
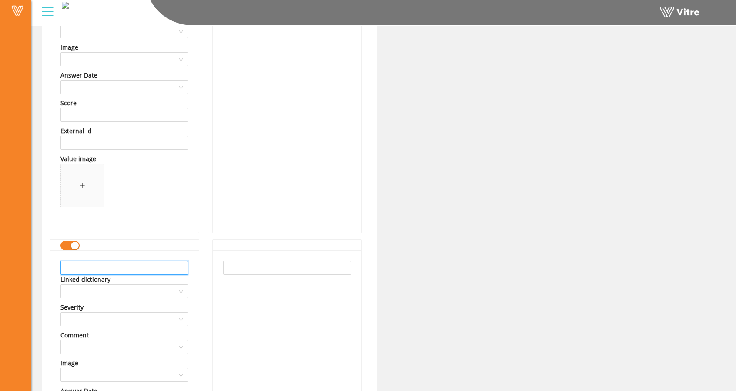
drag, startPoint x: 139, startPoint y: 264, endPoint x: 307, endPoint y: 255, distance: 168.5
click at [307, 255] on div "Name Sample Language English Values JBC Linked dictionary Severity Comment Imag…" at bounding box center [205, 213] width 325 height 739
click at [297, 265] on input "text" at bounding box center [287, 267] width 128 height 14
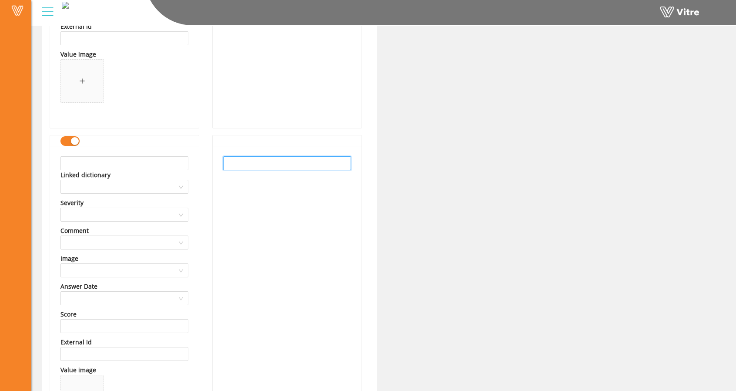
scroll to position [369, 0]
click at [77, 141] on div "button" at bounding box center [75, 141] width 8 height 8
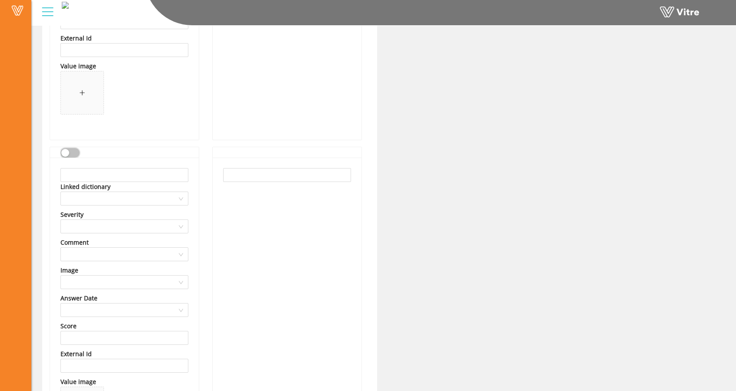
scroll to position [497, 0]
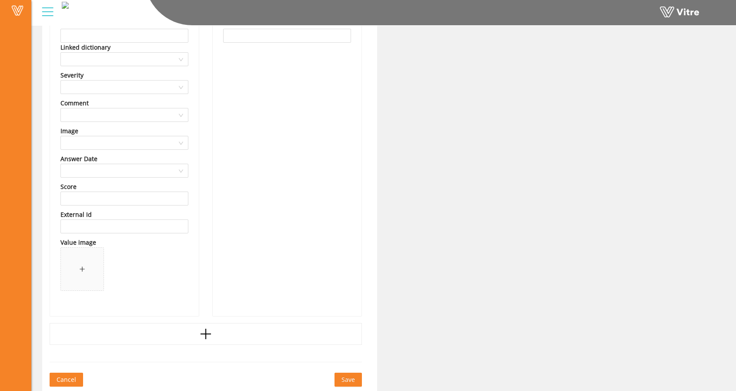
click at [57, 376] on span "Cancel" at bounding box center [67, 379] width 20 height 10
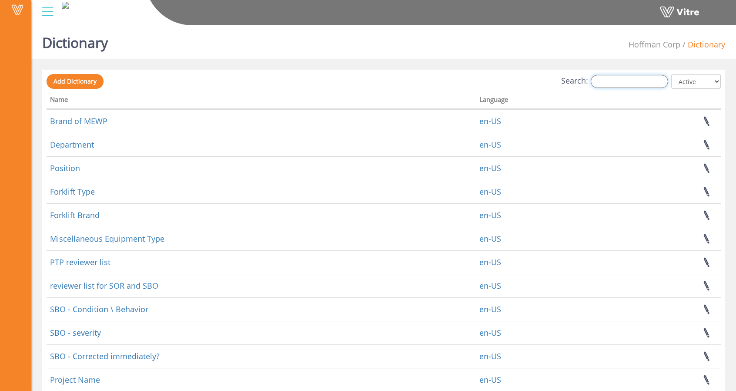
click at [624, 80] on input "Search:" at bounding box center [629, 81] width 77 height 13
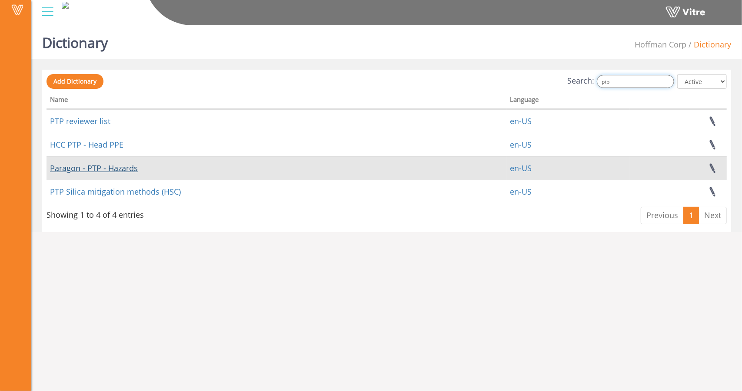
type input "ptp"
click at [99, 167] on link "Paragon - PTP - Hazards" at bounding box center [94, 168] width 88 height 10
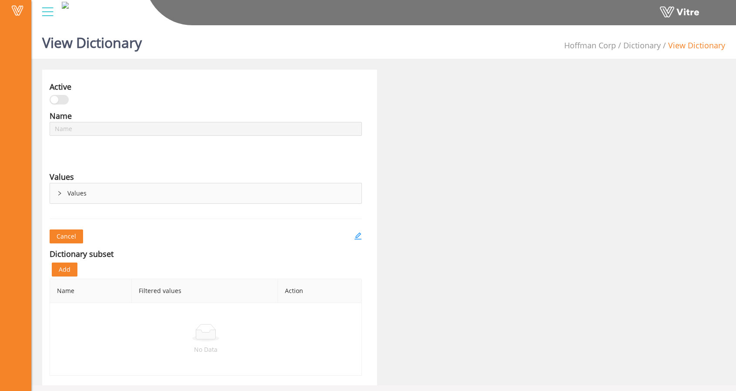
type input "Paragon - PTP - Hazards"
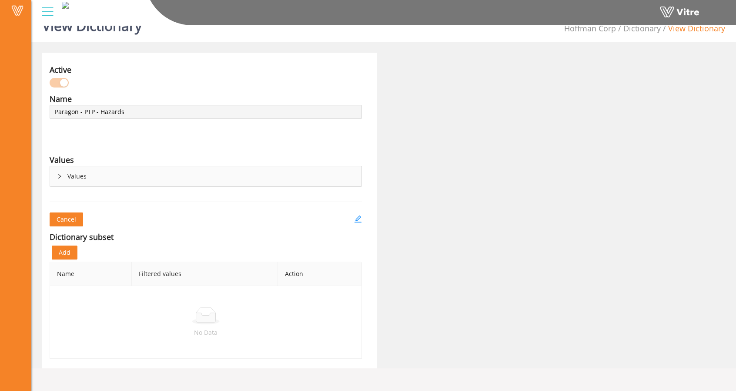
scroll to position [22, 0]
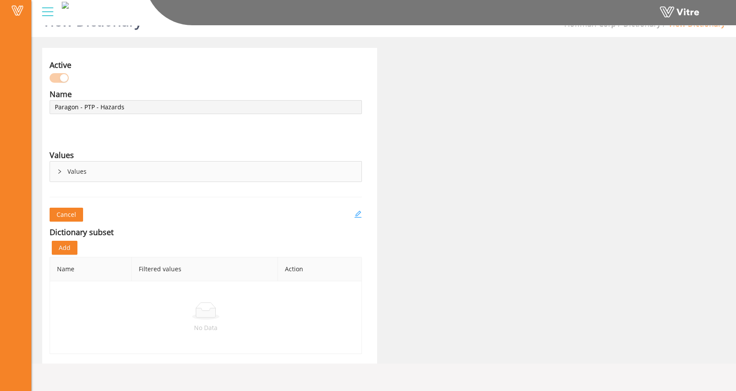
click at [358, 210] on icon "edit" at bounding box center [358, 214] width 8 height 8
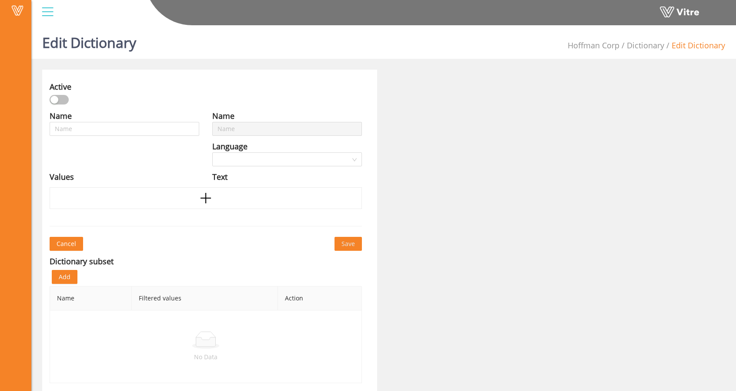
type input "Paragon - PTP - Hazards"
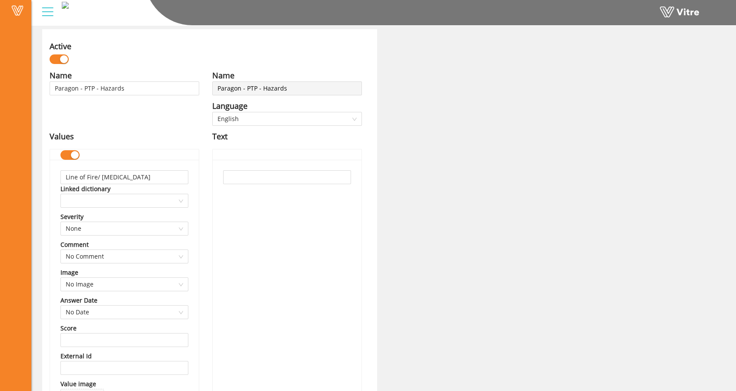
scroll to position [41, 0]
click at [245, 174] on input "text" at bounding box center [287, 177] width 128 height 14
drag, startPoint x: 245, startPoint y: 174, endPoint x: 397, endPoint y: 173, distance: 152.2
click at [350, 220] on div at bounding box center [287, 307] width 149 height 297
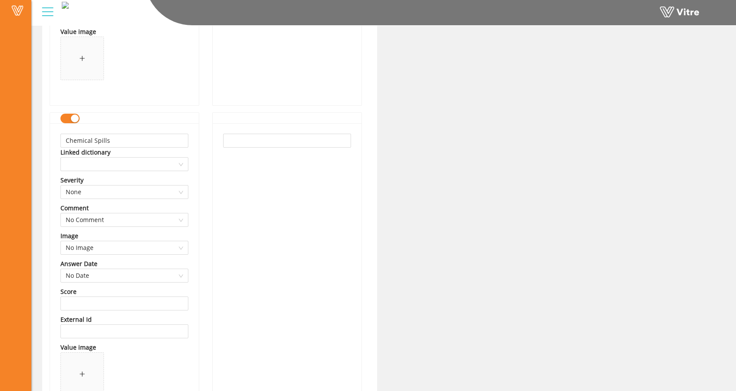
scroll to position [7239, 0]
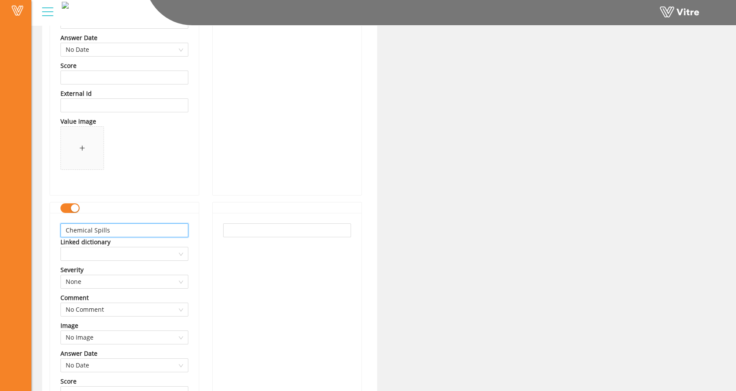
drag, startPoint x: 129, startPoint y: 227, endPoint x: 48, endPoint y: 224, distance: 80.9
drag, startPoint x: 48, startPoint y: 224, endPoint x: 101, endPoint y: 230, distance: 53.4
click at [101, 237] on div "Linked dictionary" at bounding box center [85, 242] width 50 height 10
drag, startPoint x: 116, startPoint y: 222, endPoint x: 63, endPoint y: 224, distance: 52.2
click at [63, 224] on input "Chemical Spills" at bounding box center [124, 230] width 128 height 14
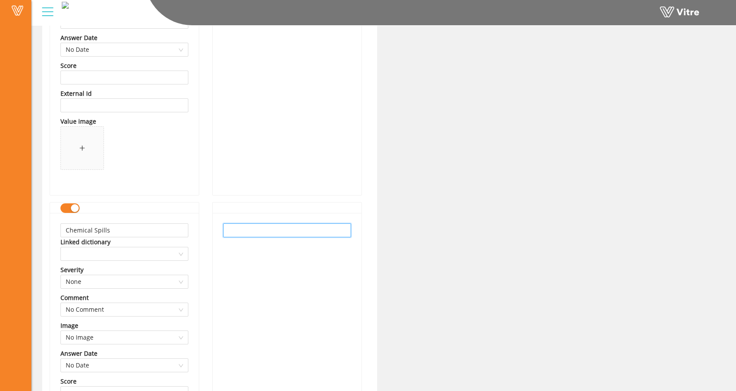
click at [242, 223] on input "text" at bounding box center [287, 230] width 128 height 14
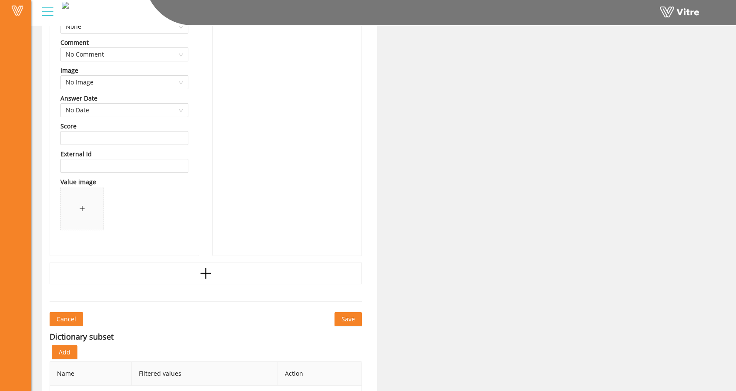
scroll to position [7562, 0]
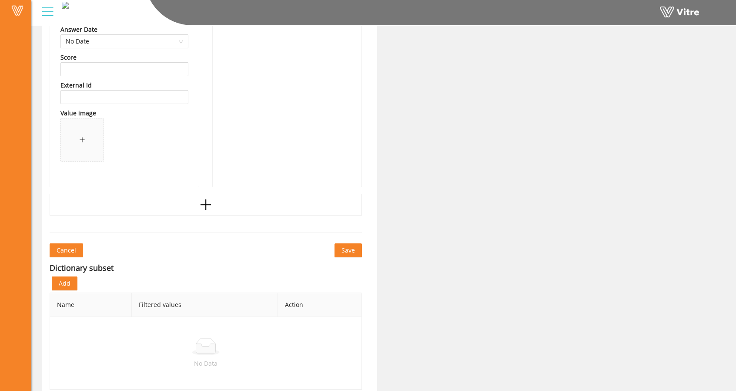
click at [63, 245] on span "Cancel" at bounding box center [67, 250] width 20 height 10
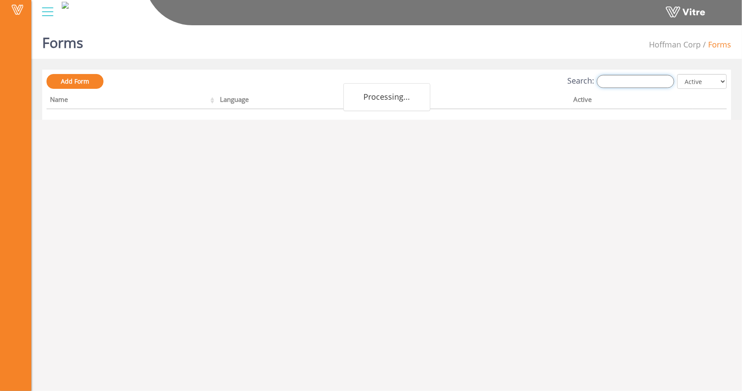
click at [649, 85] on input "Search:" at bounding box center [635, 81] width 77 height 13
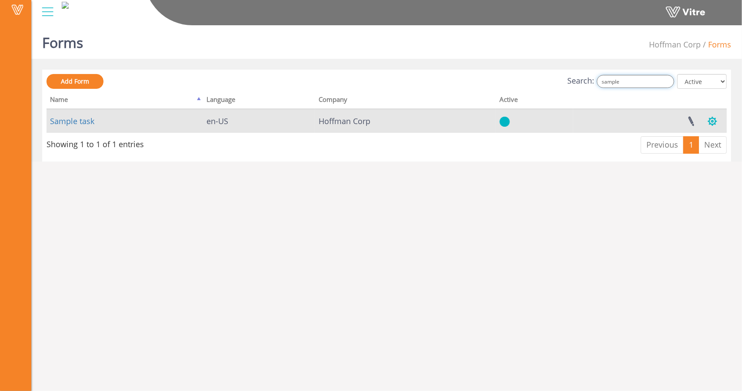
type input "sample"
click at [710, 122] on button "button" at bounding box center [713, 121] width 22 height 23
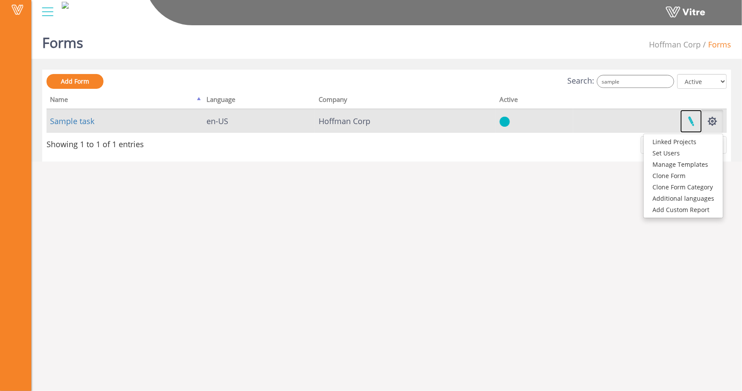
click at [688, 121] on link at bounding box center [692, 121] width 22 height 23
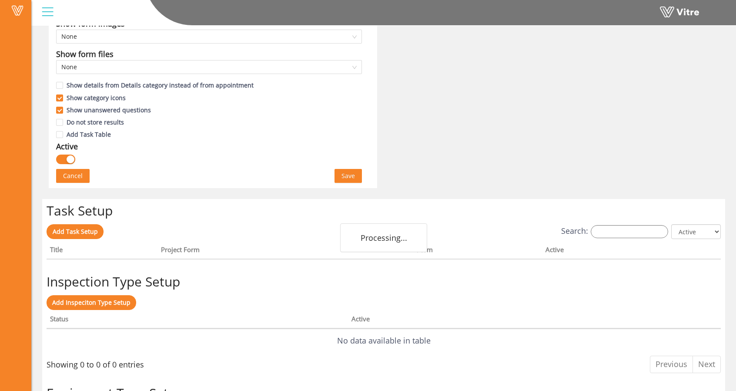
scroll to position [496, 0]
drag, startPoint x: 237, startPoint y: 155, endPoint x: 69, endPoint y: 154, distance: 167.4
click at [69, 155] on div "button" at bounding box center [71, 159] width 8 height 8
click at [345, 174] on span "Save" at bounding box center [347, 175] width 13 height 10
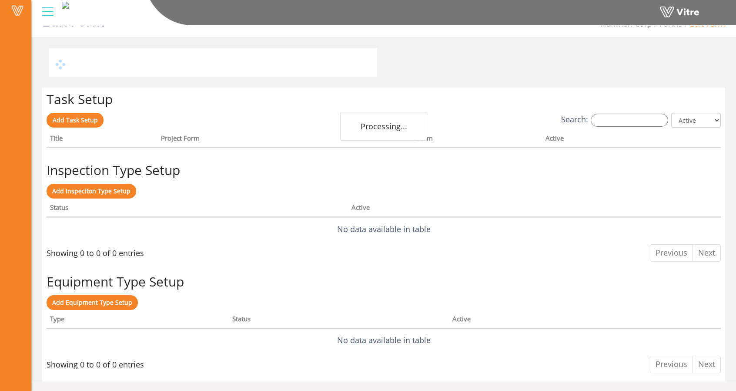
scroll to position [0, 0]
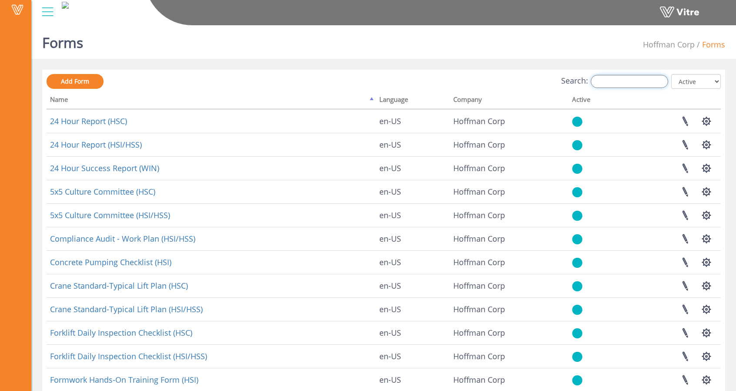
click at [650, 79] on input "Search:" at bounding box center [629, 81] width 77 height 13
type input "sample"
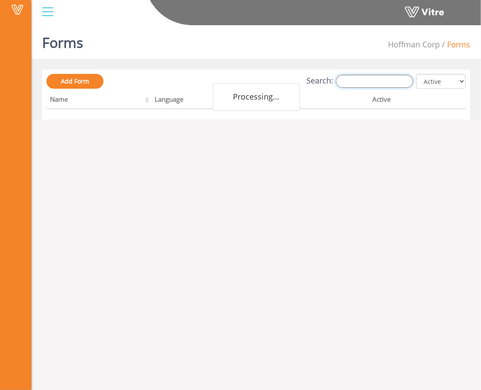
click at [366, 87] on input "Search:" at bounding box center [374, 81] width 77 height 13
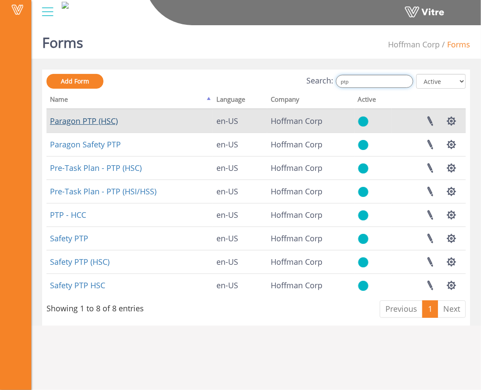
type input "ptp"
click at [63, 122] on link "Paragon PTP (HSC)" at bounding box center [84, 121] width 68 height 10
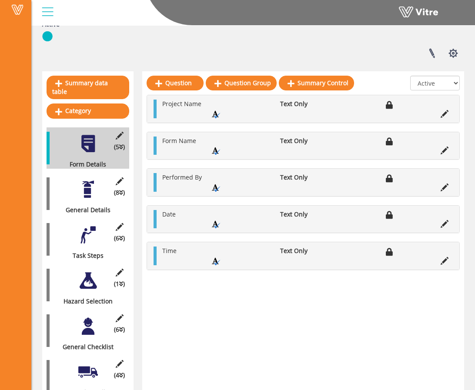
scroll to position [146, 0]
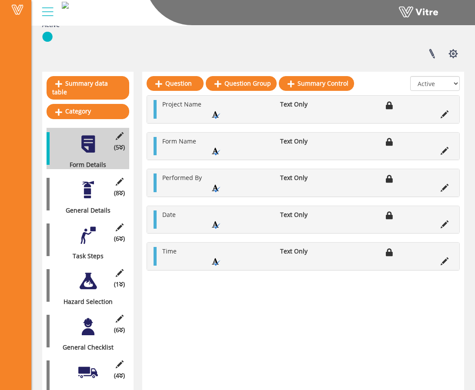
click at [81, 233] on div at bounding box center [88, 236] width 20 height 20
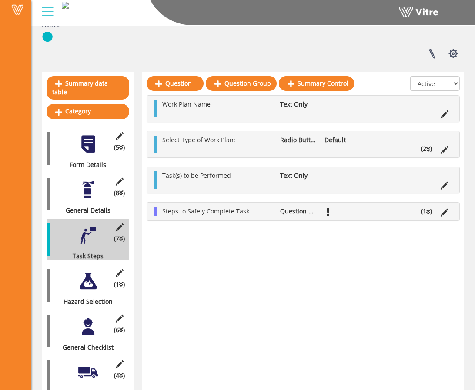
click at [87, 196] on div "(8 ) General Details" at bounding box center [88, 194] width 83 height 41
click at [87, 189] on div at bounding box center [88, 190] width 20 height 20
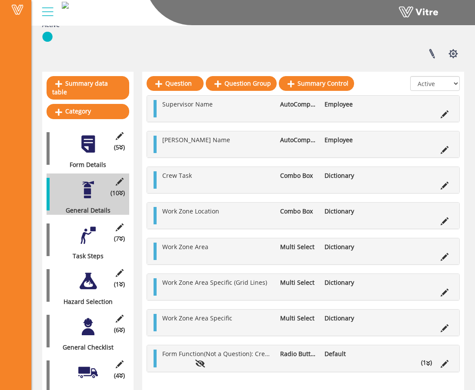
click at [82, 227] on div at bounding box center [88, 236] width 20 height 20
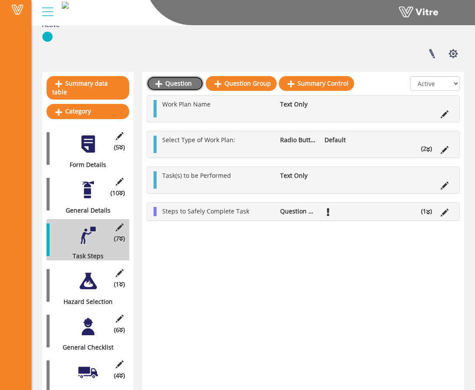
click at [167, 87] on link "Question" at bounding box center [175, 83] width 57 height 15
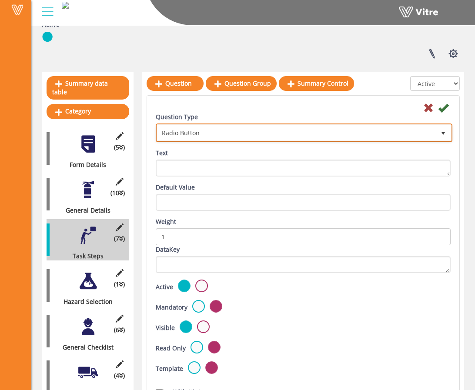
click at [207, 132] on span "Radio Button" at bounding box center [296, 133] width 278 height 16
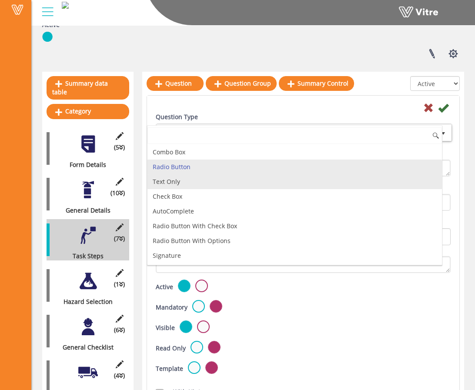
click at [192, 180] on li "Text Only" at bounding box center [294, 181] width 294 height 15
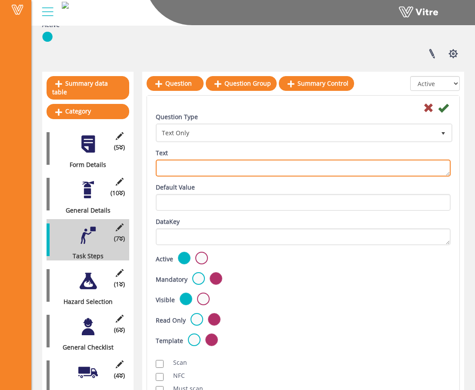
click at [197, 166] on textarea "Text" at bounding box center [303, 168] width 295 height 17
type textarea "O"
type textarea "P"
type textarea "If"
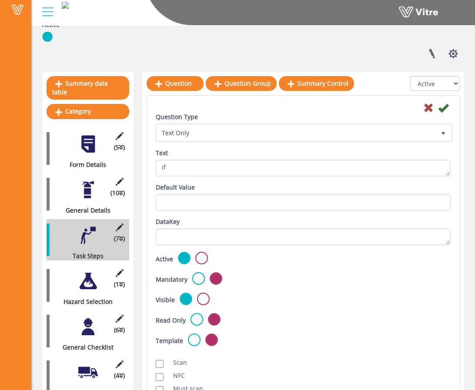
click at [423, 108] on div at bounding box center [303, 107] width 308 height 10
click at [428, 107] on icon at bounding box center [428, 108] width 10 height 10
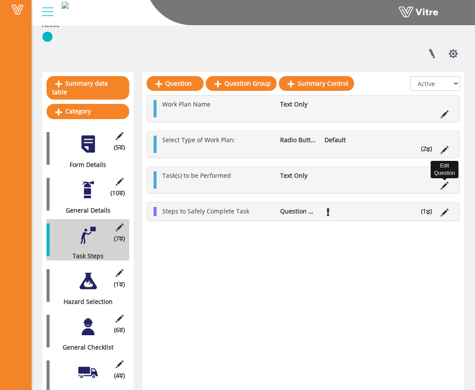
click at [446, 182] on icon at bounding box center [445, 186] width 8 height 8
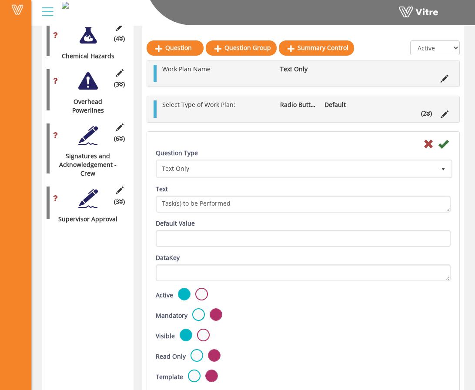
scroll to position [1621, 0]
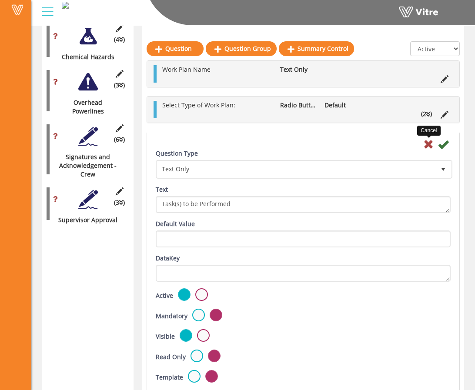
click at [428, 140] on icon at bounding box center [428, 144] width 10 height 10
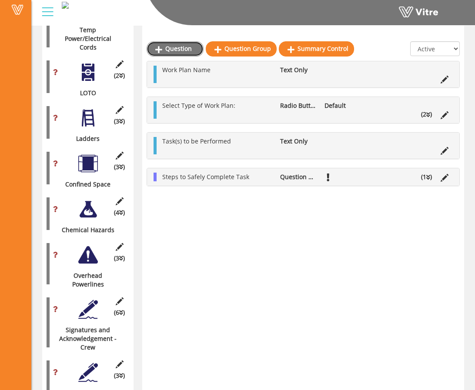
click at [193, 49] on link "Question" at bounding box center [175, 48] width 57 height 15
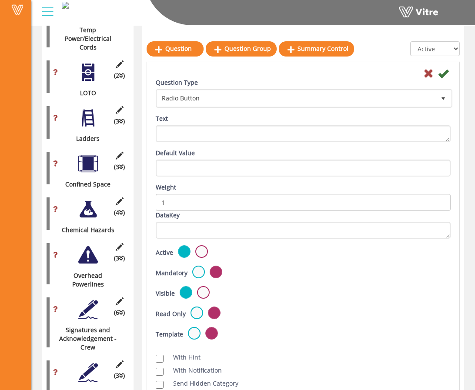
click at [428, 73] on icon at bounding box center [428, 73] width 10 height 10
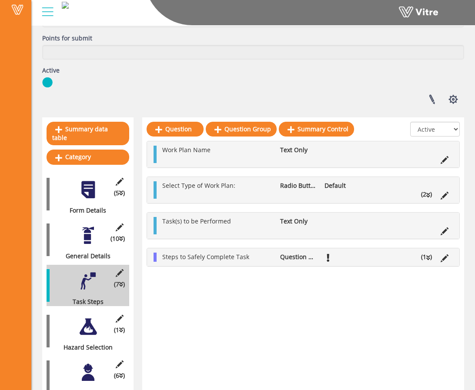
scroll to position [101, 0]
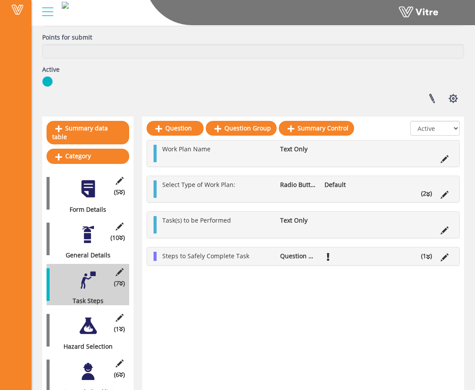
click at [87, 227] on div at bounding box center [88, 235] width 20 height 20
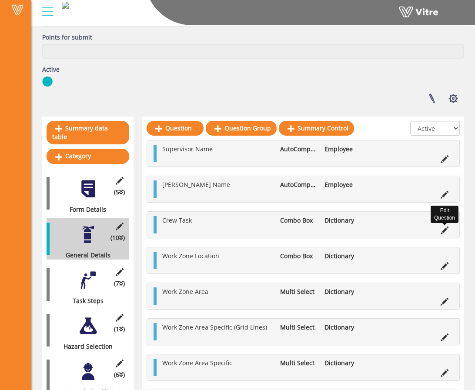
click at [445, 228] on icon at bounding box center [445, 231] width 8 height 8
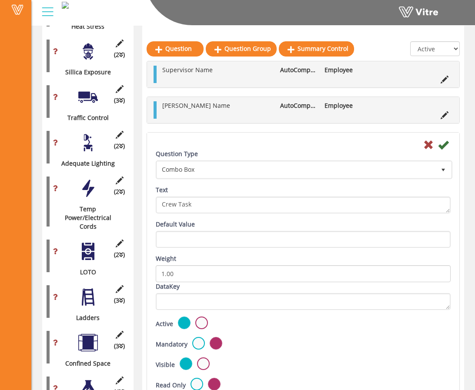
scroll to position [1269, 0]
click at [425, 143] on icon at bounding box center [428, 144] width 10 height 10
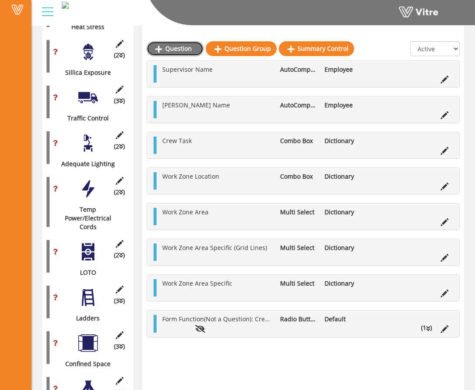
click at [179, 46] on link "Question" at bounding box center [175, 48] width 57 height 15
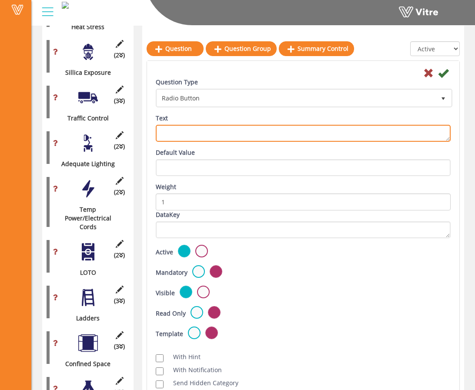
click at [186, 131] on textarea "Text" at bounding box center [303, 133] width 295 height 17
click at [183, 134] on textarea "Other task (one off tasks not included in crew task)" at bounding box center [303, 133] width 295 height 17
drag, startPoint x: 193, startPoint y: 134, endPoint x: 312, endPoint y: 130, distance: 118.8
click at [312, 130] on textarea "Other Task (one off tasks not included in crew task)" at bounding box center [303, 133] width 295 height 17
type textarea "Other Task"
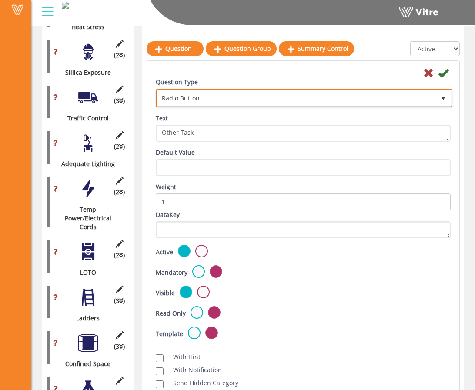
click at [266, 98] on span "Radio Button" at bounding box center [296, 98] width 278 height 16
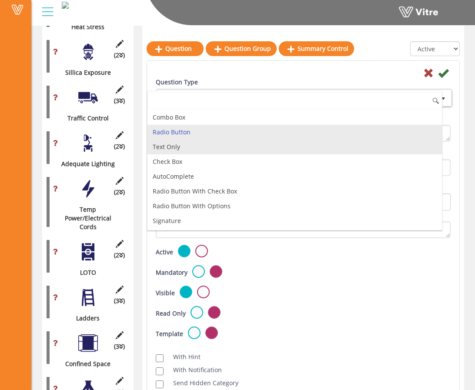
click at [223, 142] on li "Text Only" at bounding box center [294, 147] width 294 height 15
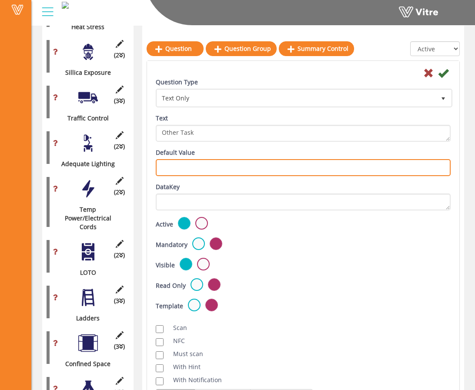
click at [204, 162] on input "text" at bounding box center [303, 167] width 295 height 17
paste input "(one off tasks not included in crew task)"
click at [165, 171] on input "(one off tasks not included in crew task)" at bounding box center [303, 167] width 295 height 17
type input "one off tasks not included in crew task)"
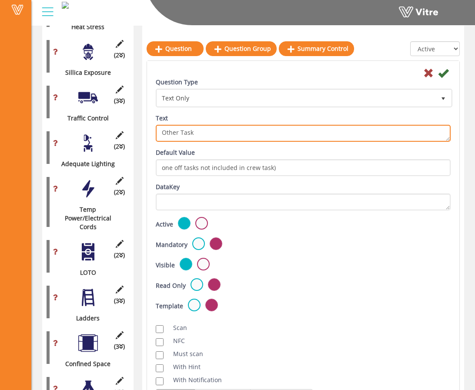
click at [202, 129] on textarea "Other Task" at bounding box center [303, 133] width 295 height 17
type textarea "Other Task:"
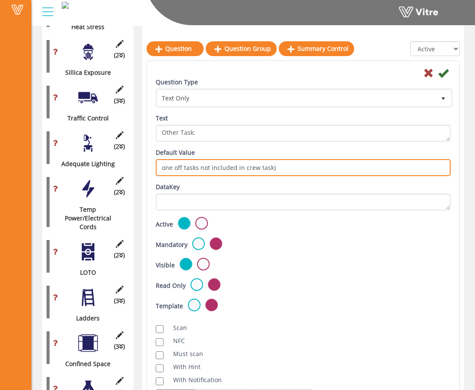
click at [282, 166] on input "one off tasks not included in crew task)" at bounding box center [303, 167] width 295 height 17
click at [160, 166] on input "one off tasks not included in crew task" at bounding box center [303, 167] width 295 height 17
click at [165, 167] on input "one off tasks not included in crew task" at bounding box center [303, 167] width 295 height 17
click at [175, 168] on input "One off tasks not included in crew task" at bounding box center [303, 167] width 295 height 17
click at [248, 167] on input "One-off tasks not included in crew task" at bounding box center [303, 167] width 295 height 17
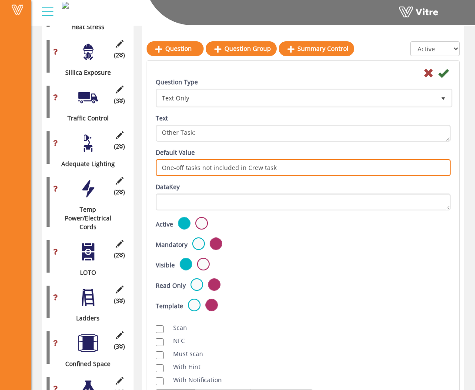
click at [263, 168] on input "One-off tasks not included in Crew task" at bounding box center [303, 167] width 295 height 17
click at [215, 167] on input "One-off tasks not included in Crew Task" at bounding box center [303, 167] width 295 height 17
click at [275, 165] on input "One-off tasks not listed in Crew Task" at bounding box center [303, 167] width 295 height 17
type input "One-off tasks not listed in Crew Tasks"
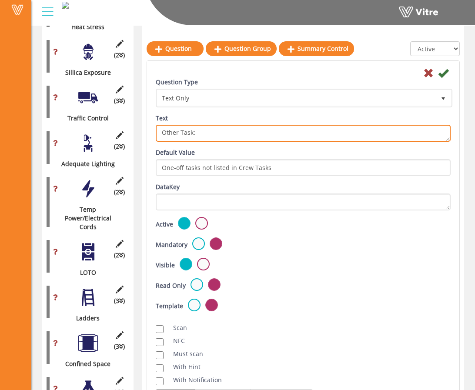
click at [192, 133] on textarea "Other Task:" at bounding box center [303, 133] width 295 height 17
click at [204, 133] on textarea "Other Task:" at bounding box center [303, 133] width 295 height 17
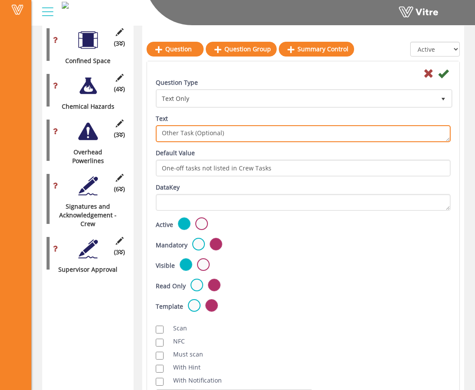
scroll to position [1572, 0]
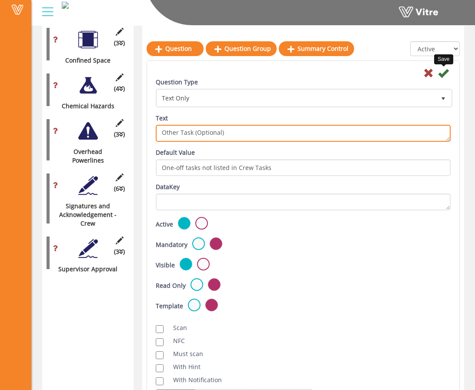
type textarea "Other Task (Optional)"
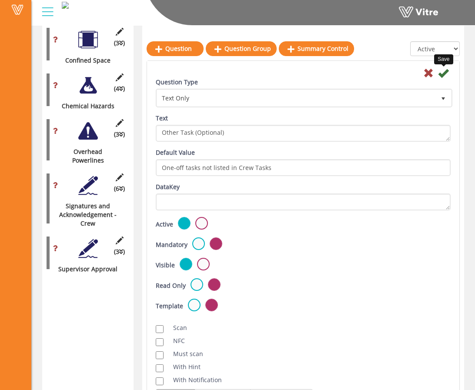
click at [445, 70] on icon at bounding box center [443, 73] width 10 height 10
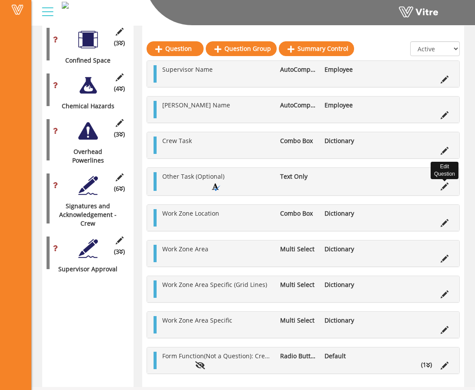
click at [443, 186] on icon at bounding box center [445, 187] width 8 height 8
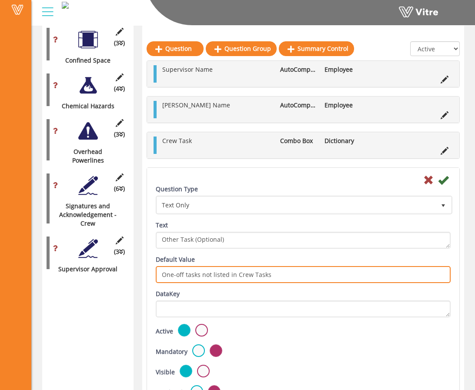
drag, startPoint x: 296, startPoint y: 274, endPoint x: 147, endPoint y: 272, distance: 149.2
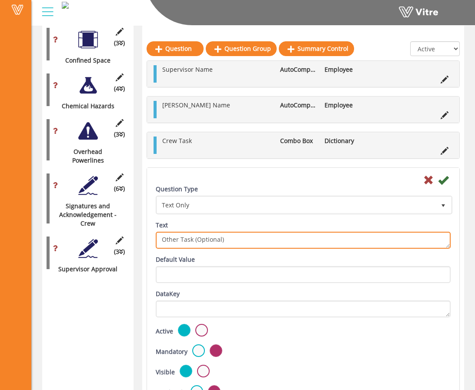
click at [220, 239] on textarea "Other Task (Optional)" at bounding box center [303, 240] width 295 height 17
paste textarea "One-off tasks not listed in Crew Tasks"
click at [236, 240] on textarea "Other Task (Optional)" at bounding box center [303, 240] width 295 height 17
click at [336, 239] on textarea "Other Task (Optional)" at bounding box center [303, 240] width 295 height 17
type textarea "Other Task (Optional for one-off tasks not listed in Crew Task above)"
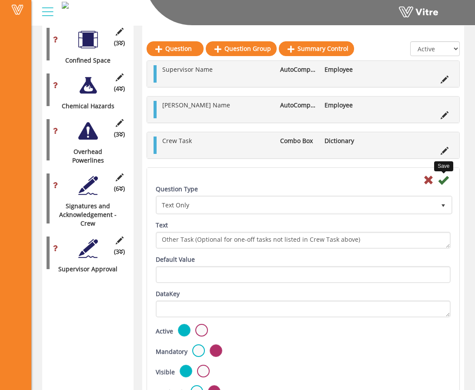
click at [441, 180] on icon at bounding box center [443, 180] width 10 height 10
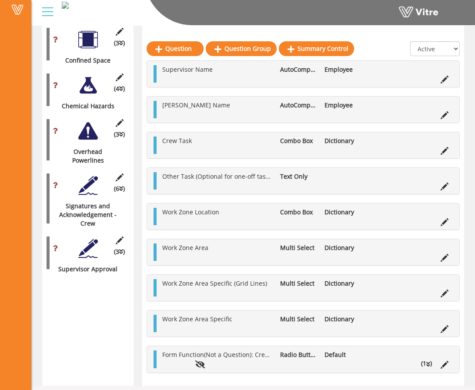
click at [250, 261] on div "Work Zone Area Multi Select Dictionary" at bounding box center [303, 252] width 312 height 26
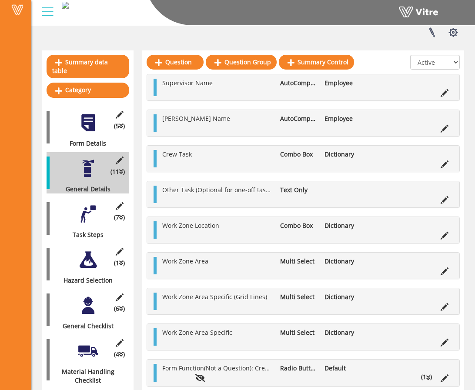
scroll to position [168, 0]
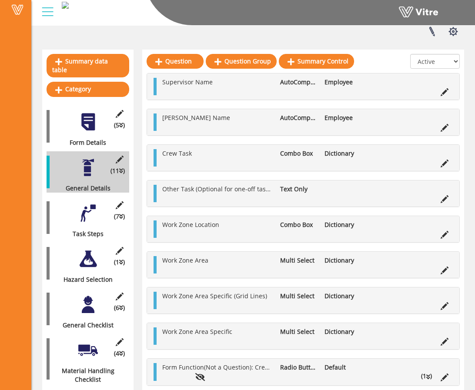
click at [82, 122] on div at bounding box center [88, 122] width 20 height 20
